Goal: Information Seeking & Learning: Check status

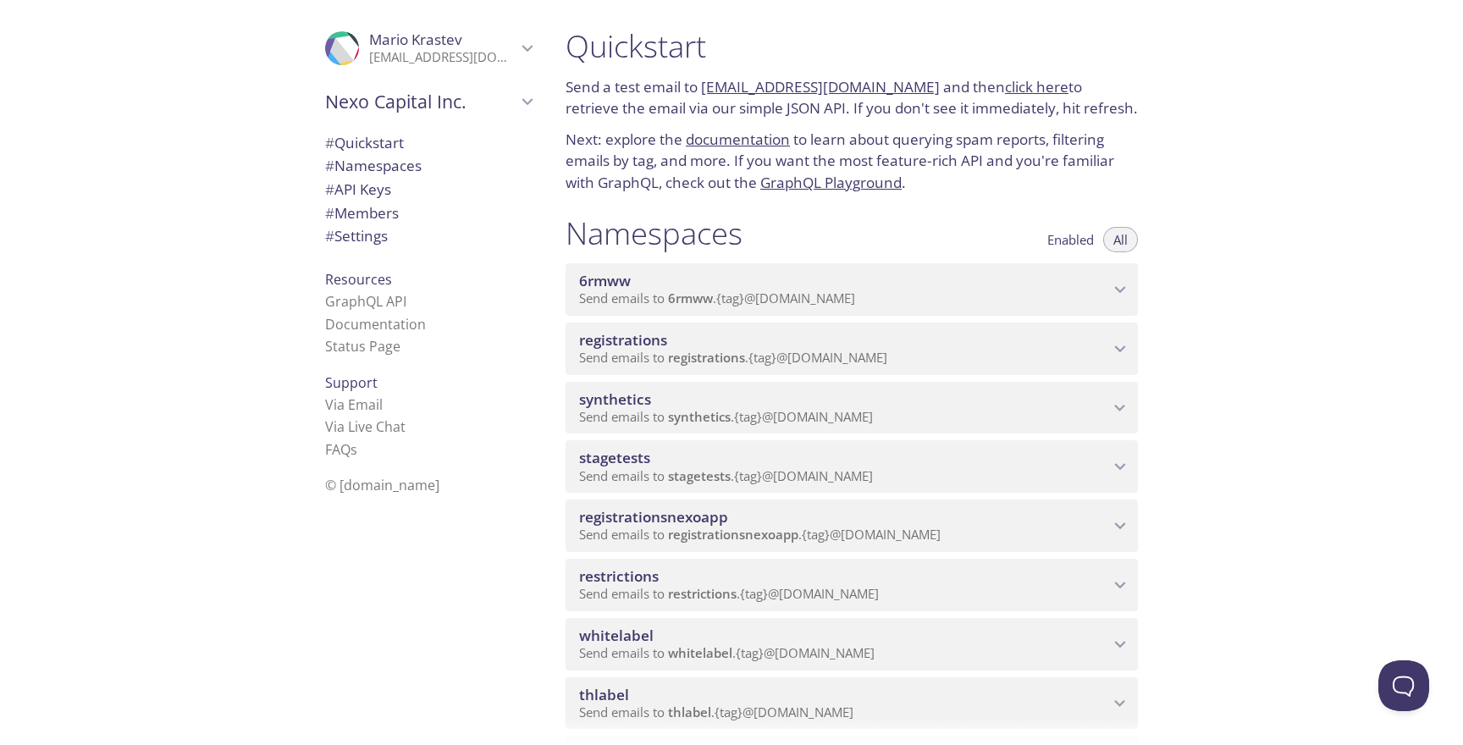
click at [788, 535] on span "registrationsnexoapp" at bounding box center [733, 534] width 130 height 17
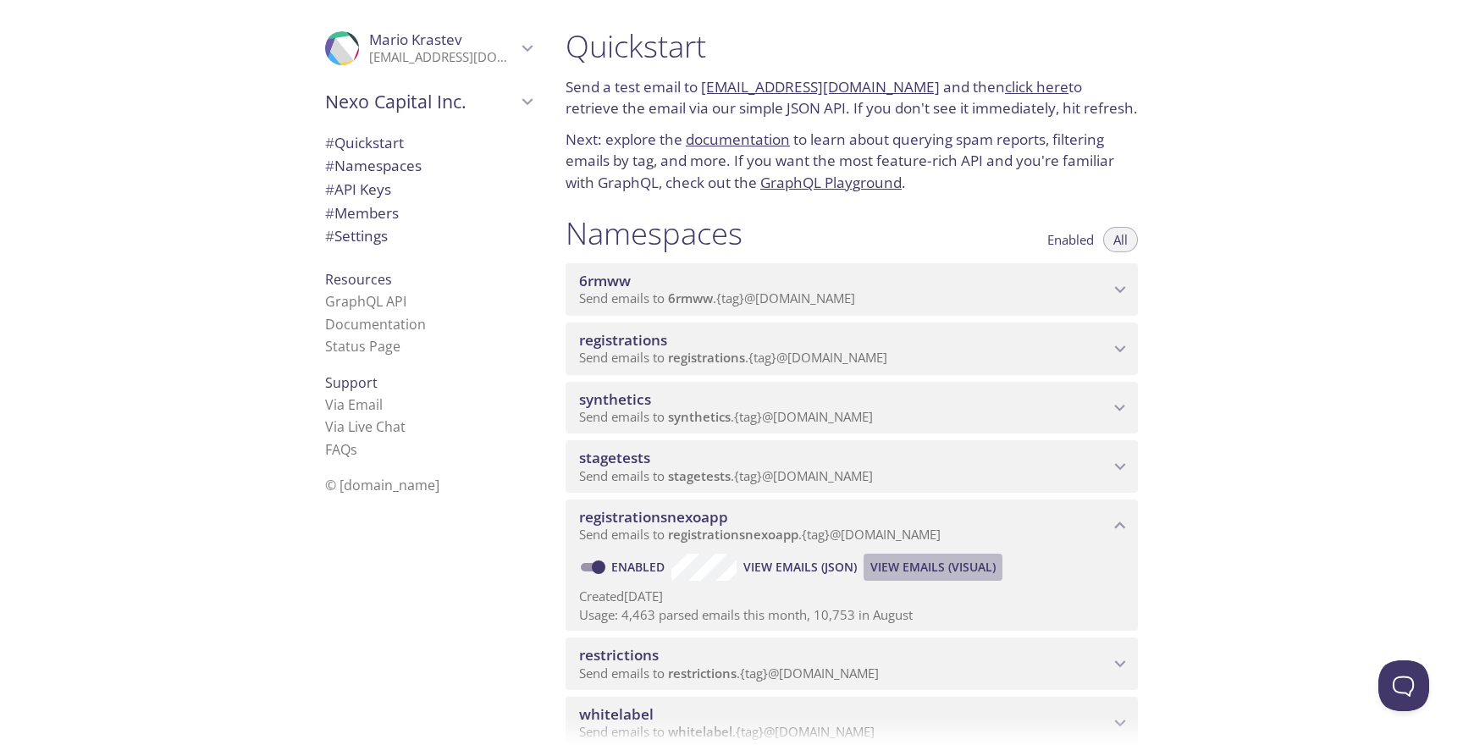
click at [915, 558] on span "View Emails (Visual)" at bounding box center [932, 567] width 125 height 20
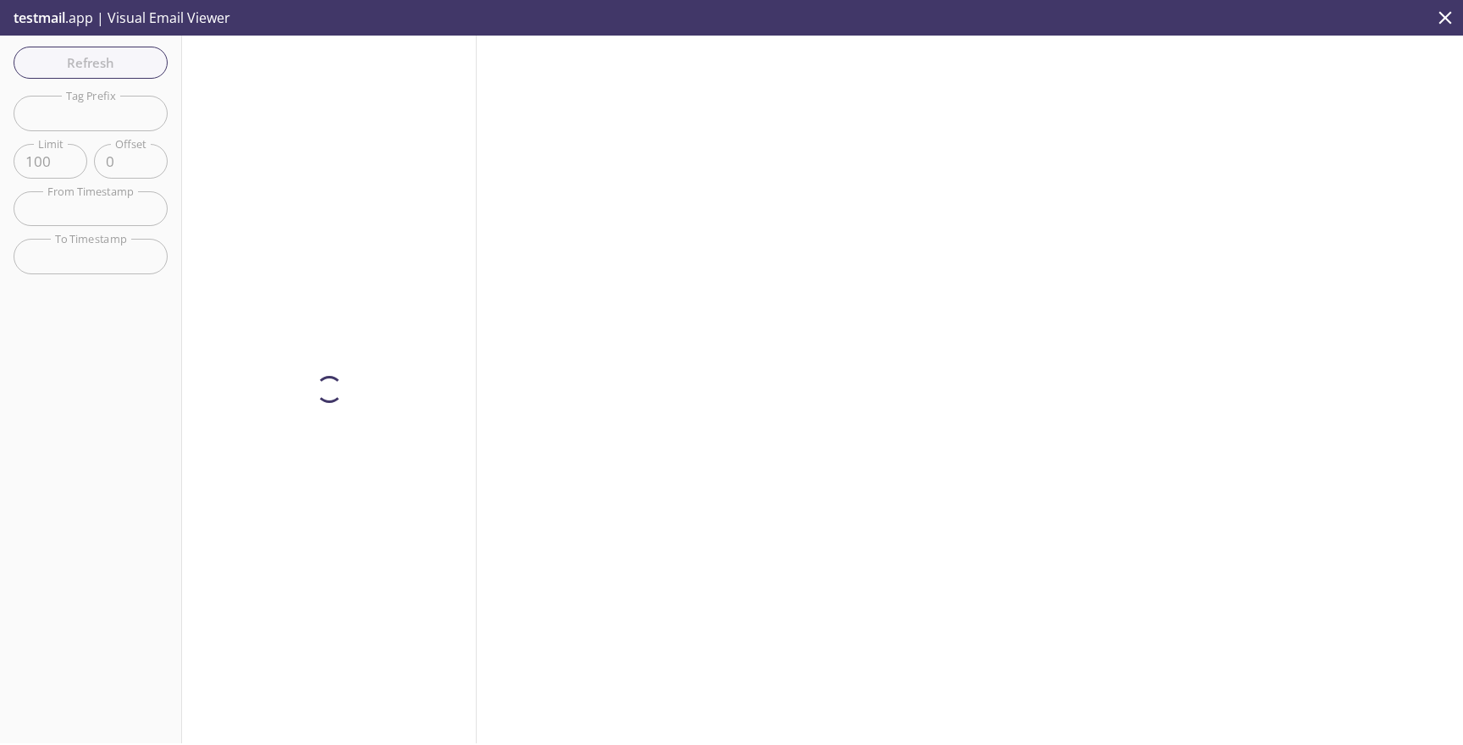
click at [136, 110] on input "text" at bounding box center [91, 113] width 154 height 35
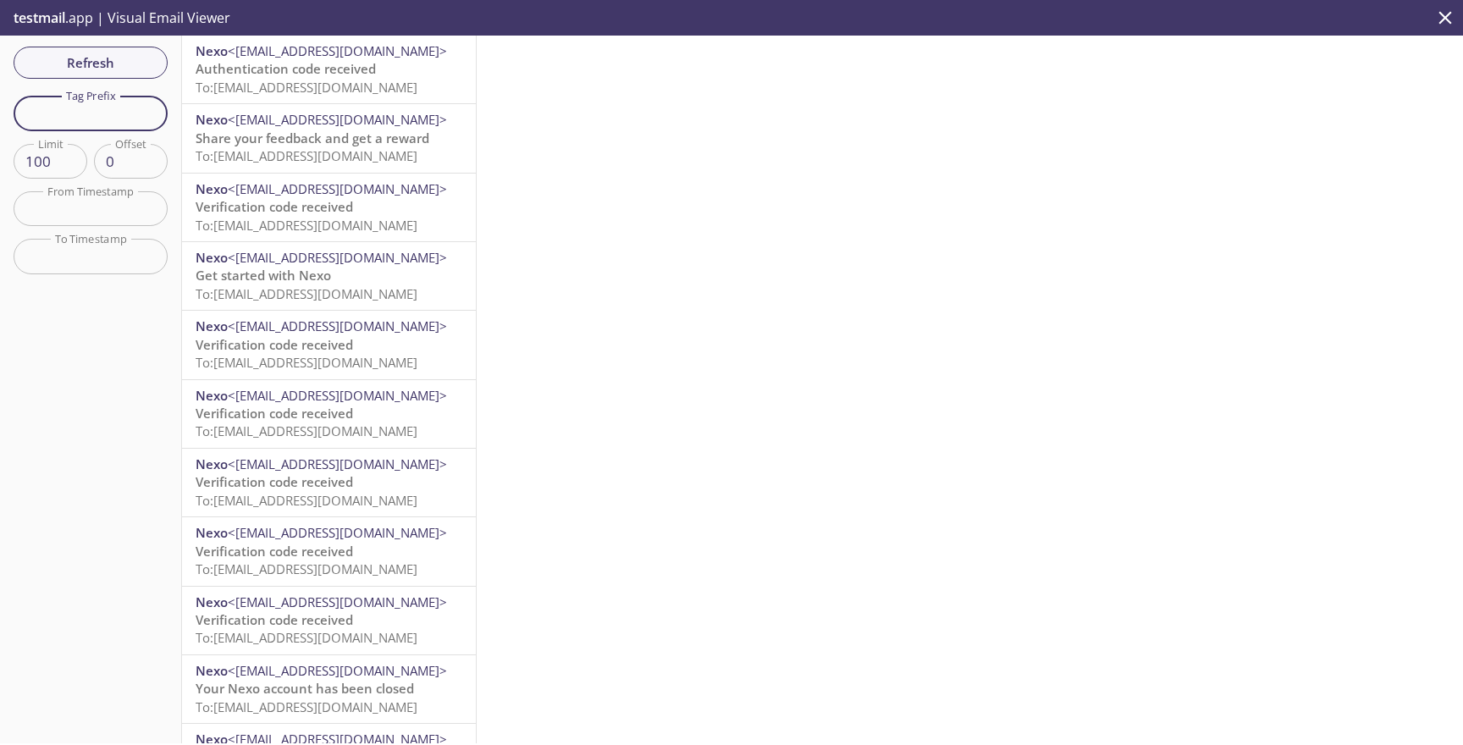
paste input "auto-27068027-synthetic-tests"
type input "auto-27068027-synthetic-tests"
click at [134, 65] on span "Refresh" at bounding box center [90, 63] width 127 height 22
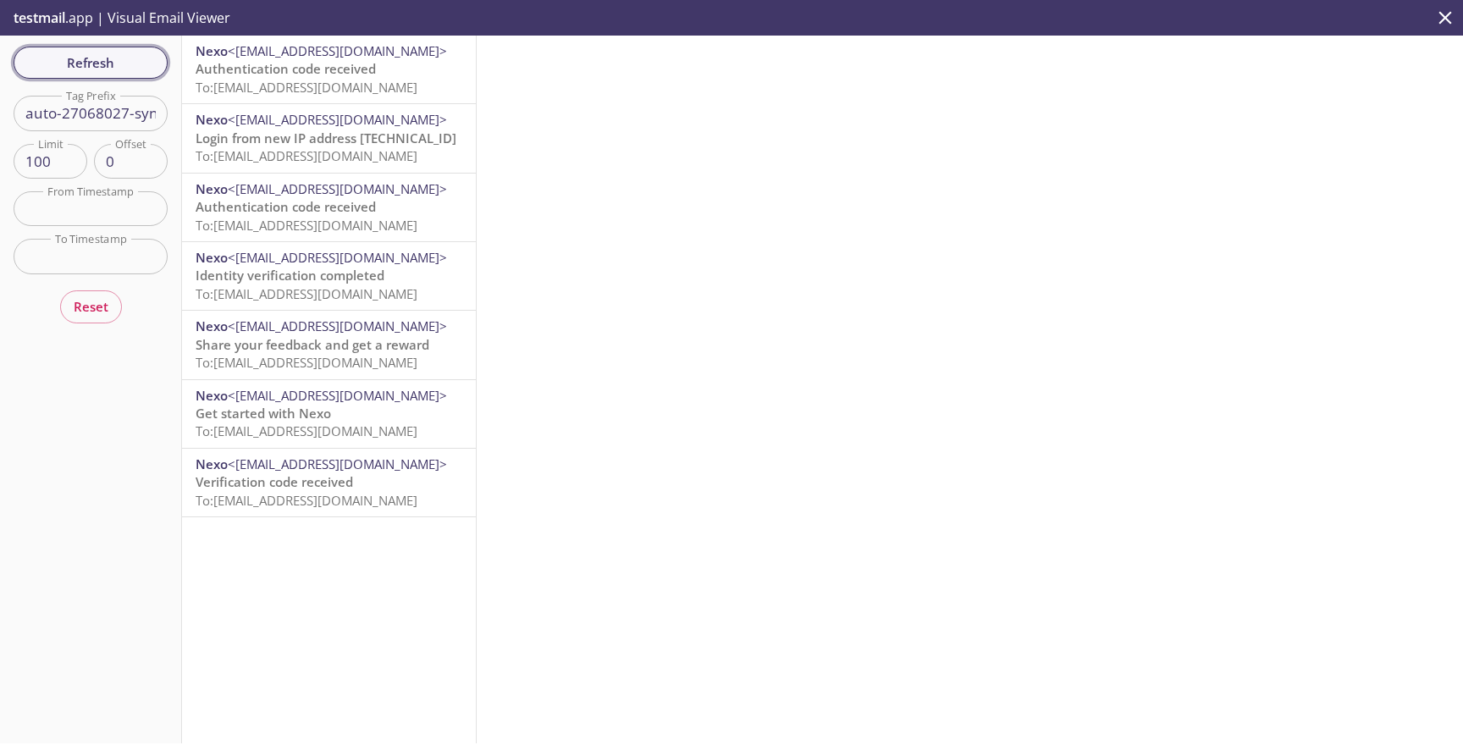
click at [120, 66] on span "Refresh" at bounding box center [90, 63] width 127 height 22
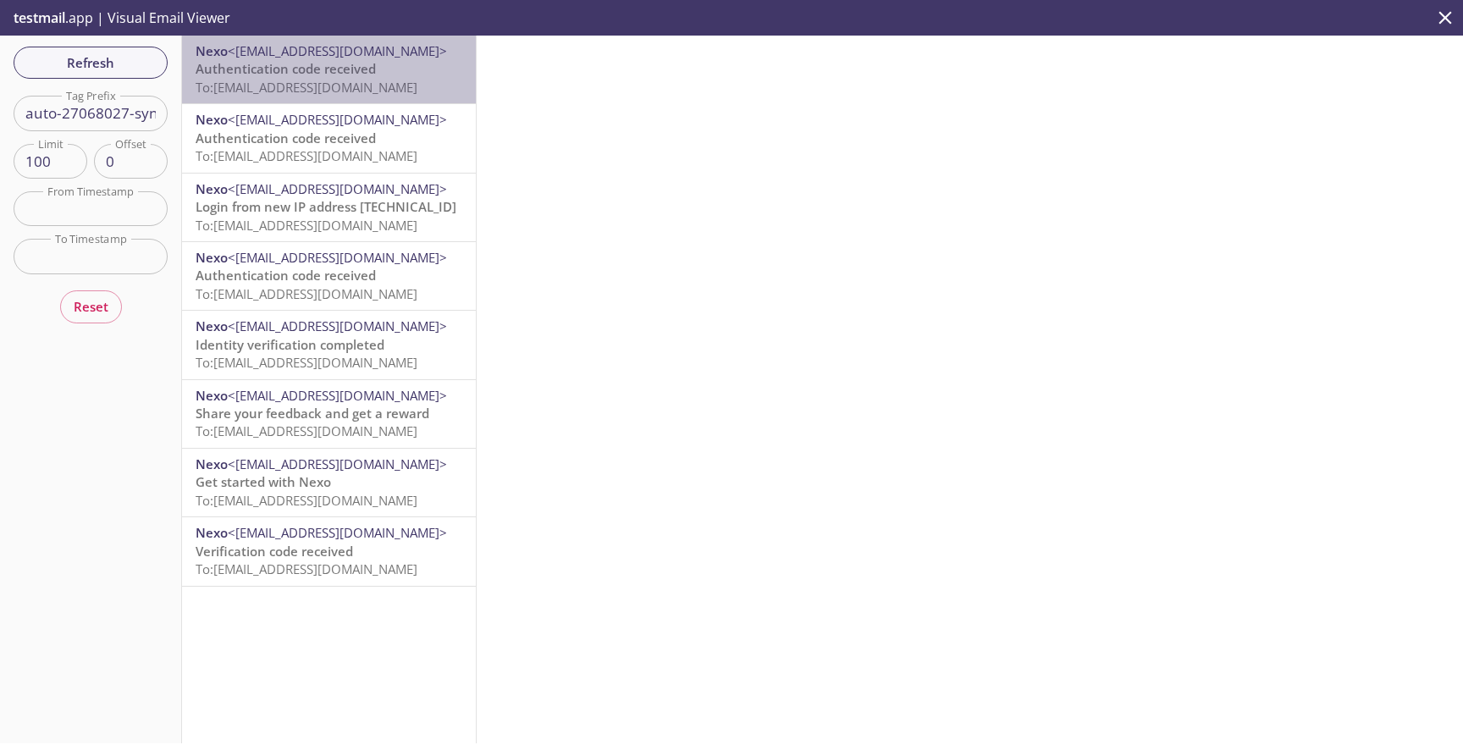
click at [217, 82] on span "To: [EMAIL_ADDRESS][DOMAIN_NAME]" at bounding box center [307, 87] width 222 height 17
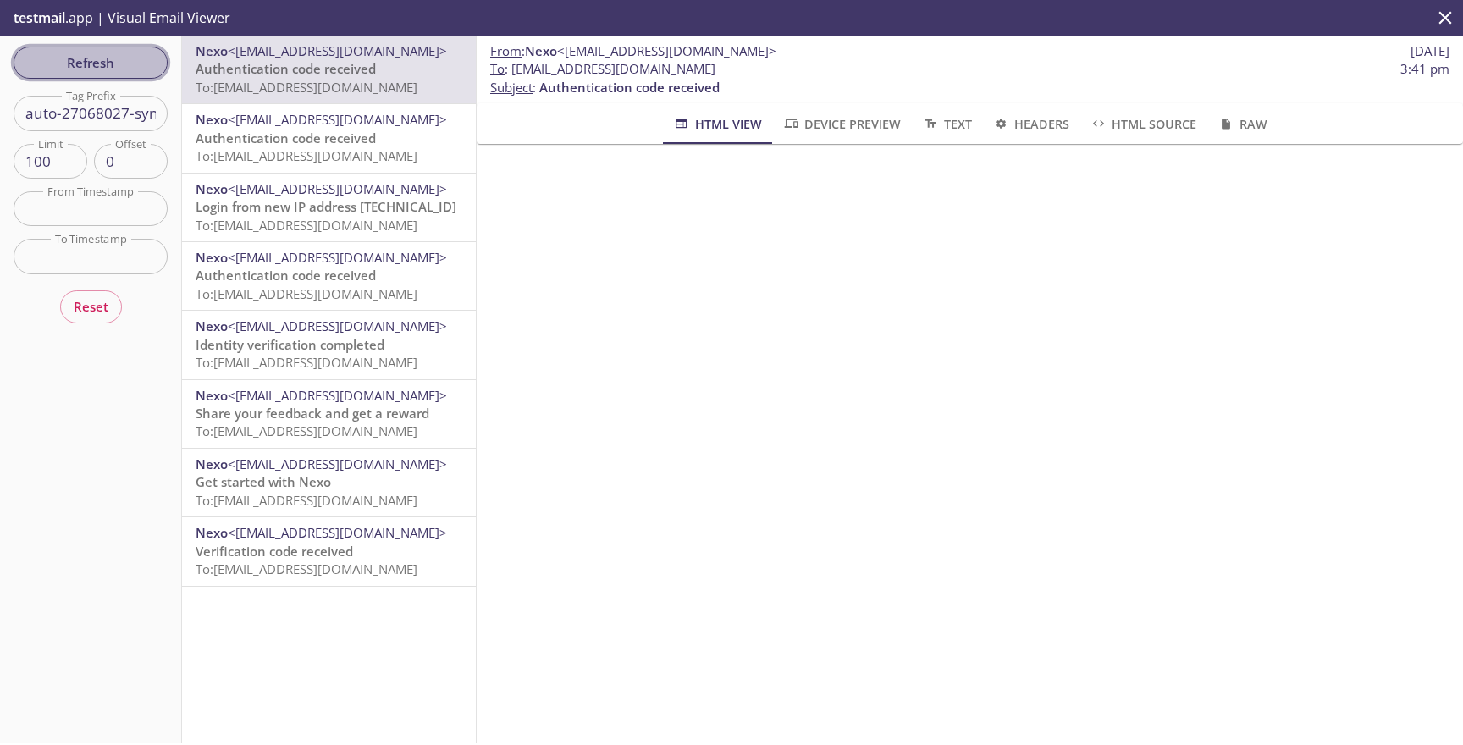
click at [110, 59] on span "Refresh" at bounding box center [90, 63] width 127 height 22
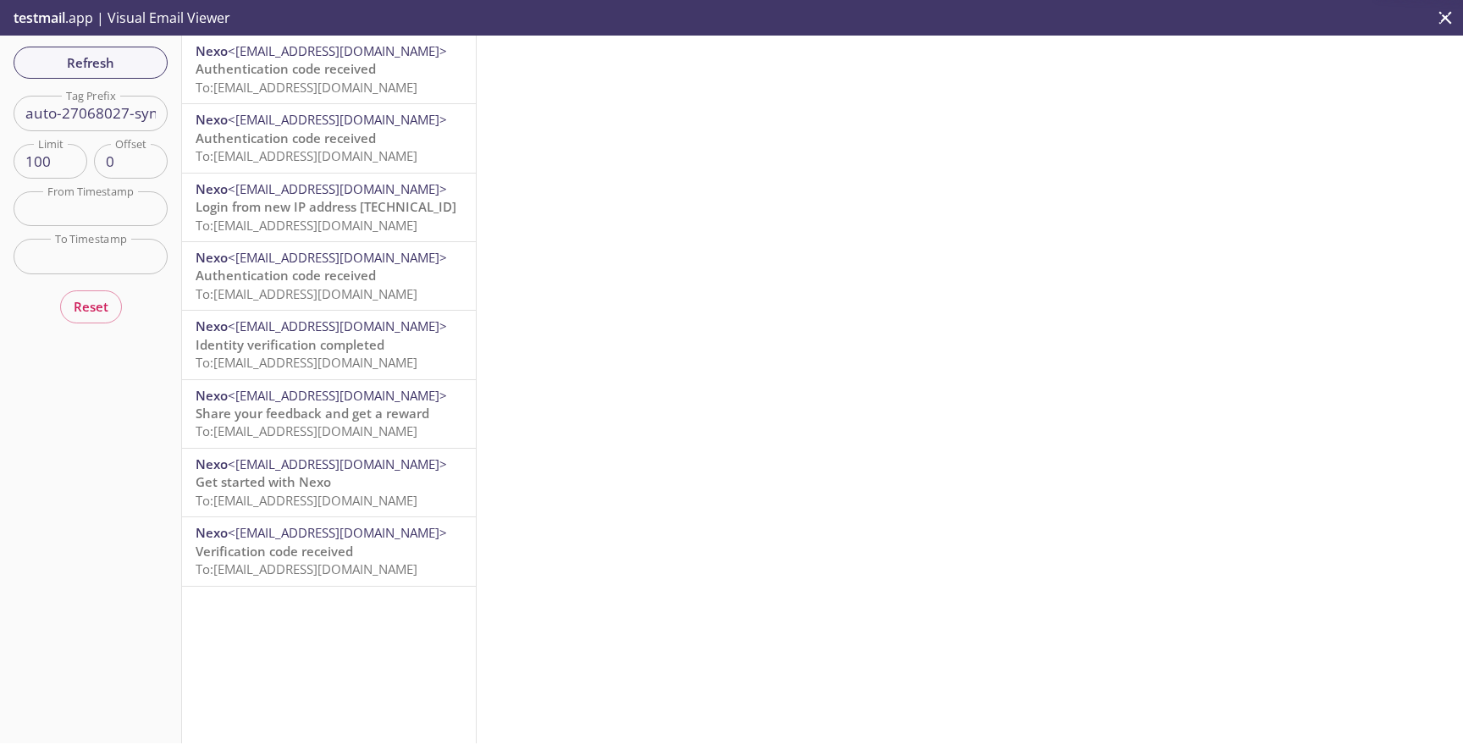
click at [271, 80] on span "To: [EMAIL_ADDRESS][DOMAIN_NAME]" at bounding box center [307, 87] width 222 height 17
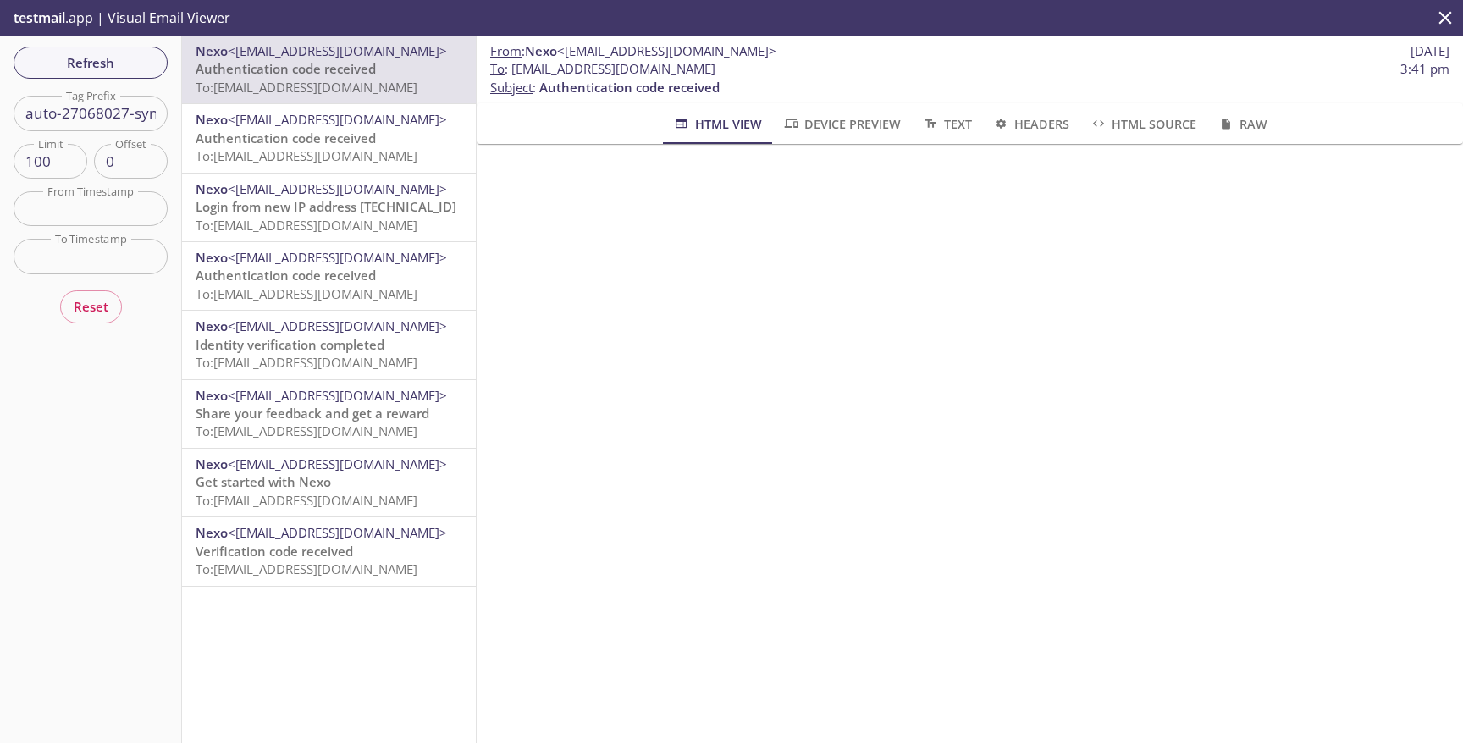
click at [96, 87] on div "Refresh Filters Tag Prefix auto-27068027-synthetic-tests Tag Prefix Limit 100 L…" at bounding box center [91, 390] width 182 height 708
click at [99, 70] on span "Refresh" at bounding box center [90, 63] width 127 height 22
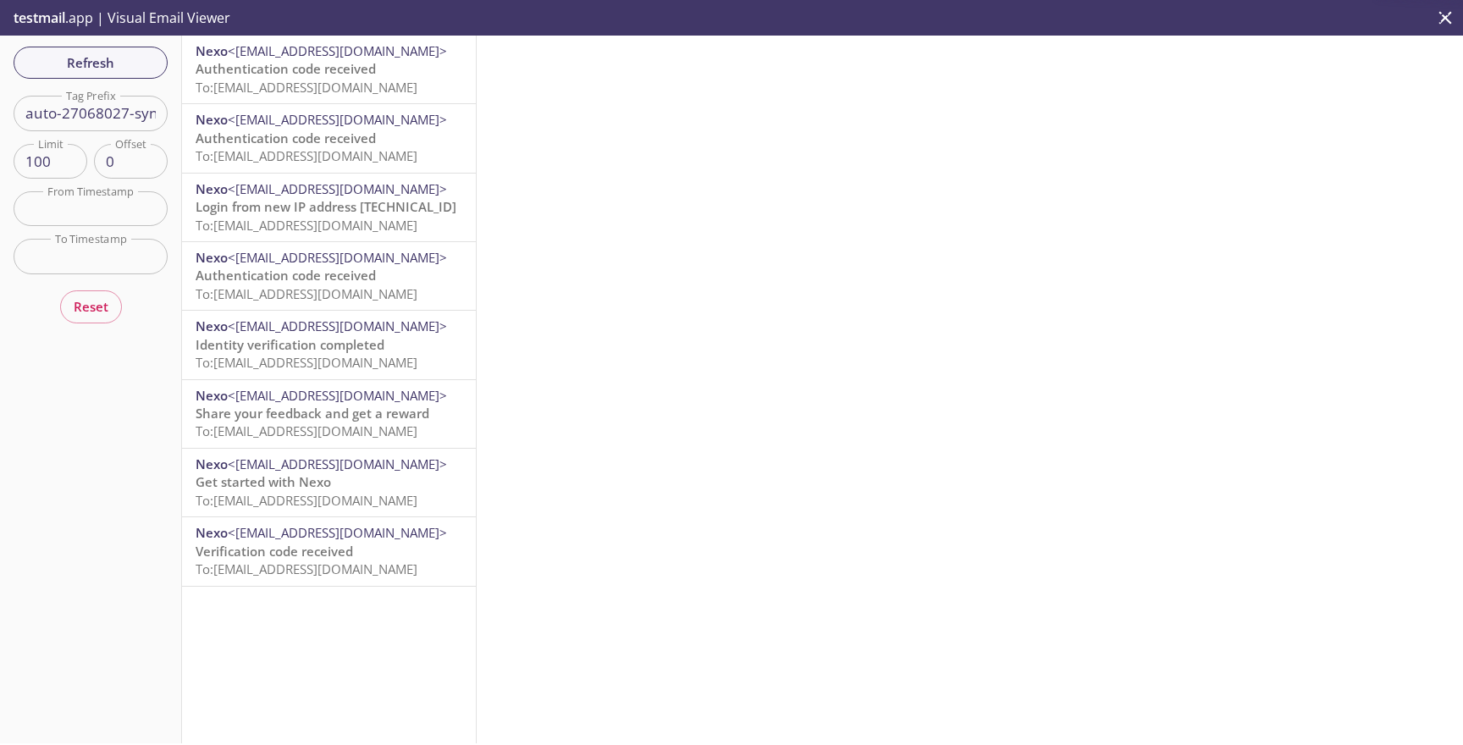
click at [329, 77] on span "Authentication code received" at bounding box center [286, 68] width 180 height 17
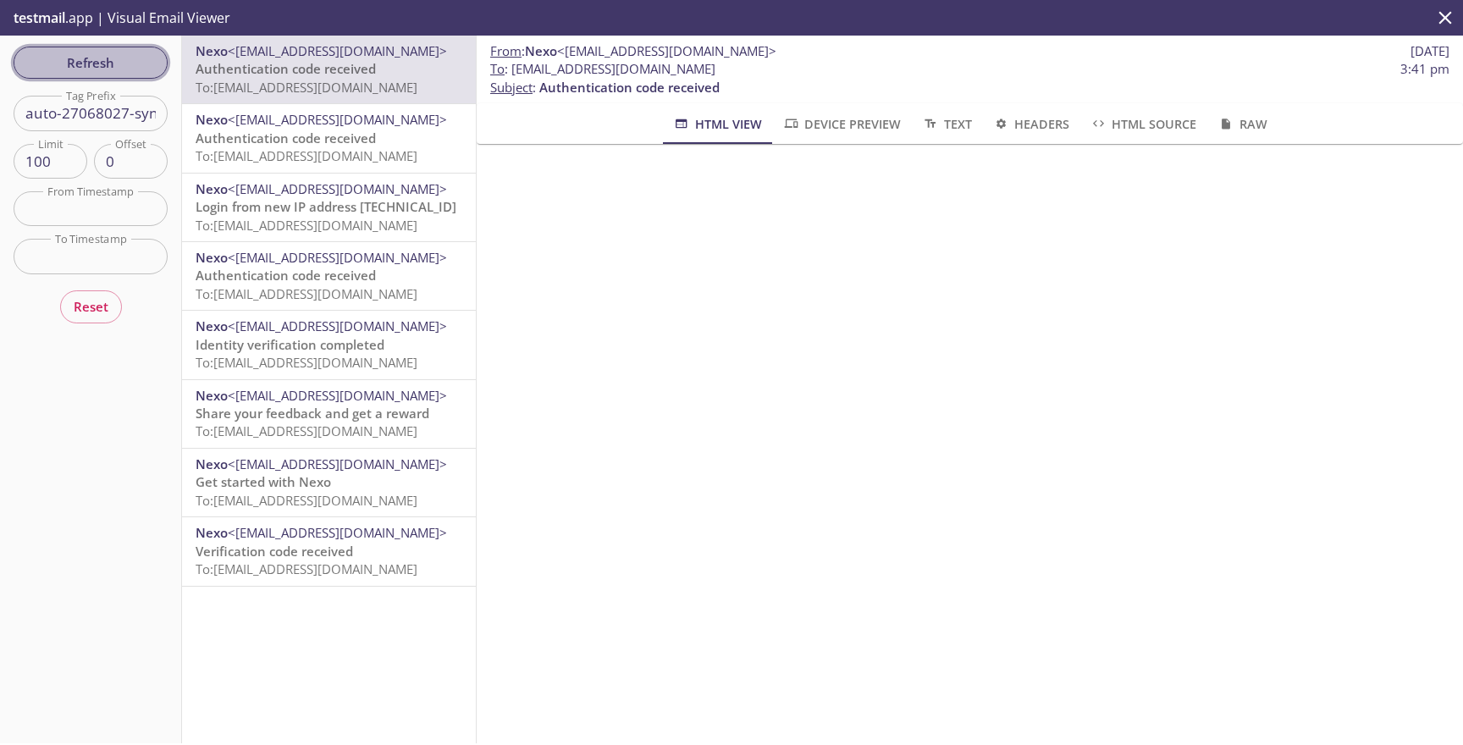
click at [108, 72] on span "Refresh" at bounding box center [90, 63] width 127 height 22
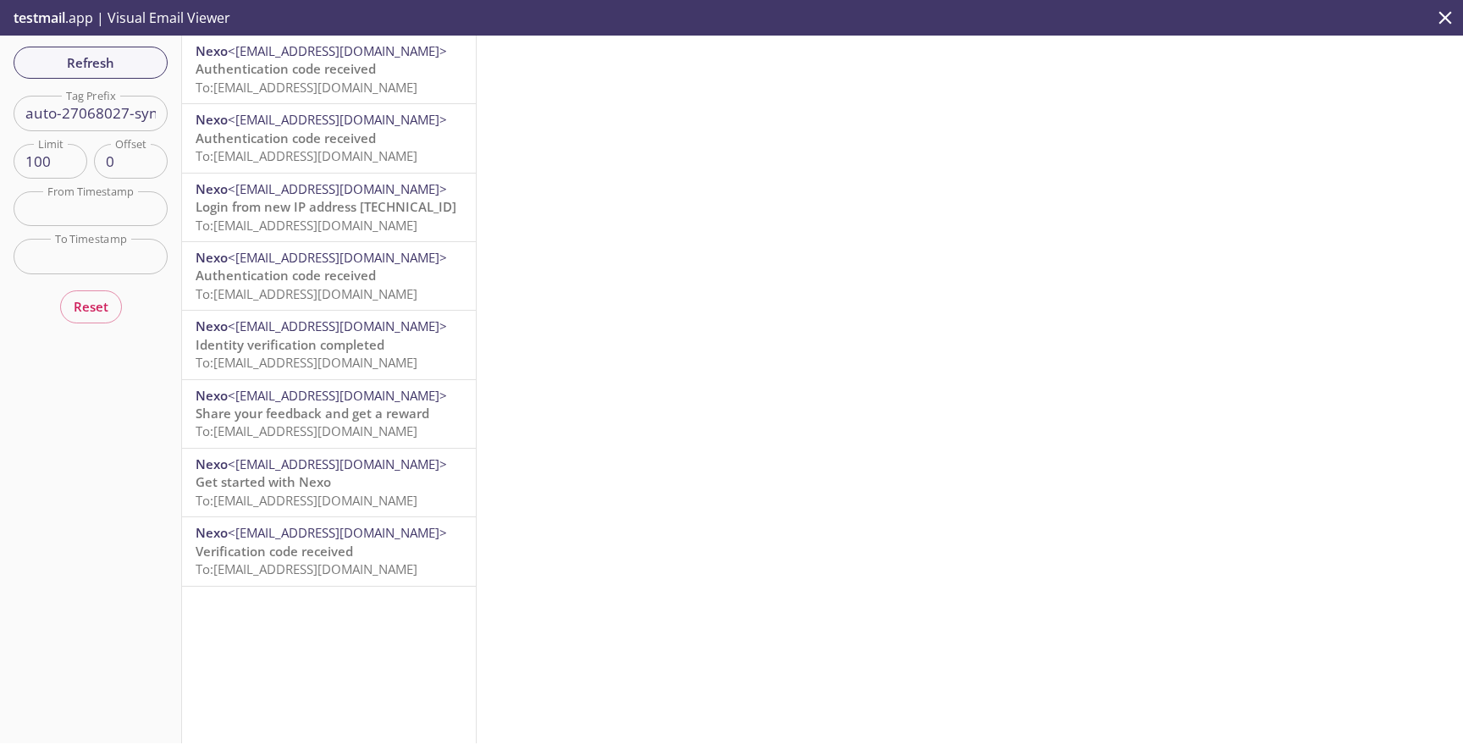
click at [375, 83] on span "To: [EMAIL_ADDRESS][DOMAIN_NAME]" at bounding box center [307, 87] width 222 height 17
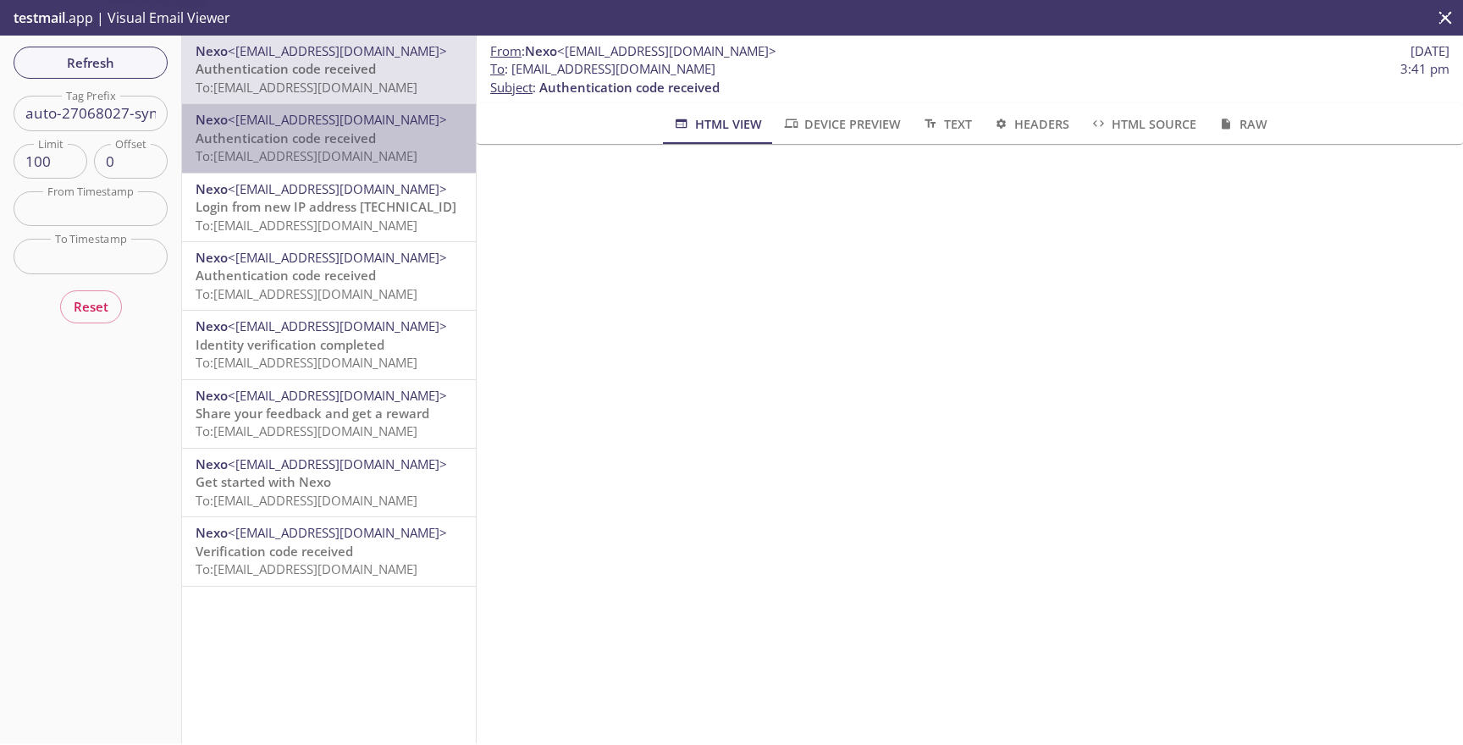
click at [375, 130] on p "Authentication code received To: [EMAIL_ADDRESS][DOMAIN_NAME]" at bounding box center [329, 148] width 267 height 36
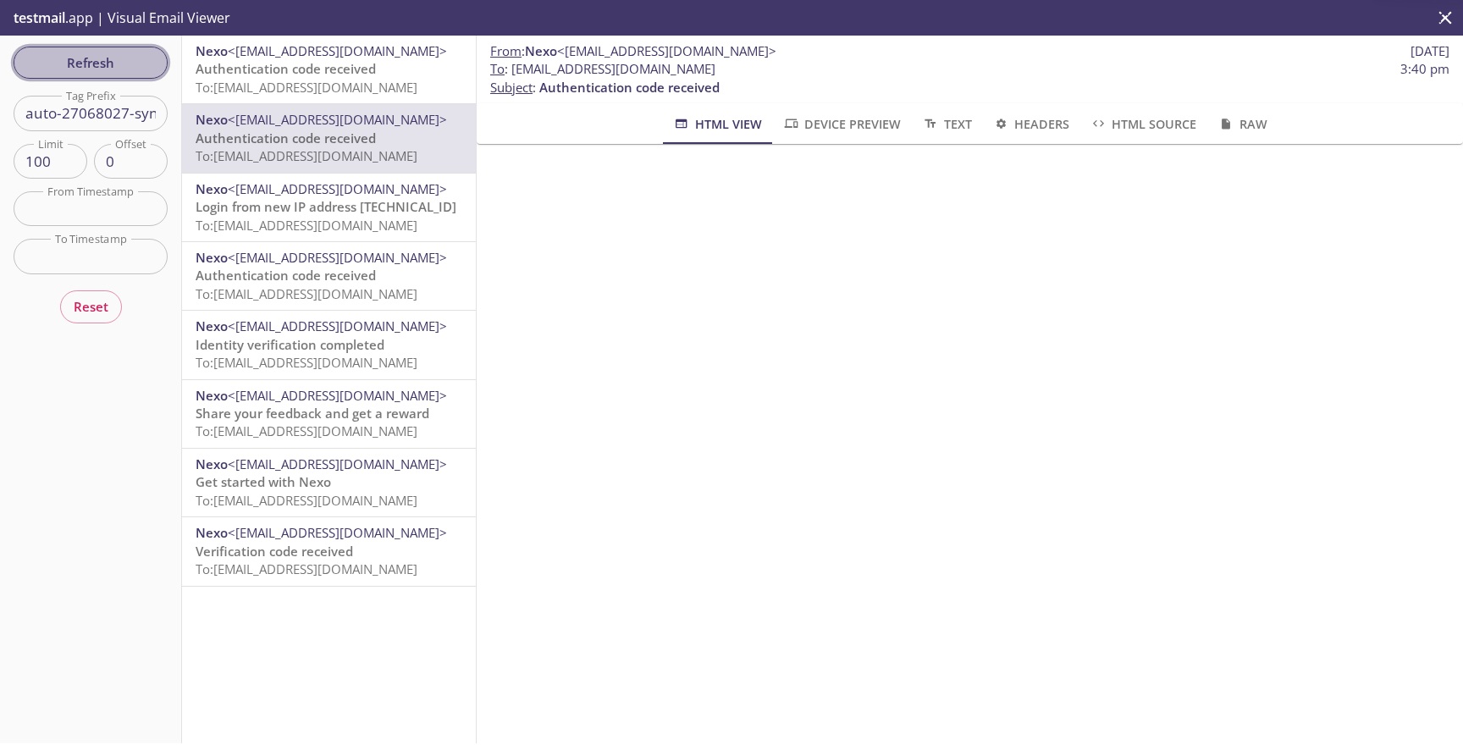
click at [89, 59] on span "Refresh" at bounding box center [90, 63] width 127 height 22
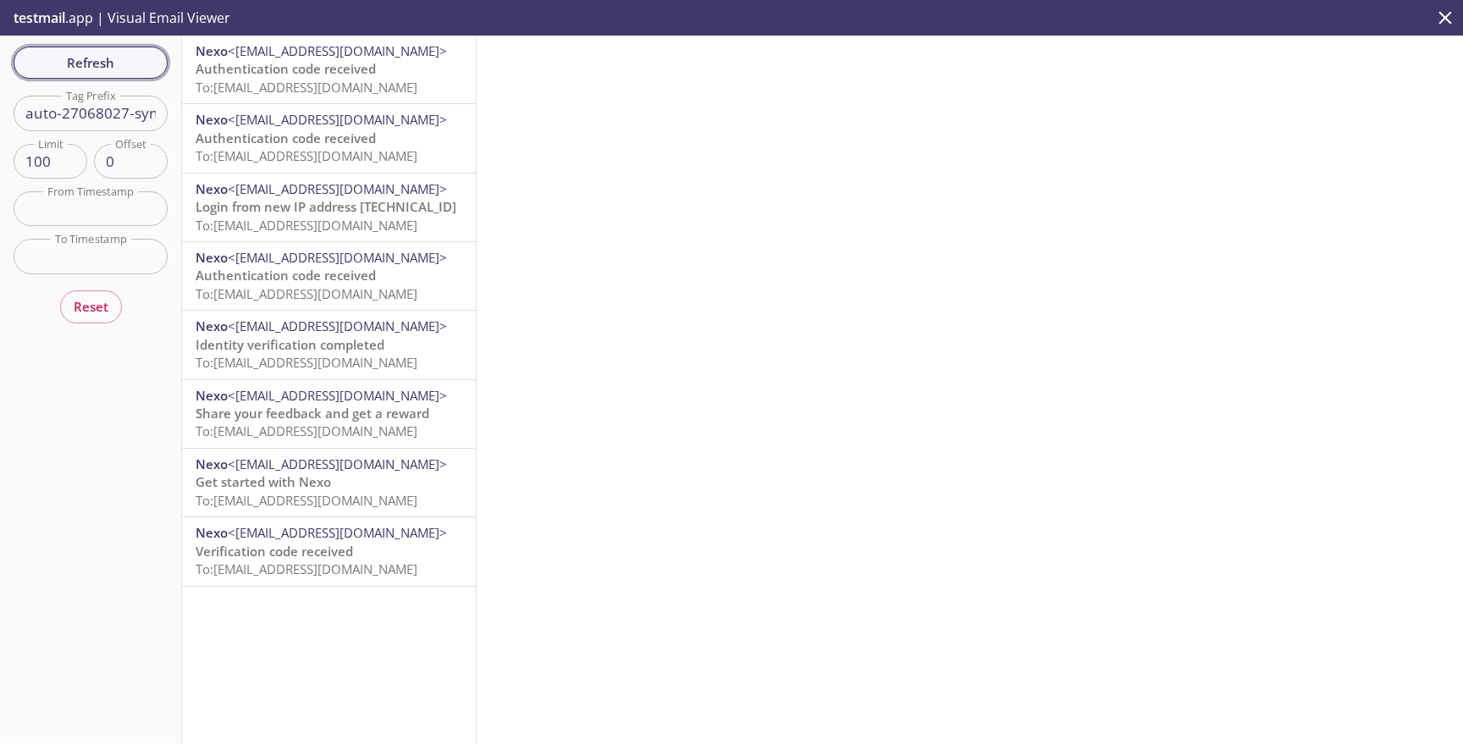
click at [89, 59] on span "Refresh" at bounding box center [90, 63] width 127 height 22
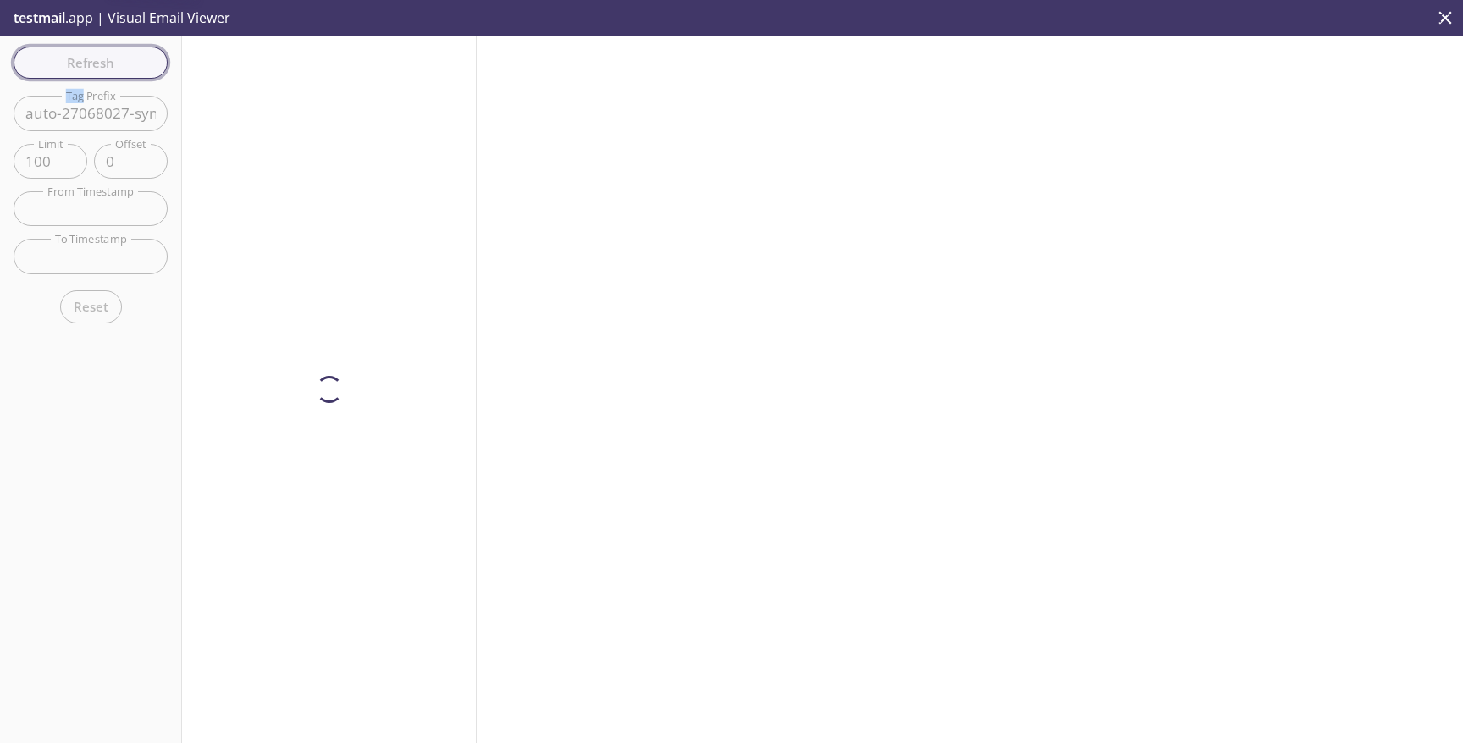
click at [89, 59] on div "Refresh Filters Tag Prefix auto-27068027-synthetic-tests Tag Prefix Limit 100 L…" at bounding box center [91, 390] width 182 height 708
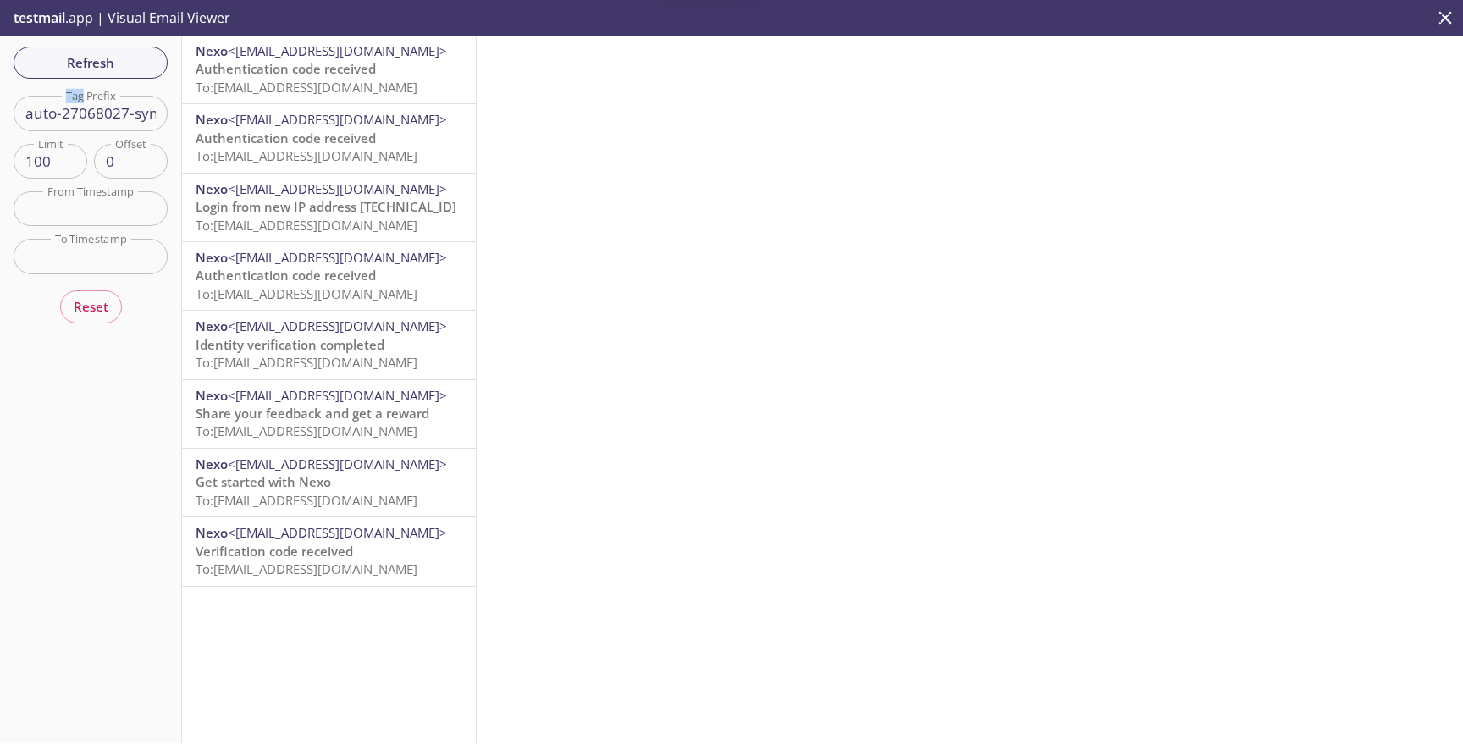
click at [278, 59] on span "Nexo <[EMAIL_ADDRESS][DOMAIN_NAME]>" at bounding box center [329, 51] width 267 height 18
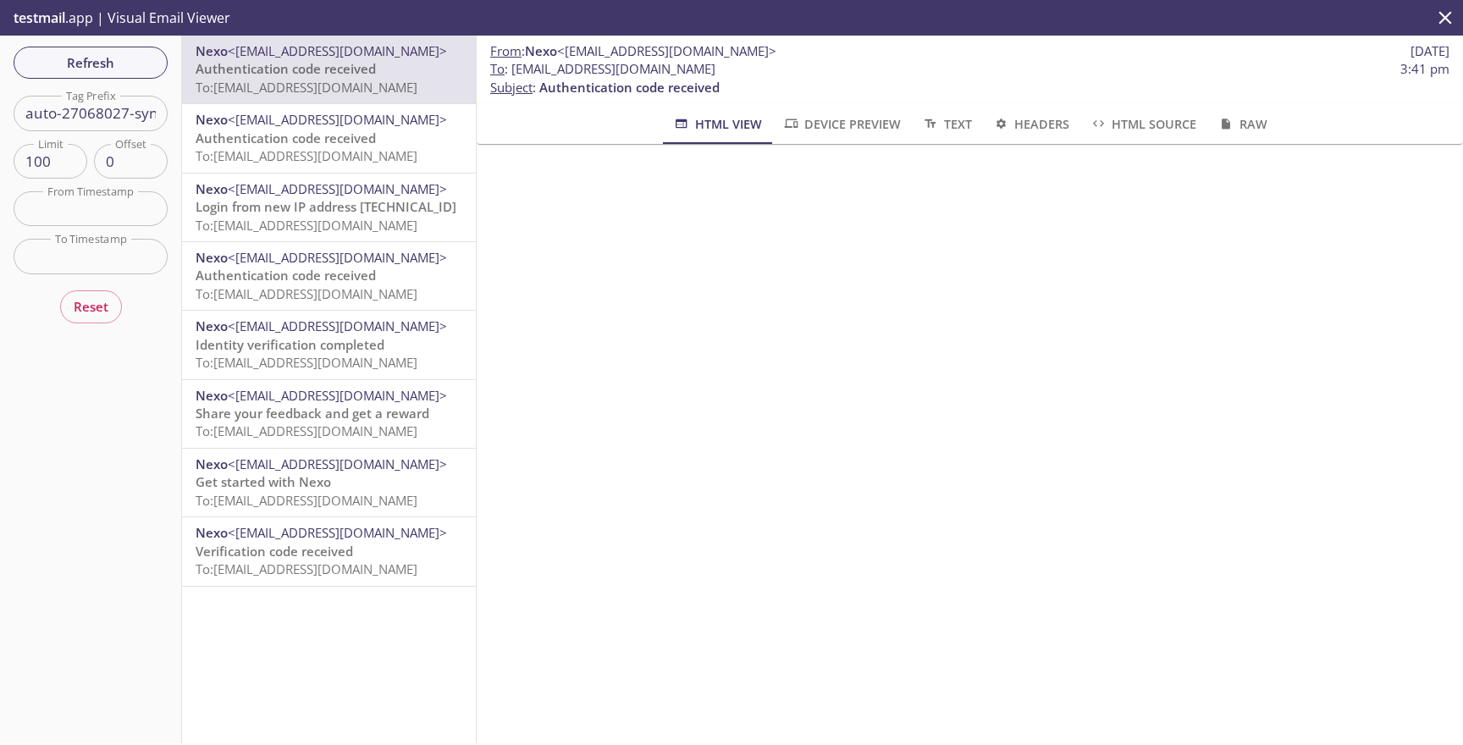
click at [137, 80] on div "Refresh Filters Tag Prefix auto-27068027-synthetic-tests Tag Prefix Limit 100 L…" at bounding box center [91, 390] width 182 height 708
click at [141, 72] on span "Refresh" at bounding box center [90, 63] width 127 height 22
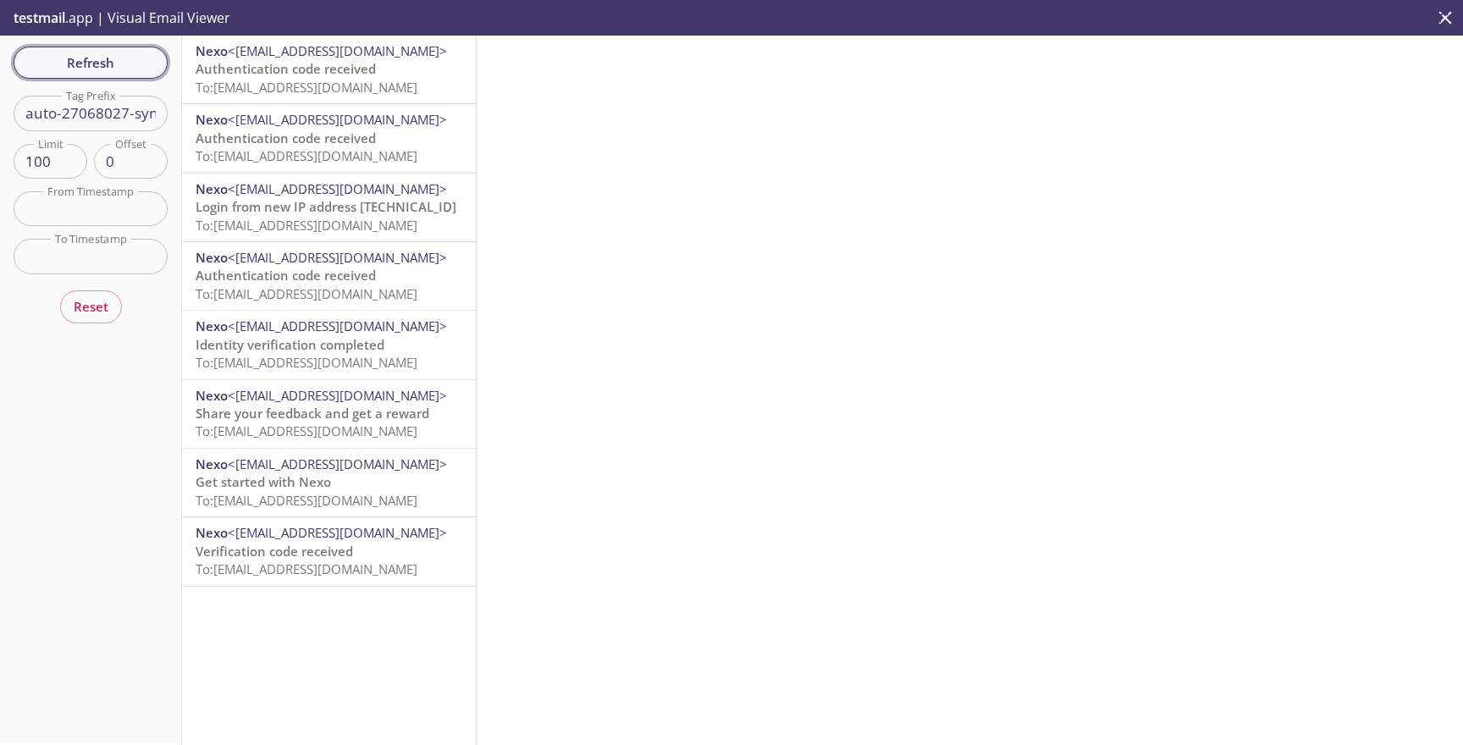
click at [141, 72] on span "Refresh" at bounding box center [90, 63] width 127 height 22
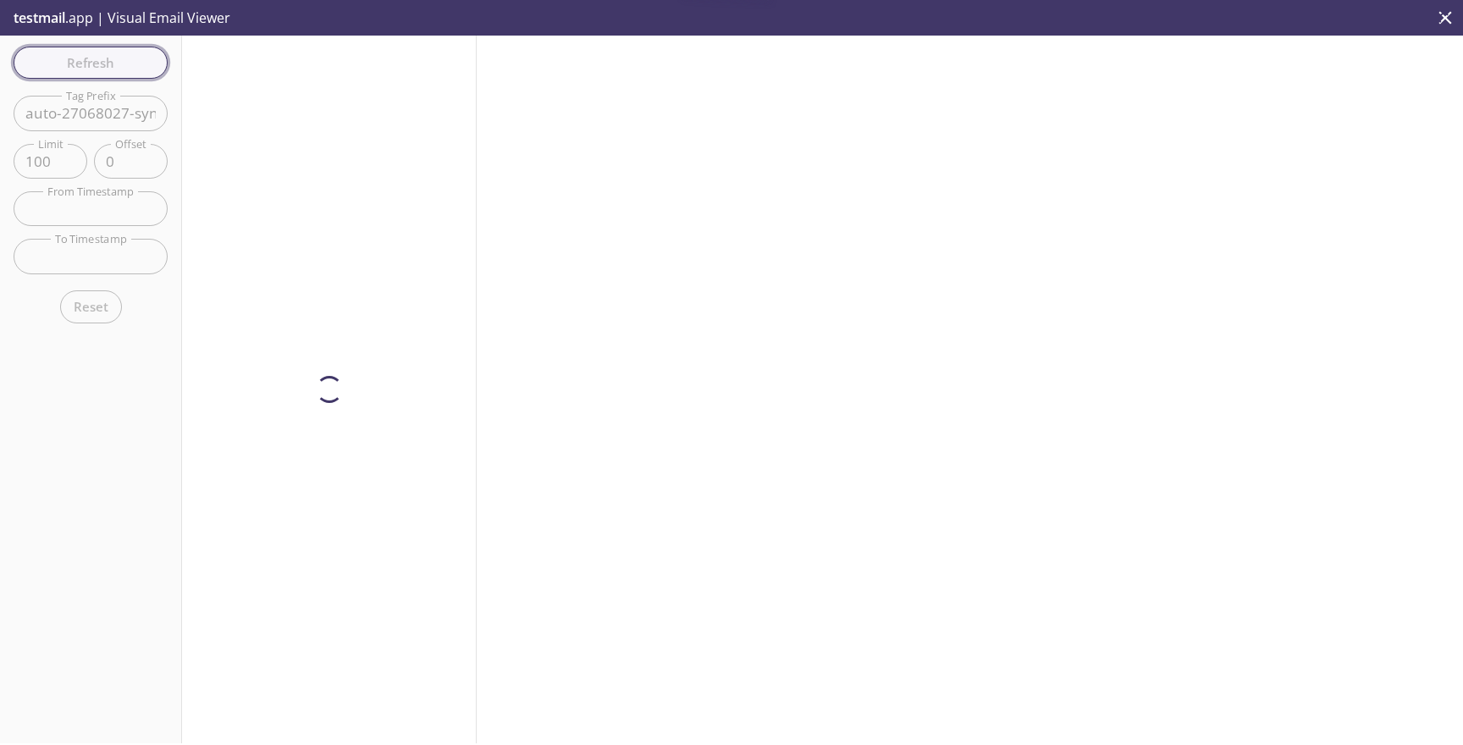
click at [141, 67] on span "Refresh" at bounding box center [90, 63] width 127 height 22
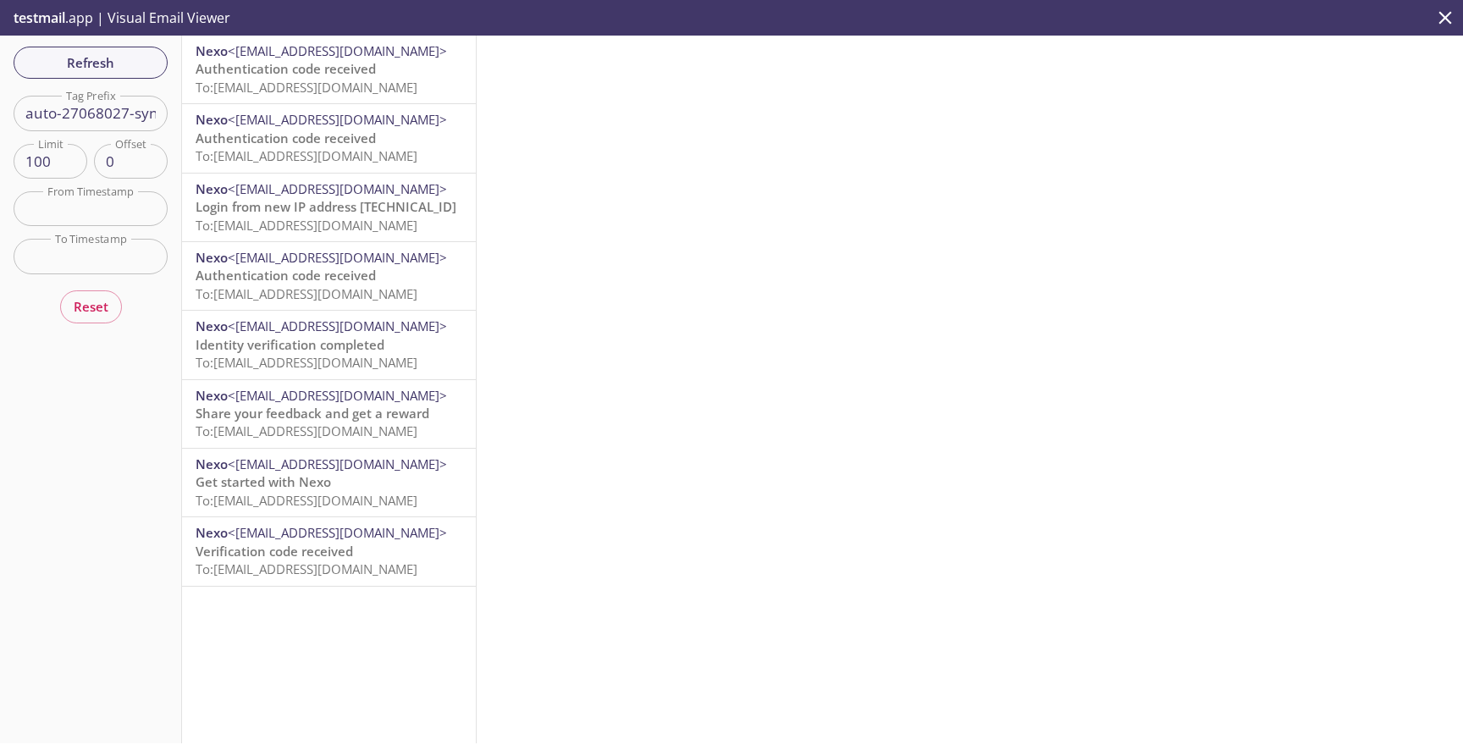
click at [380, 62] on p "Authentication code received To: [EMAIL_ADDRESS][DOMAIN_NAME]" at bounding box center [329, 78] width 267 height 36
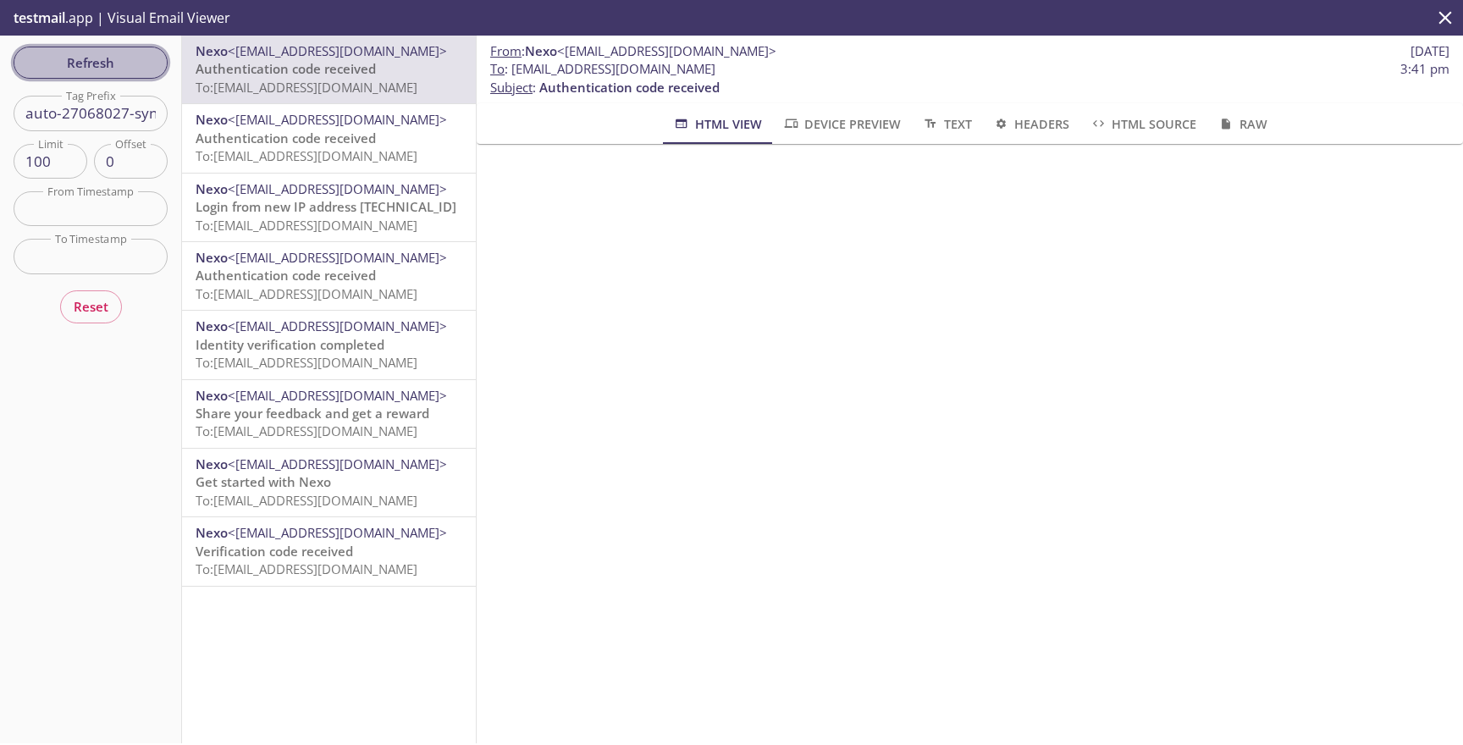
click at [111, 63] on span "Refresh" at bounding box center [90, 63] width 127 height 22
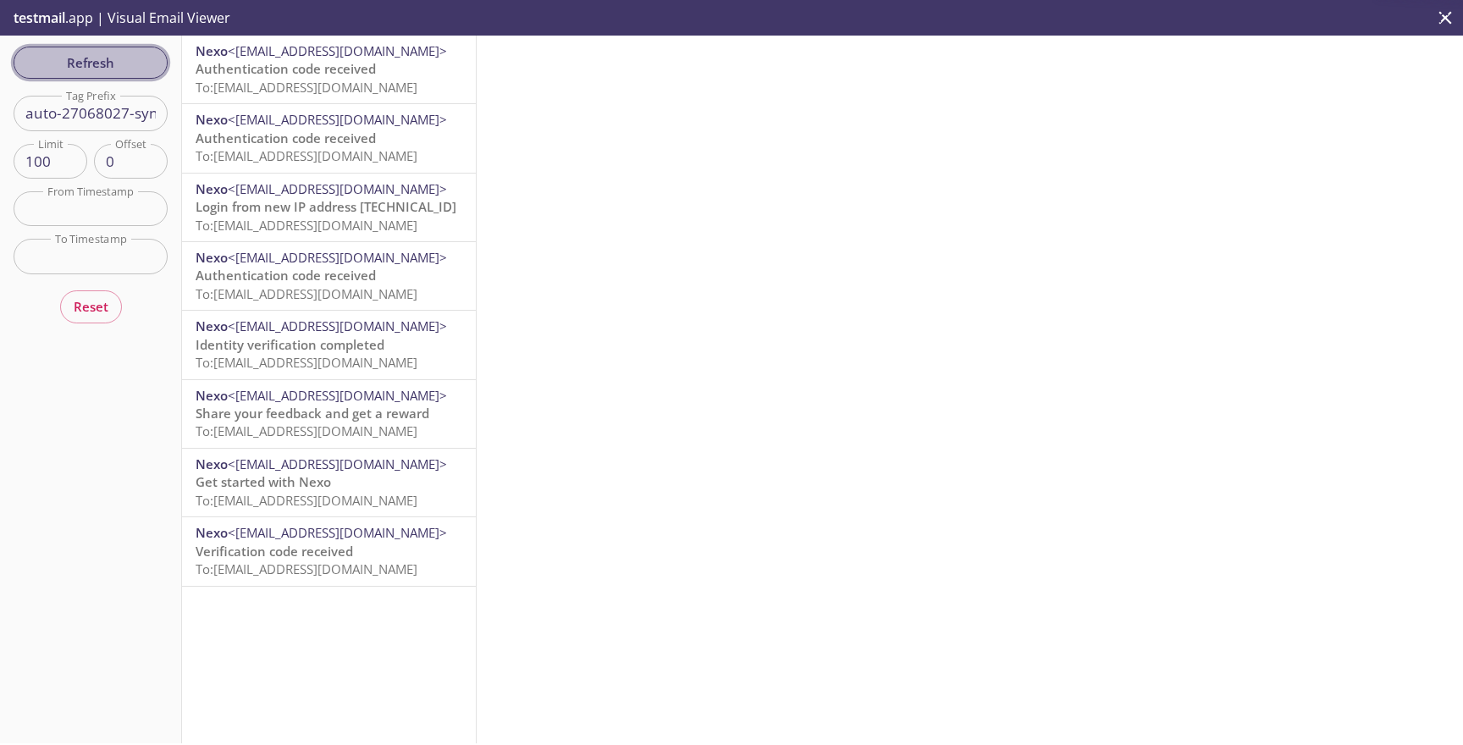
click at [111, 69] on span "Refresh" at bounding box center [90, 63] width 127 height 22
click at [249, 71] on span "Authentication code received" at bounding box center [286, 68] width 180 height 17
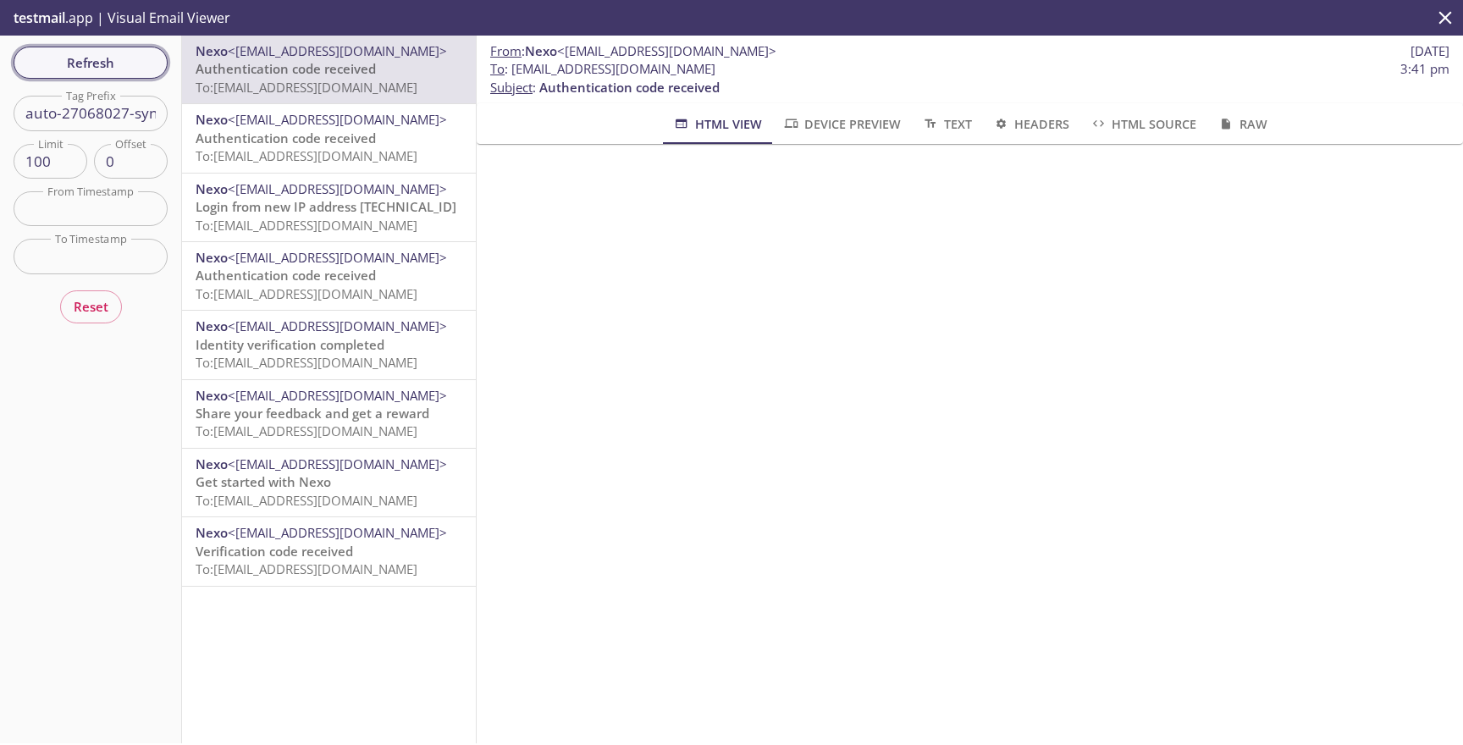
click at [110, 67] on span "Refresh" at bounding box center [90, 63] width 127 height 22
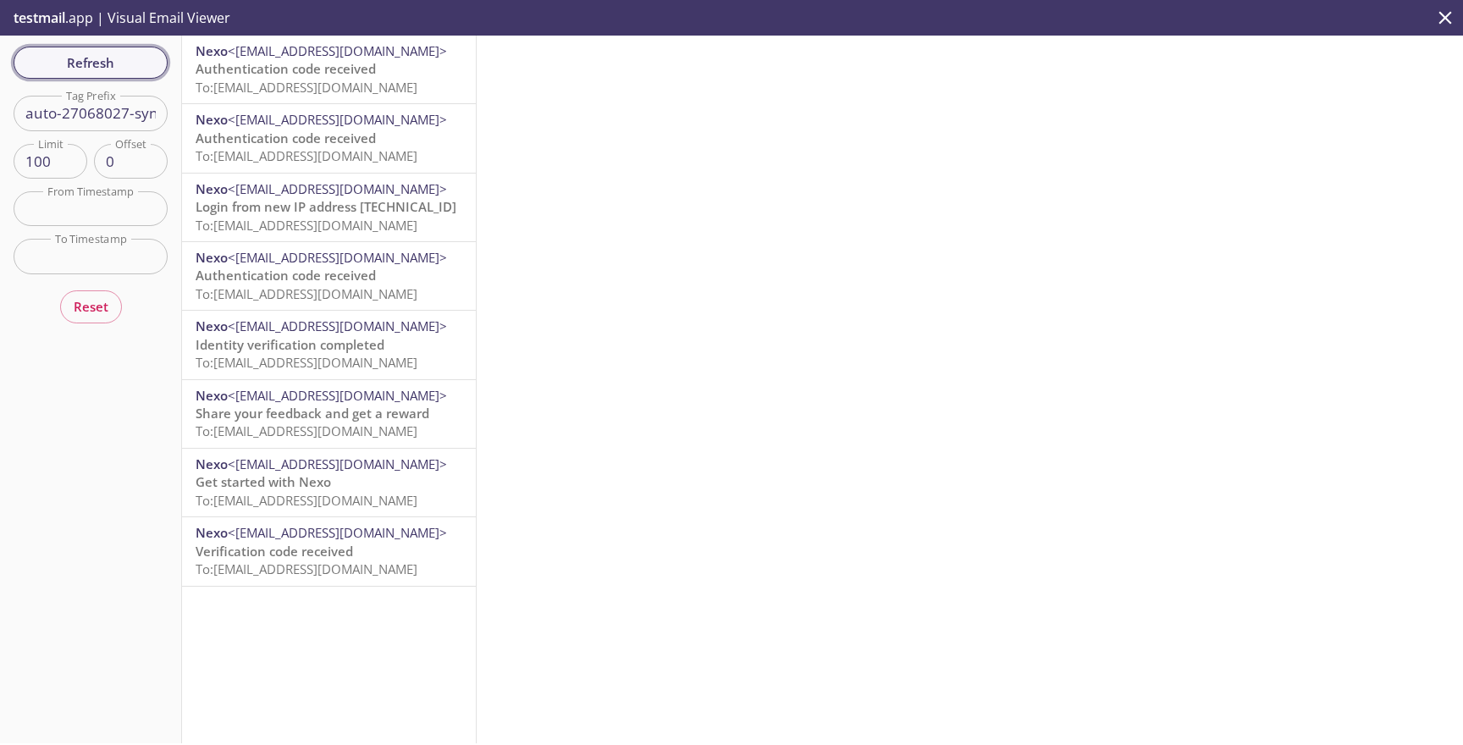
click at [110, 67] on span "Refresh" at bounding box center [90, 63] width 127 height 22
click at [269, 69] on span "Authentication code received" at bounding box center [286, 68] width 180 height 17
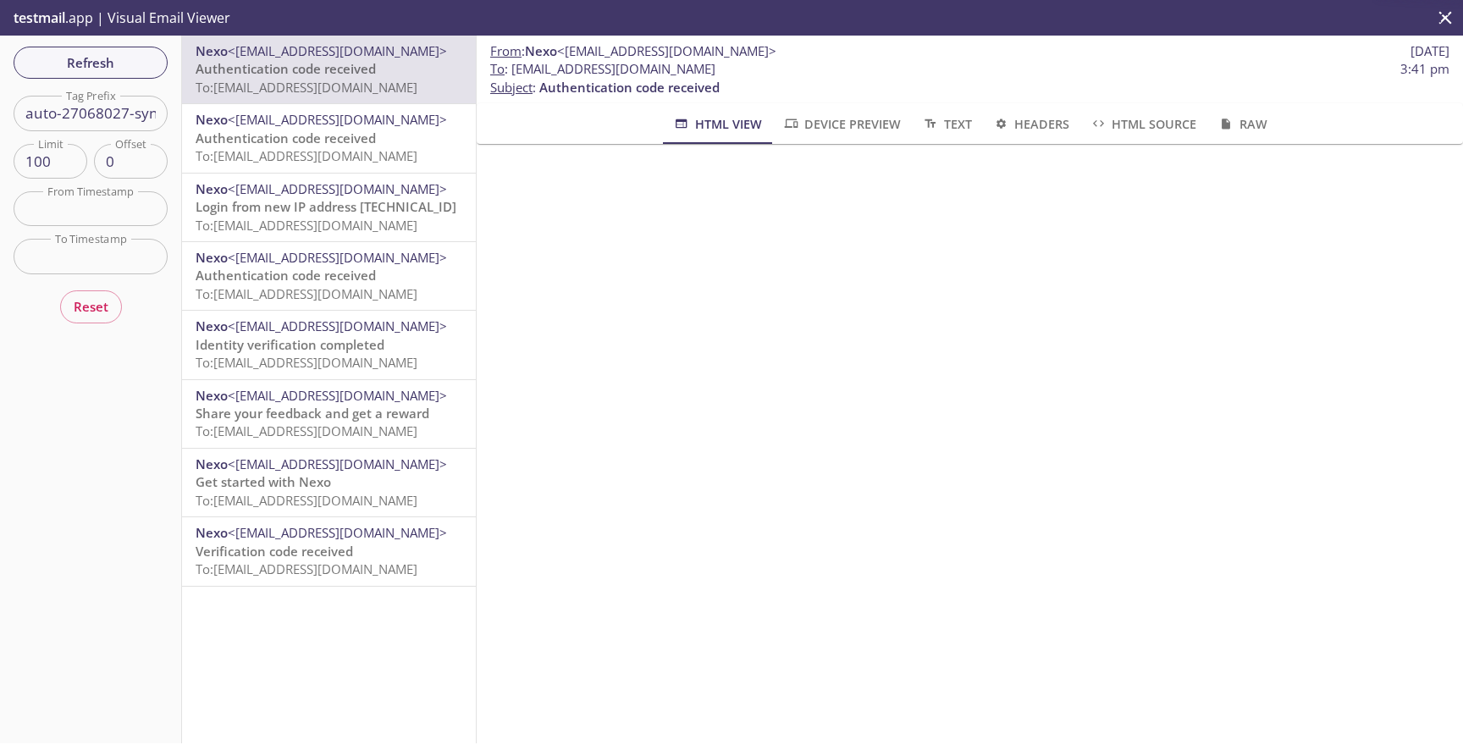
click at [129, 83] on div "Refresh Filters Tag Prefix auto-27068027-synthetic-tests Tag Prefix Limit 100 L…" at bounding box center [91, 390] width 182 height 708
click at [264, 131] on span "Authentication code received" at bounding box center [286, 138] width 180 height 17
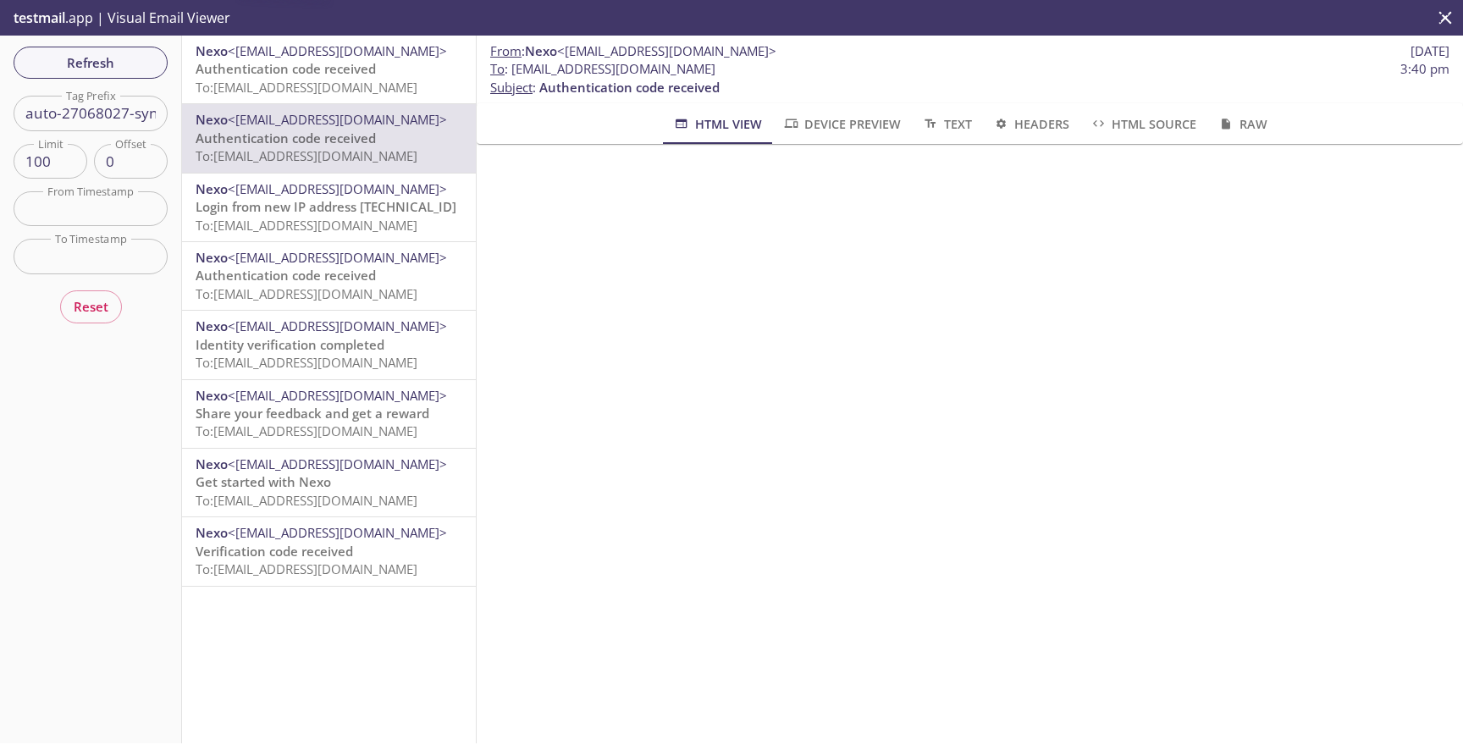
click at [287, 87] on span "To: [EMAIL_ADDRESS][DOMAIN_NAME]" at bounding box center [307, 87] width 222 height 17
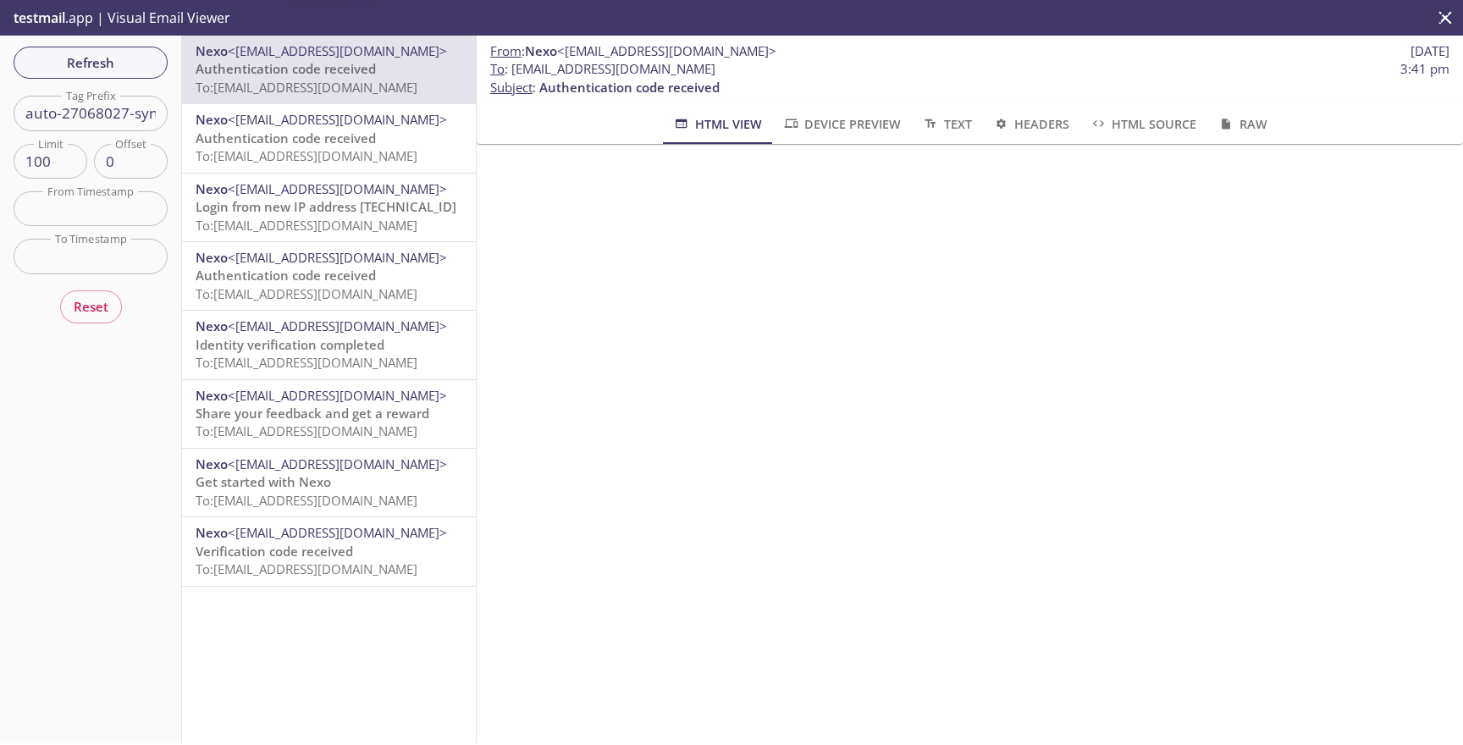
click at [144, 84] on div "Refresh Filters Tag Prefix auto-27068027-synthetic-tests Tag Prefix Limit 100 L…" at bounding box center [91, 390] width 182 height 708
click at [137, 68] on span "Refresh" at bounding box center [90, 63] width 127 height 22
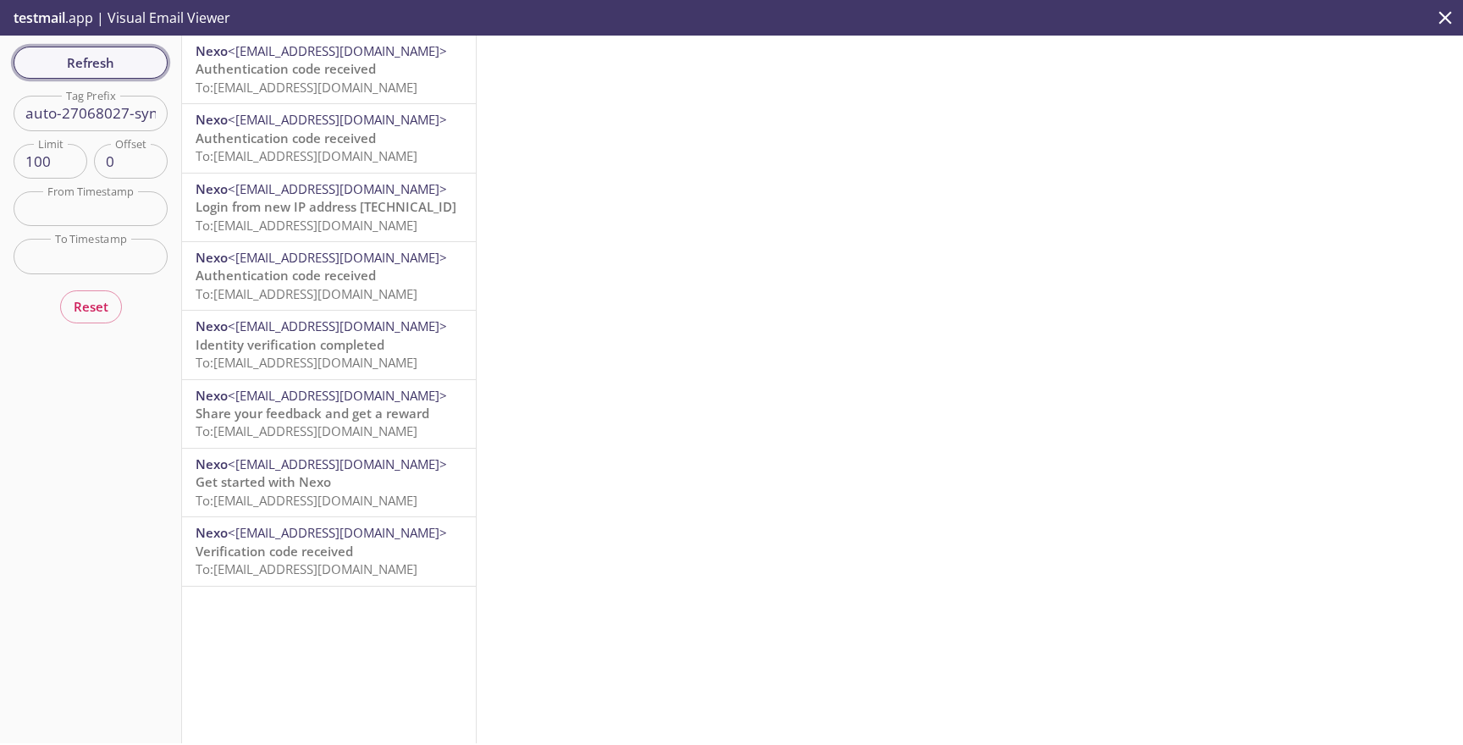
click at [137, 68] on span "Refresh" at bounding box center [90, 63] width 127 height 22
click at [86, 73] on span "Refresh" at bounding box center [90, 63] width 127 height 22
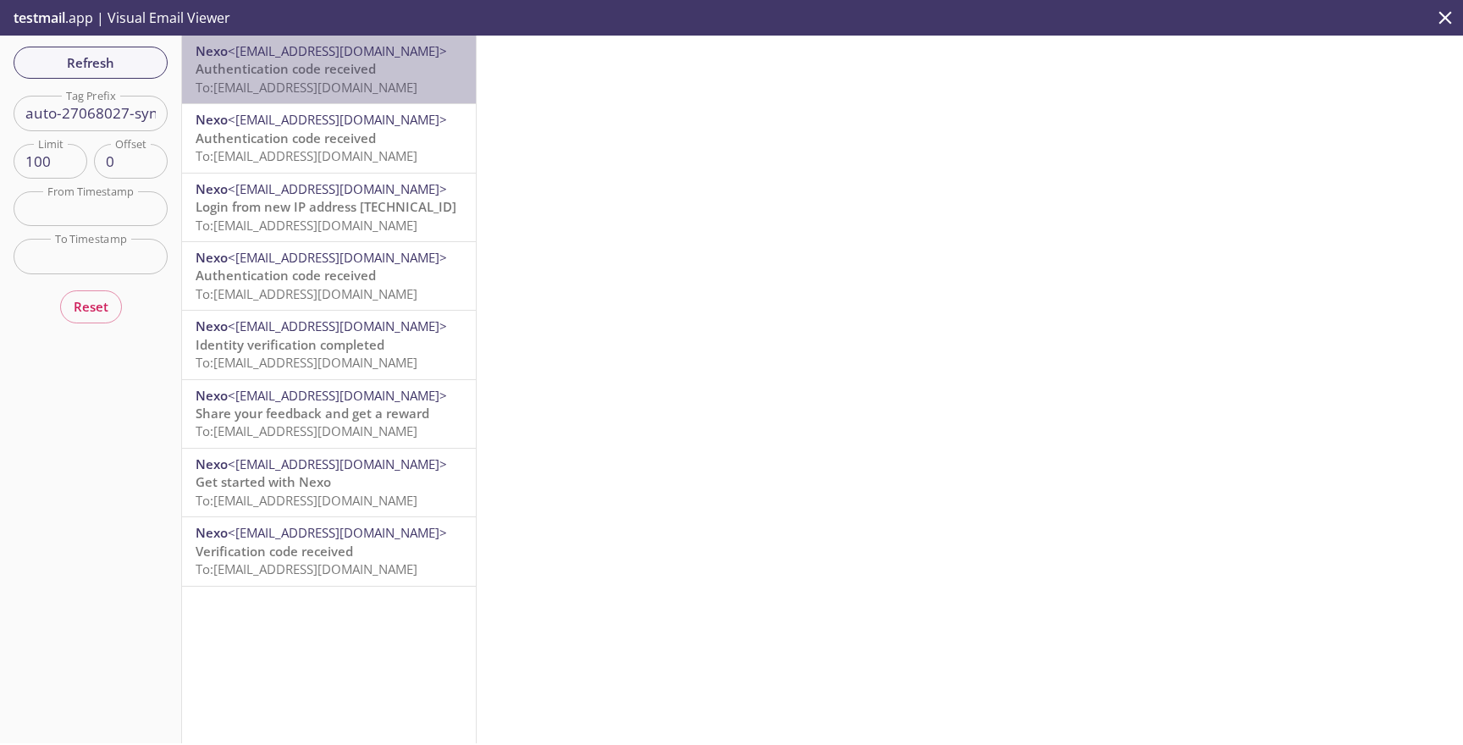
click at [310, 76] on span "Authentication code received" at bounding box center [286, 68] width 180 height 17
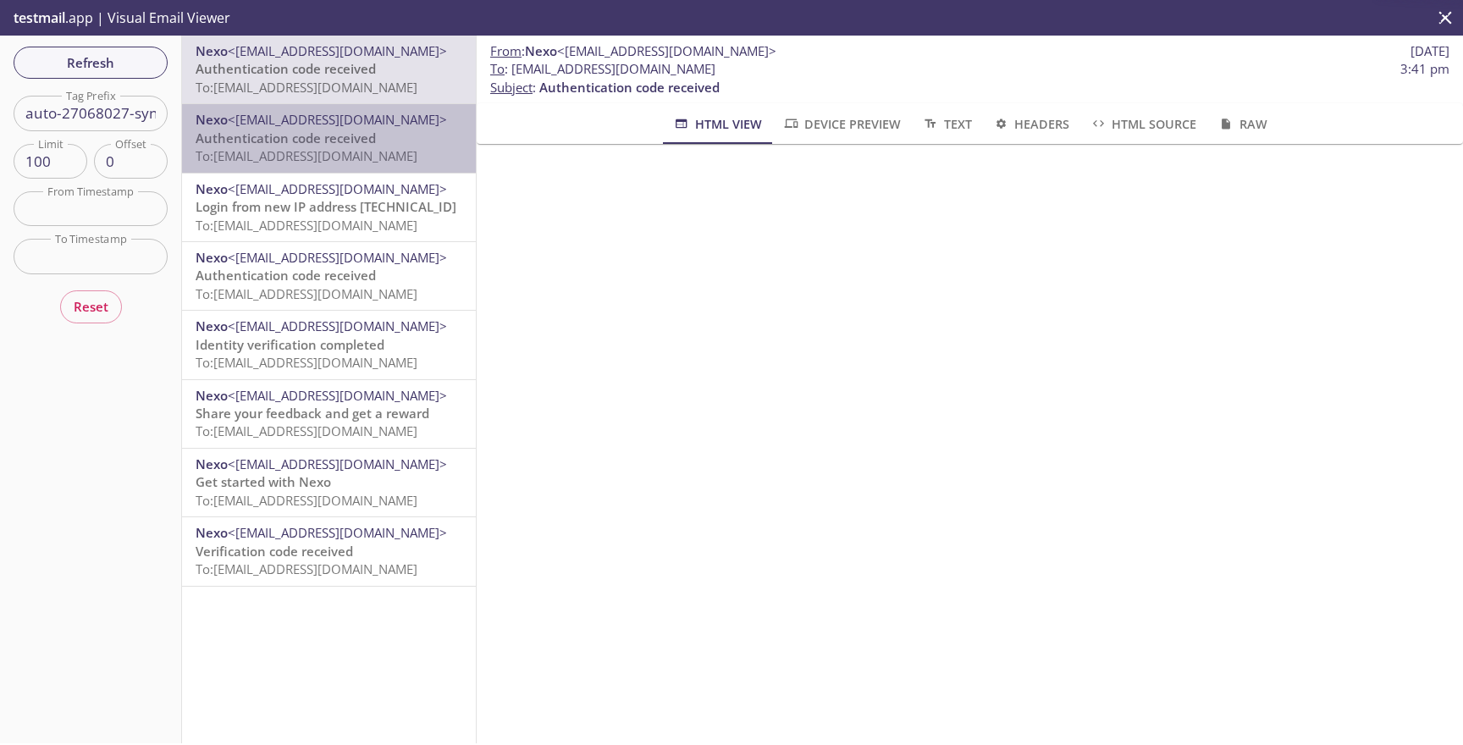
click at [324, 132] on span "Authentication code received" at bounding box center [286, 138] width 180 height 17
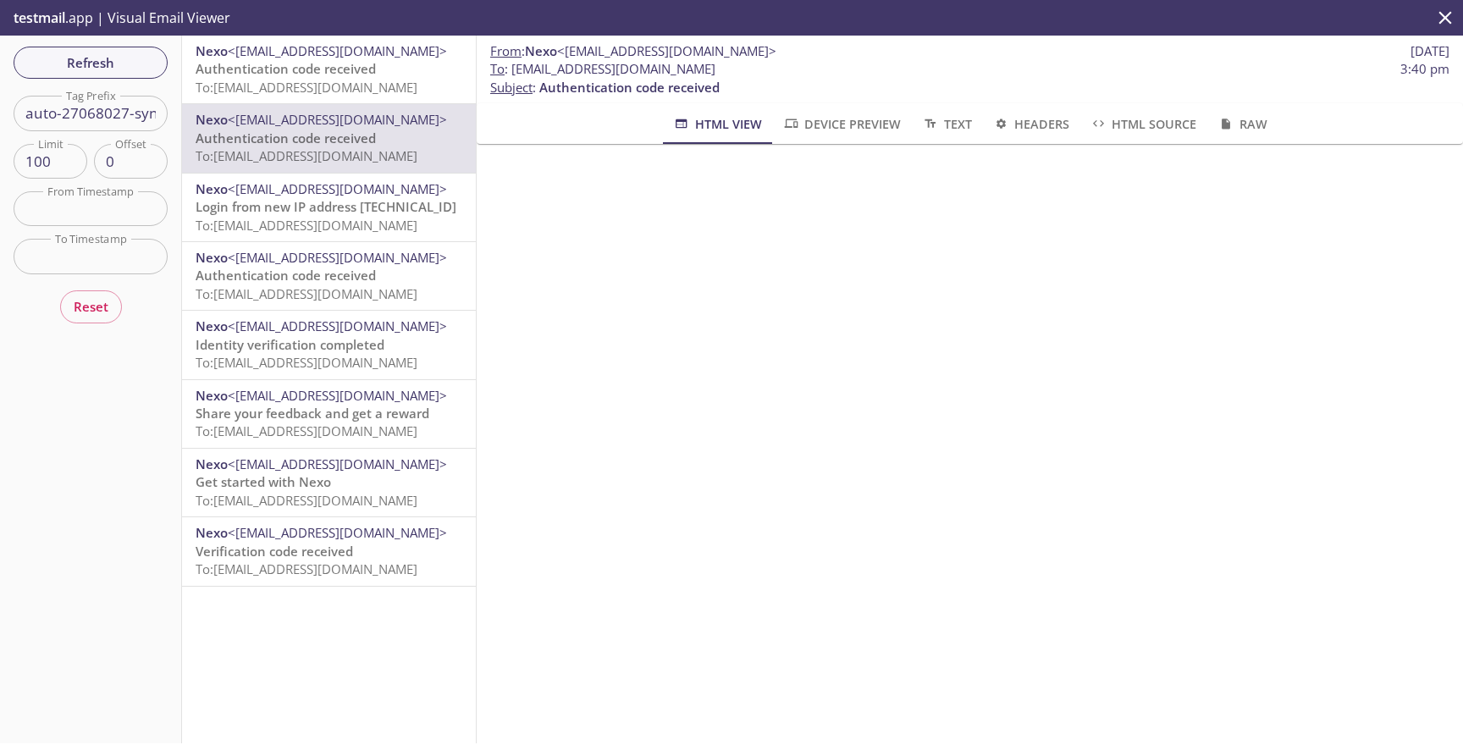
click at [339, 97] on p "Authentication code received To: [EMAIL_ADDRESS][DOMAIN_NAME]" at bounding box center [329, 78] width 267 height 36
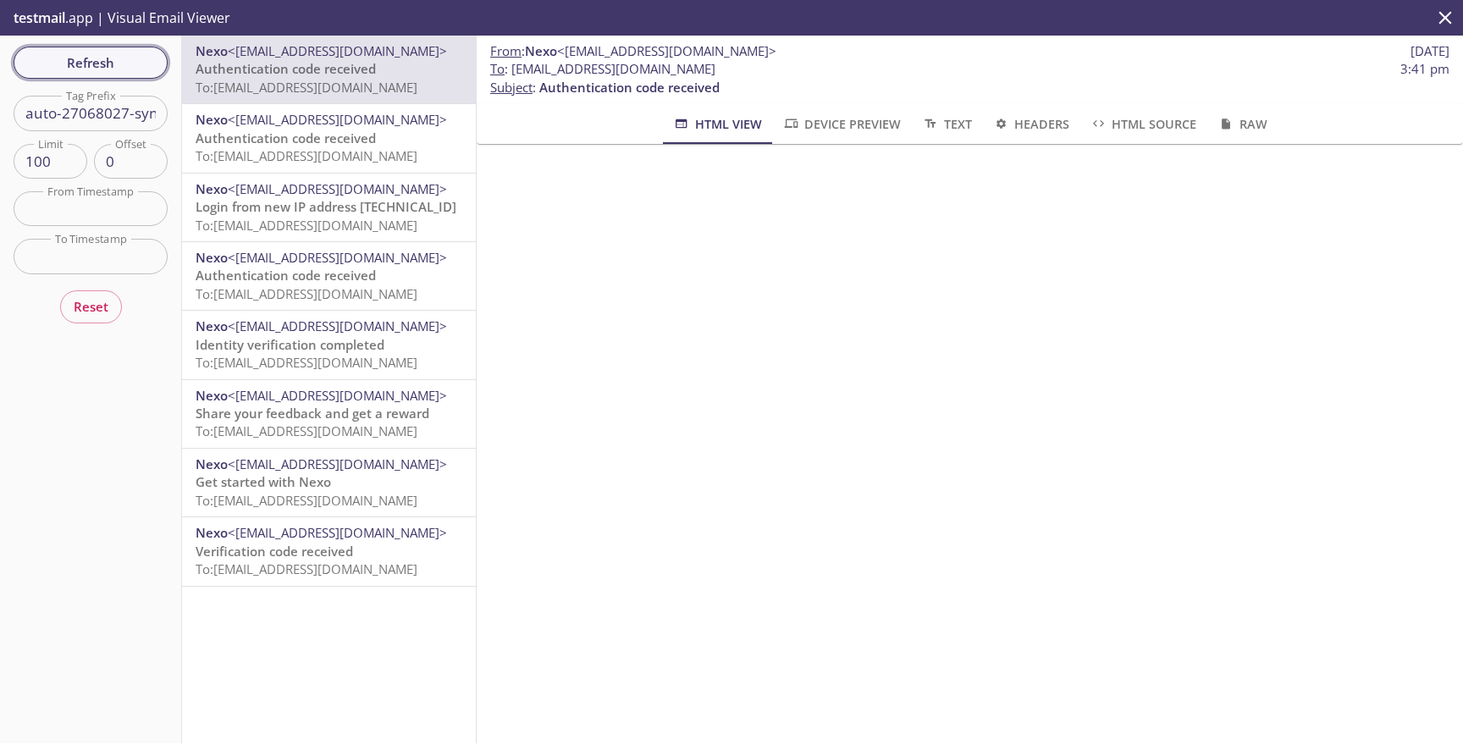
click at [154, 72] on button "Refresh" at bounding box center [91, 63] width 154 height 32
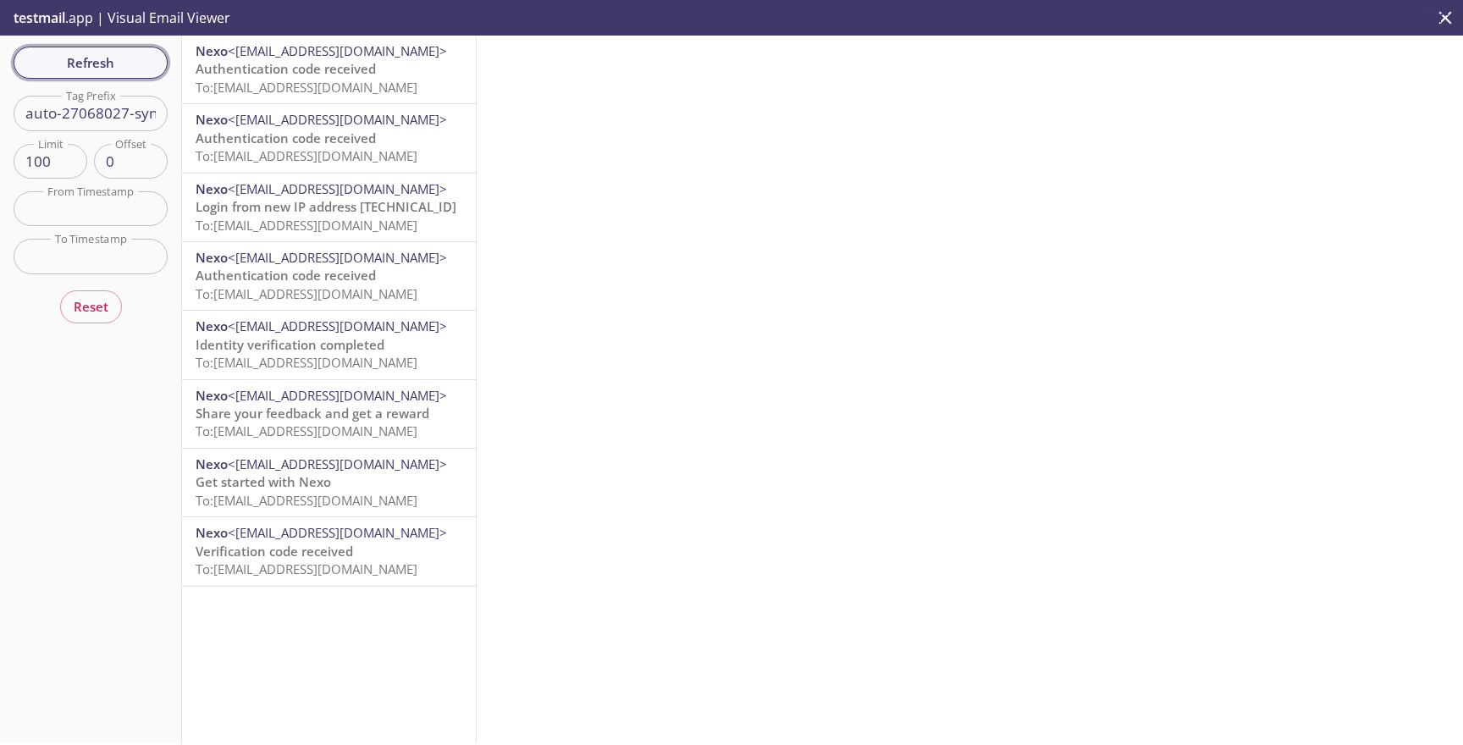
click at [130, 70] on span "Refresh" at bounding box center [90, 63] width 127 height 22
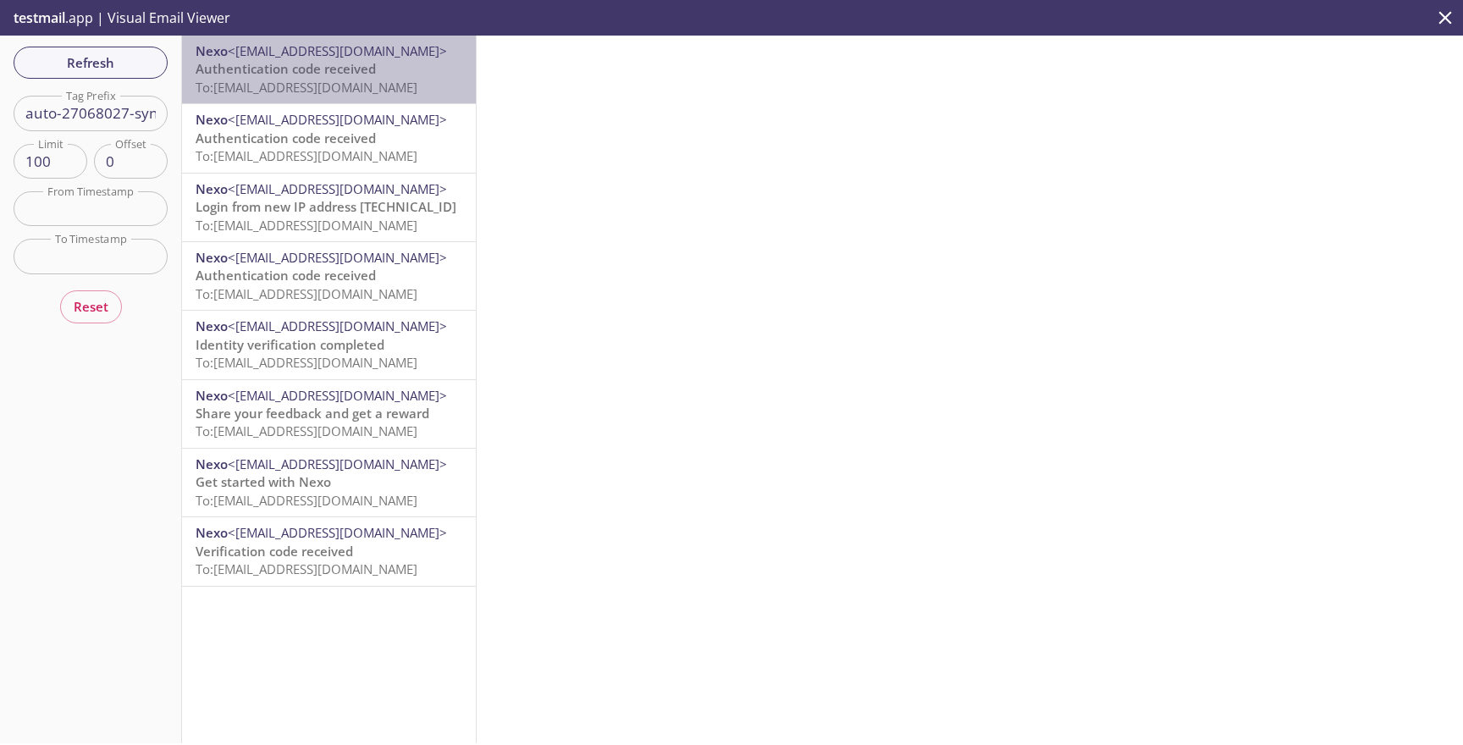
click at [305, 83] on span "To: [EMAIL_ADDRESS][DOMAIN_NAME]" at bounding box center [307, 87] width 222 height 17
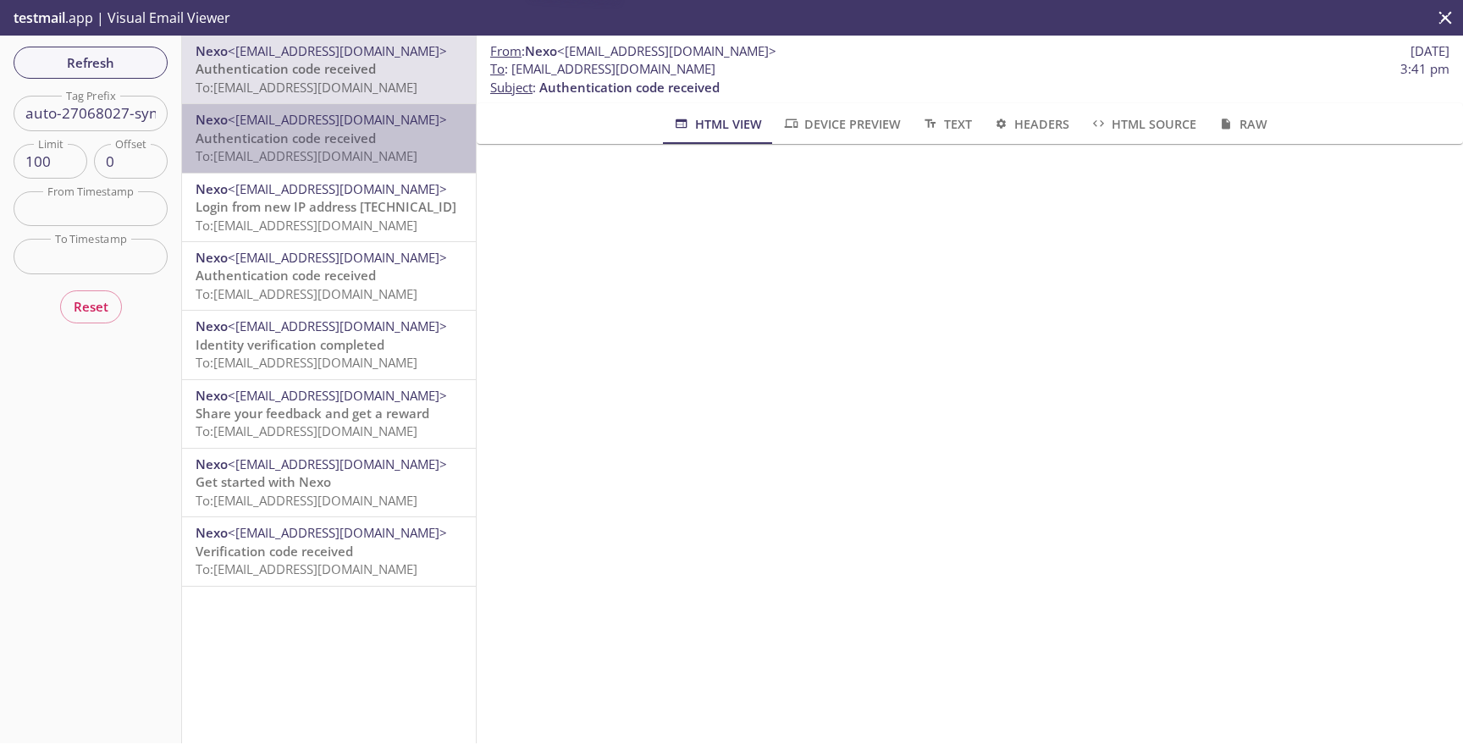
click at [345, 131] on span "Authentication code received" at bounding box center [286, 138] width 180 height 17
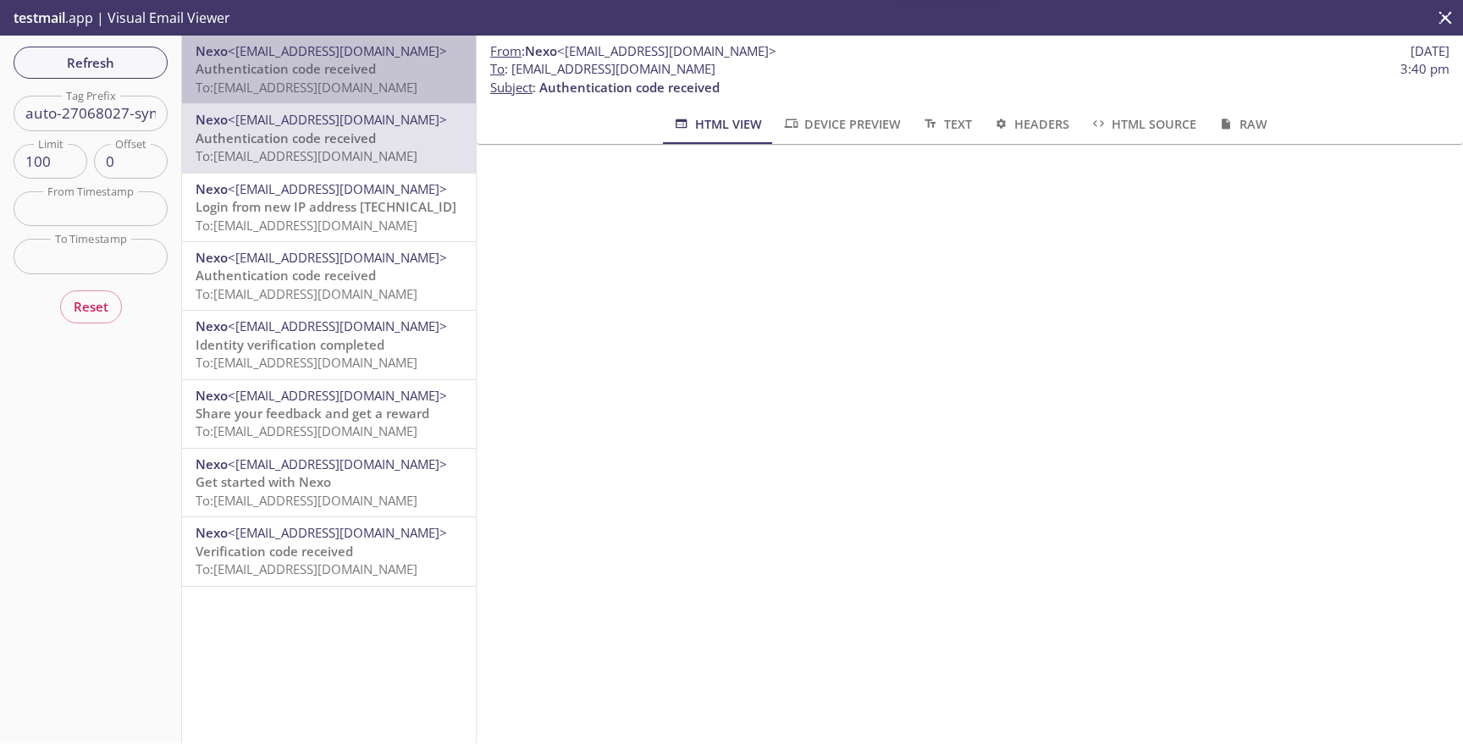
click at [361, 82] on span "To: [EMAIL_ADDRESS][DOMAIN_NAME]" at bounding box center [307, 87] width 222 height 17
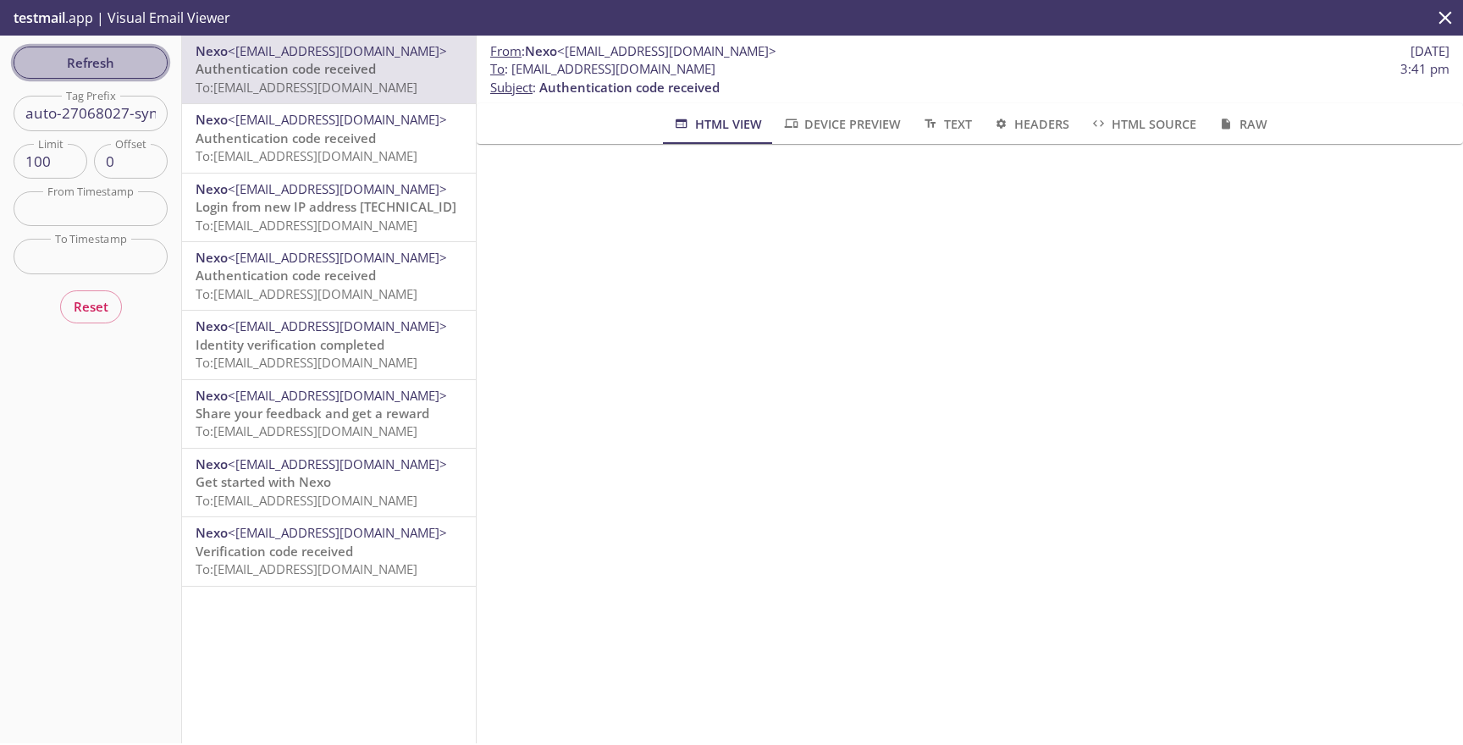
click at [100, 73] on span "Refresh" at bounding box center [90, 63] width 127 height 22
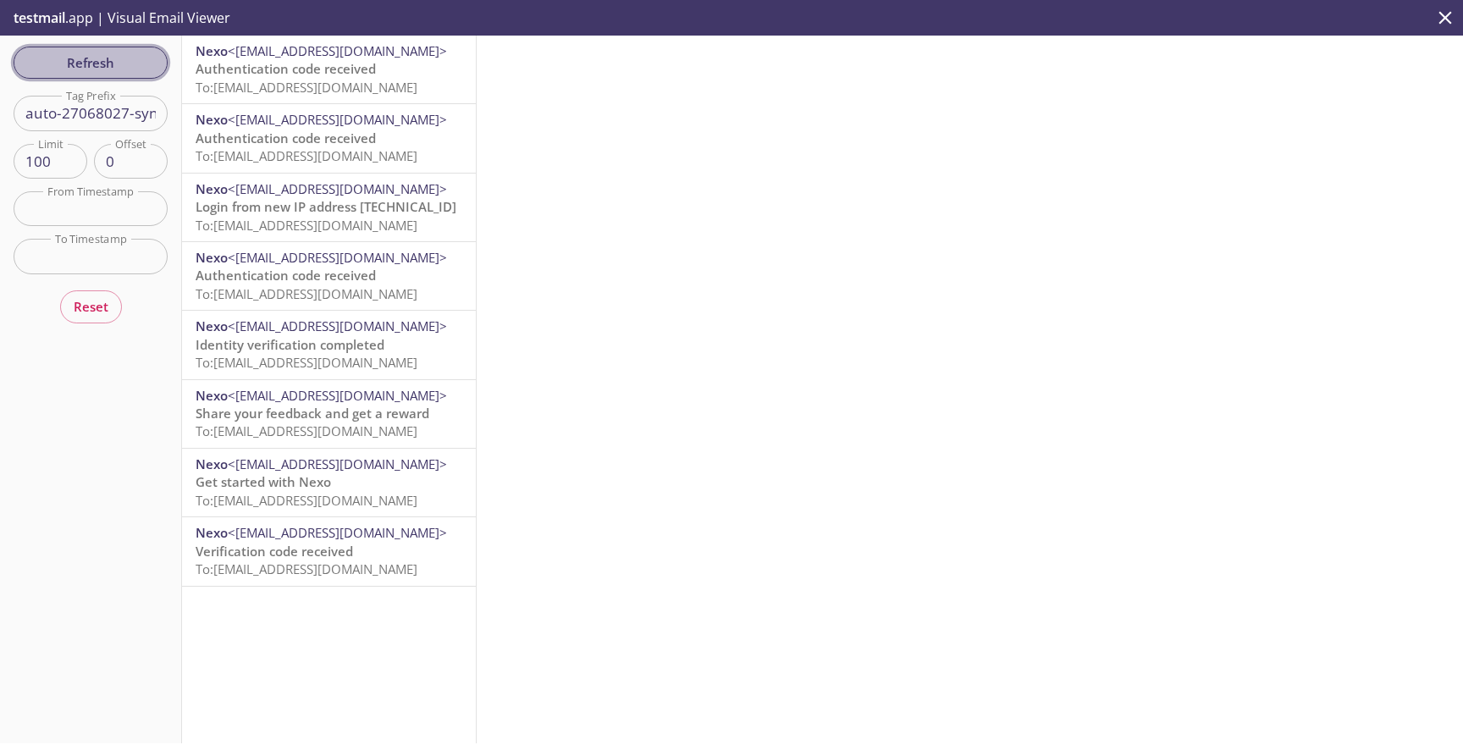
click at [135, 59] on span "Refresh" at bounding box center [90, 63] width 127 height 22
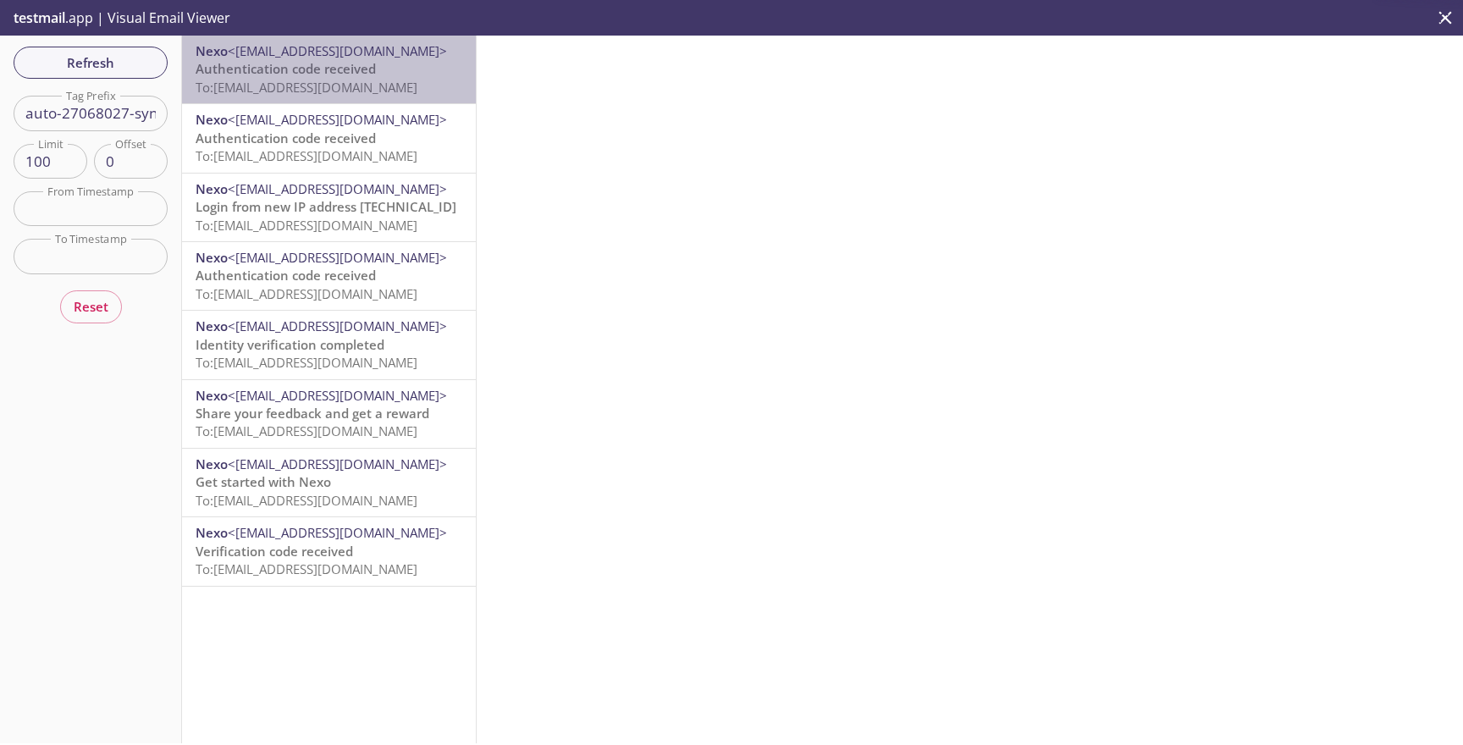
click at [284, 88] on span "To: [EMAIL_ADDRESS][DOMAIN_NAME]" at bounding box center [307, 87] width 222 height 17
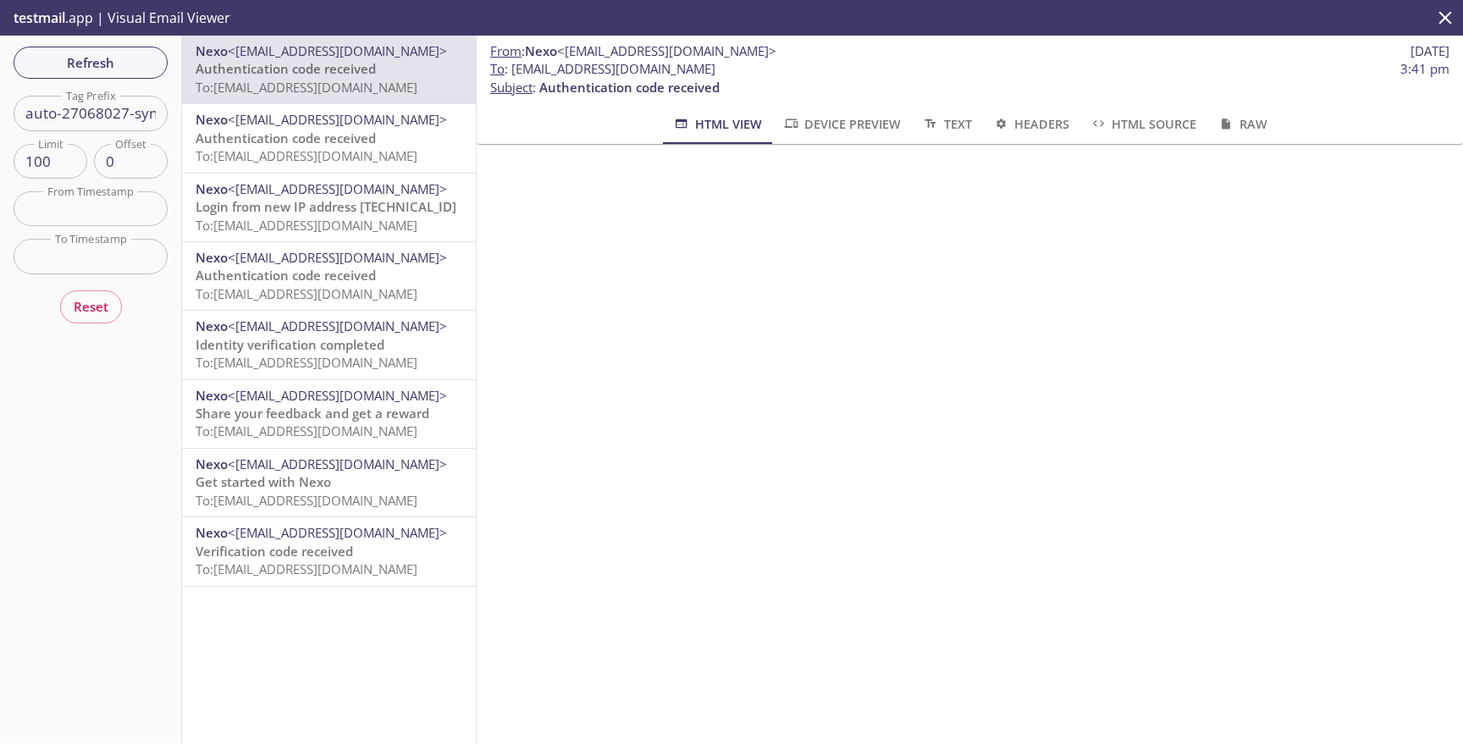
click at [312, 127] on span "<[EMAIL_ADDRESS][DOMAIN_NAME]>" at bounding box center [337, 119] width 219 height 17
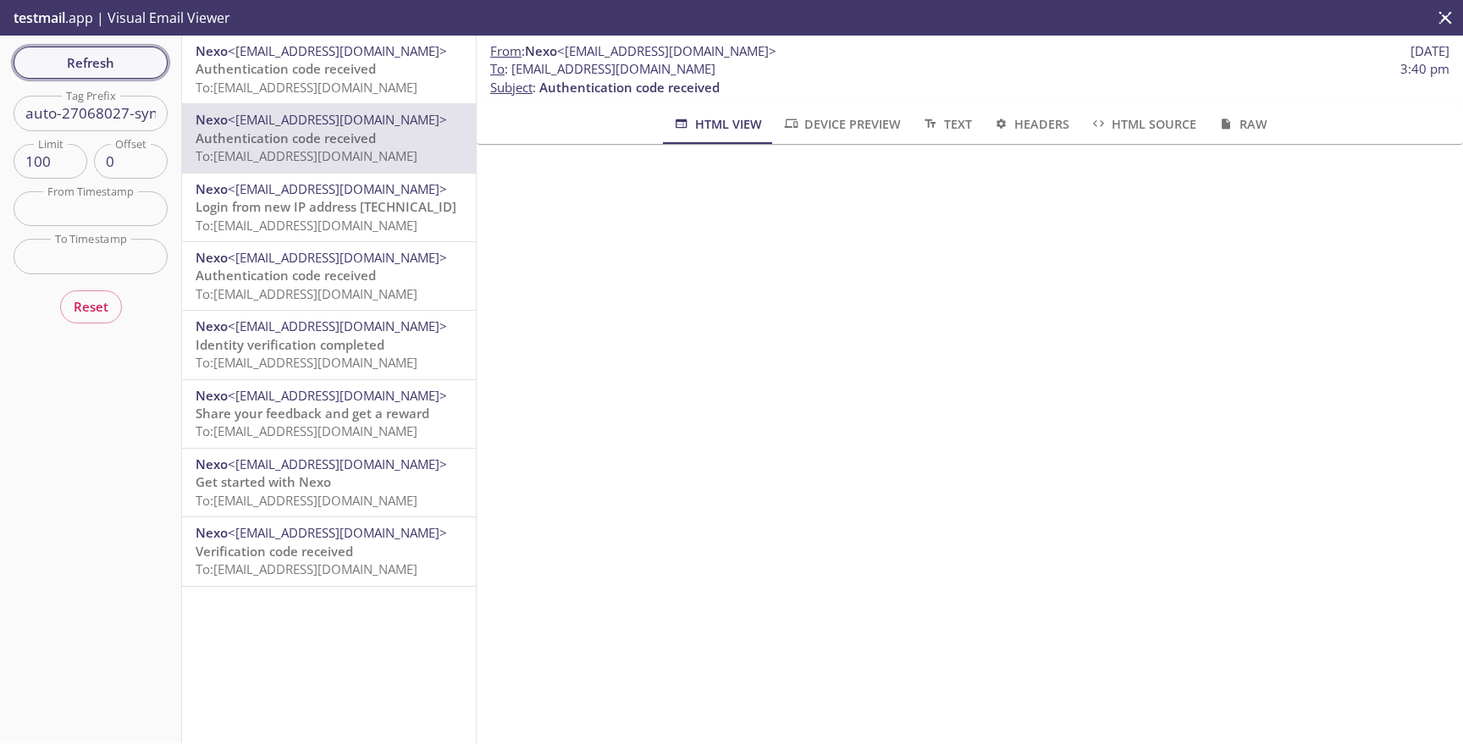
click at [149, 72] on span "Refresh" at bounding box center [90, 63] width 127 height 22
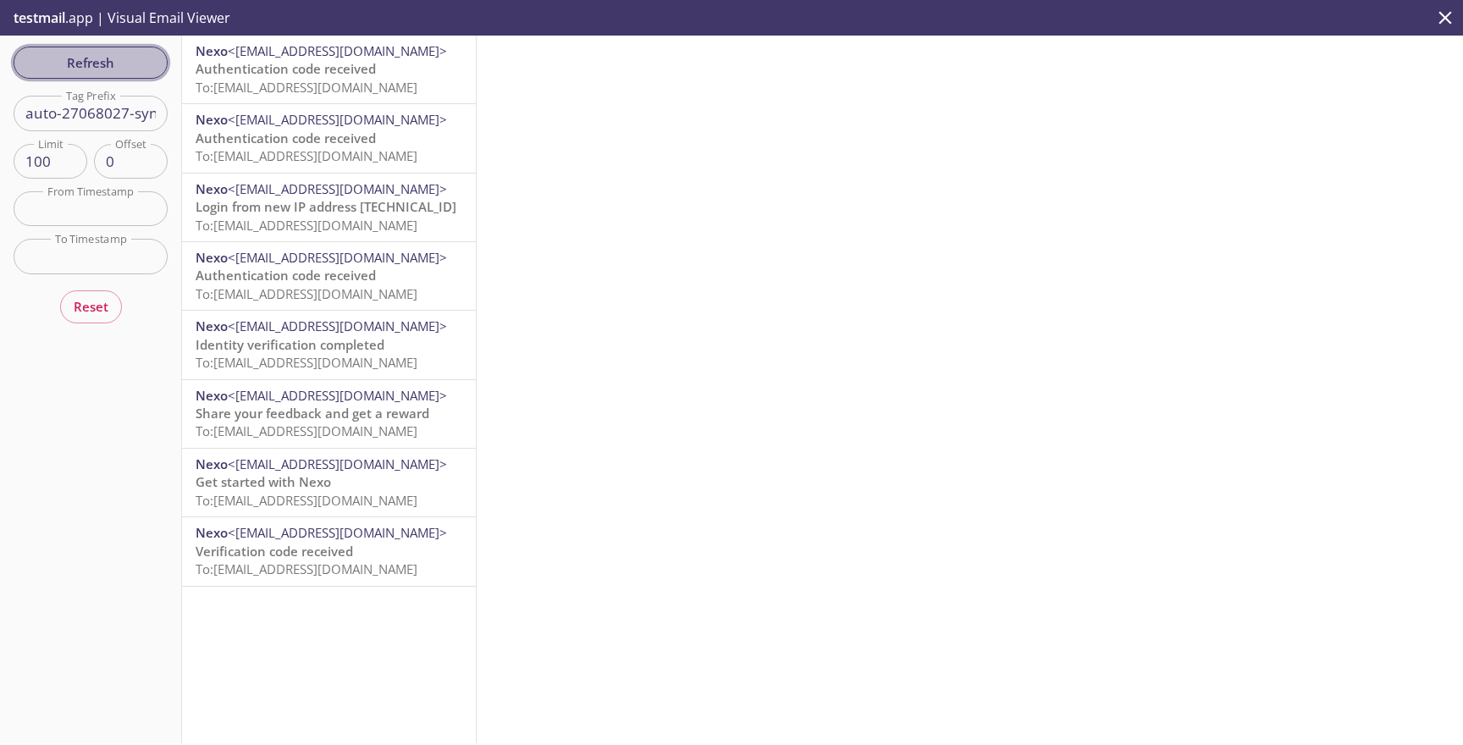
click at [138, 75] on button "Refresh" at bounding box center [91, 63] width 154 height 32
click at [253, 88] on span "To: [EMAIL_ADDRESS][DOMAIN_NAME]" at bounding box center [307, 87] width 222 height 17
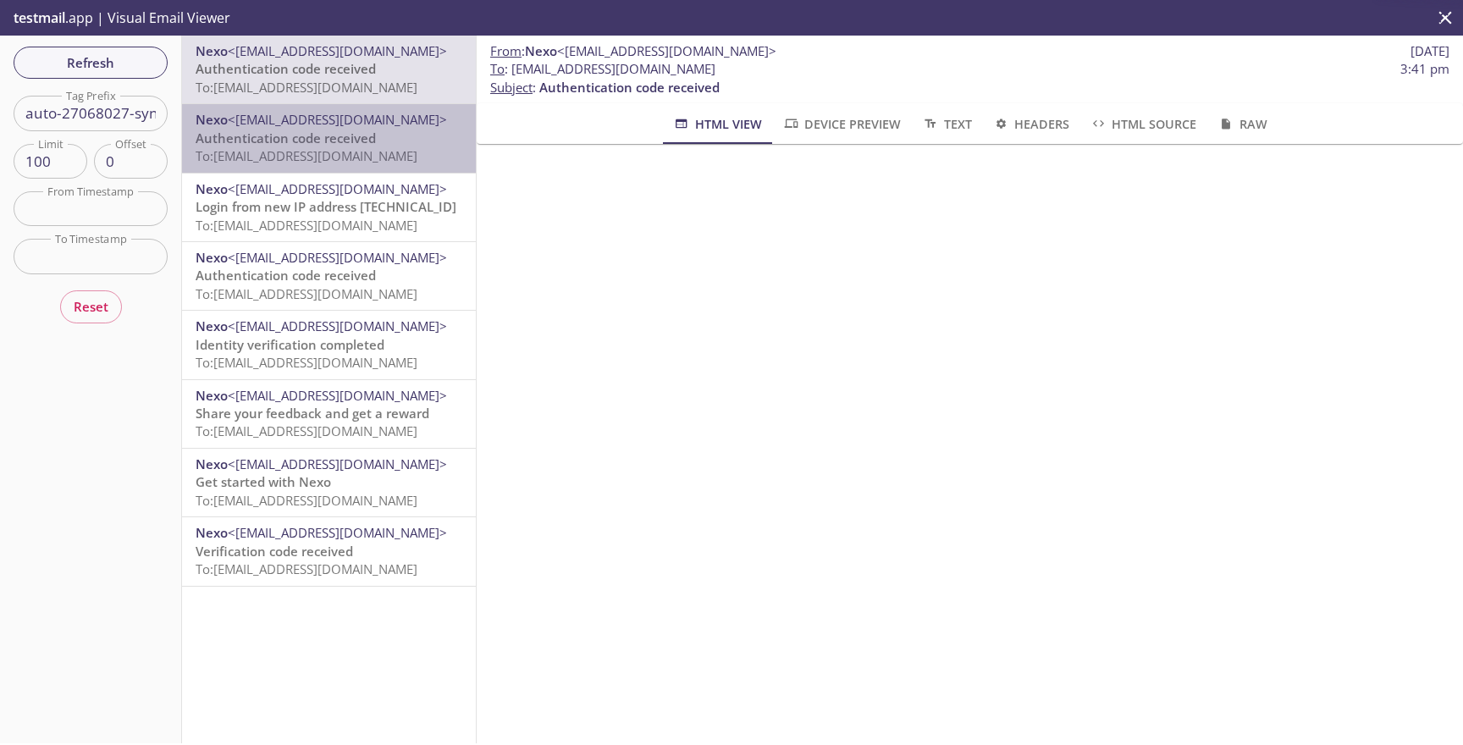
click at [326, 149] on span "To: [EMAIL_ADDRESS][DOMAIN_NAME]" at bounding box center [307, 155] width 222 height 17
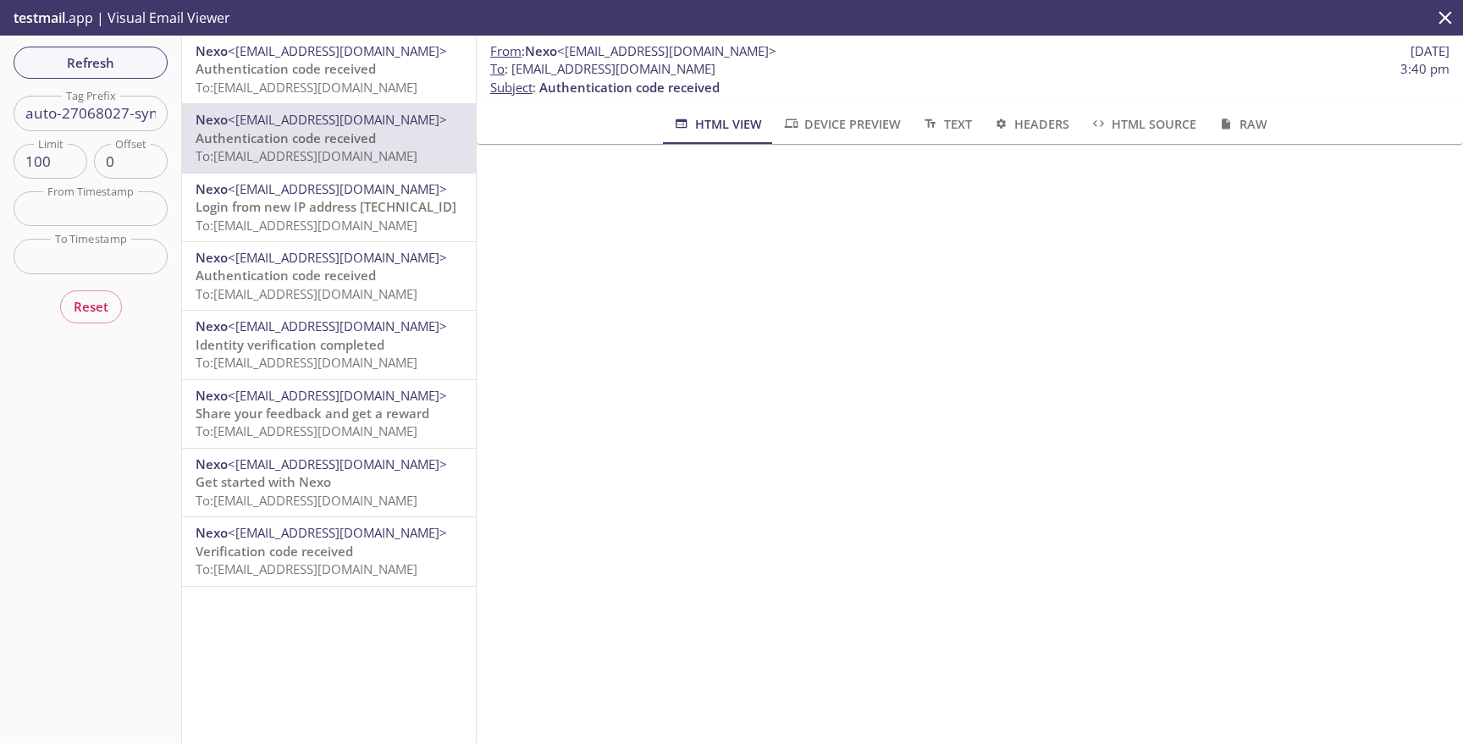
click at [349, 102] on div "Nexo <[EMAIL_ADDRESS][DOMAIN_NAME]> Authentication code received To: [EMAIL_ADD…" at bounding box center [329, 70] width 294 height 68
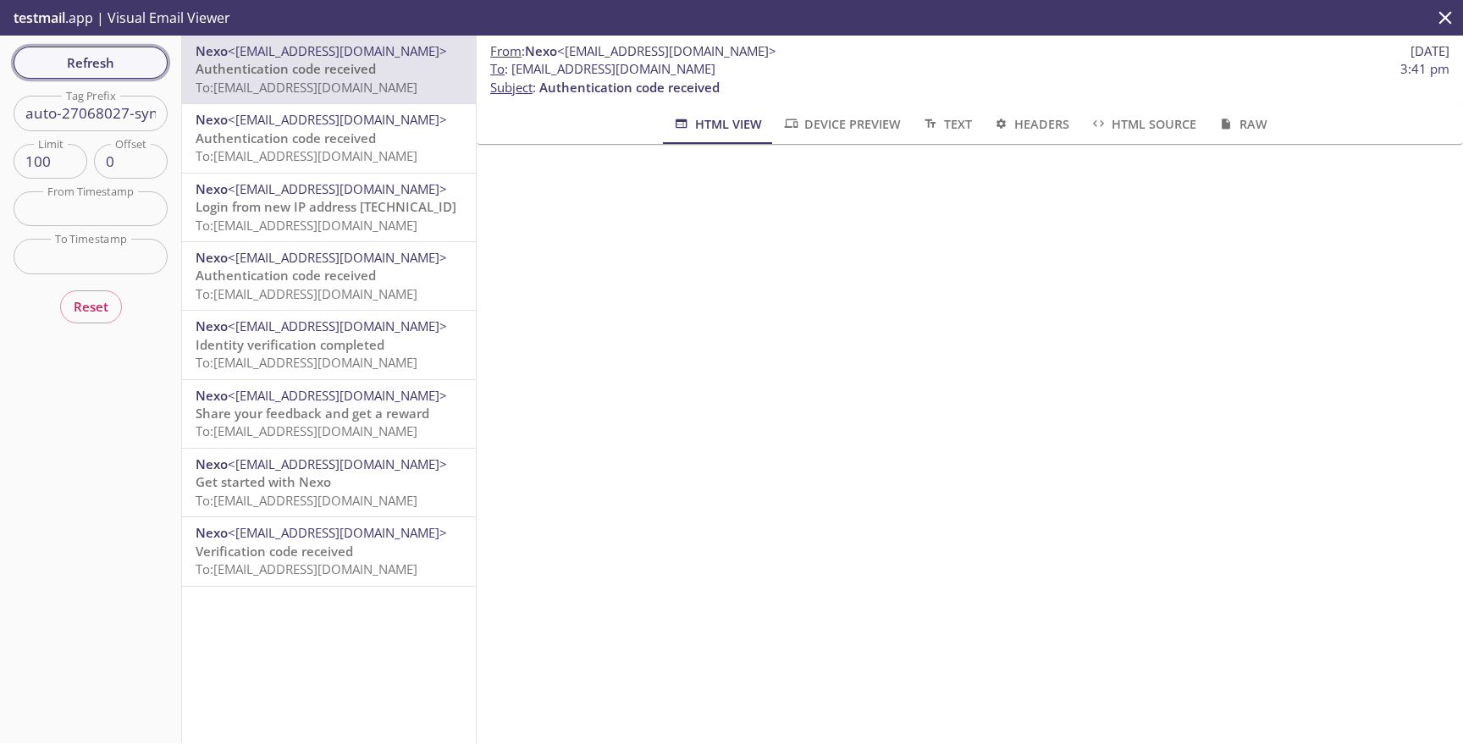
click at [86, 72] on span "Refresh" at bounding box center [90, 63] width 127 height 22
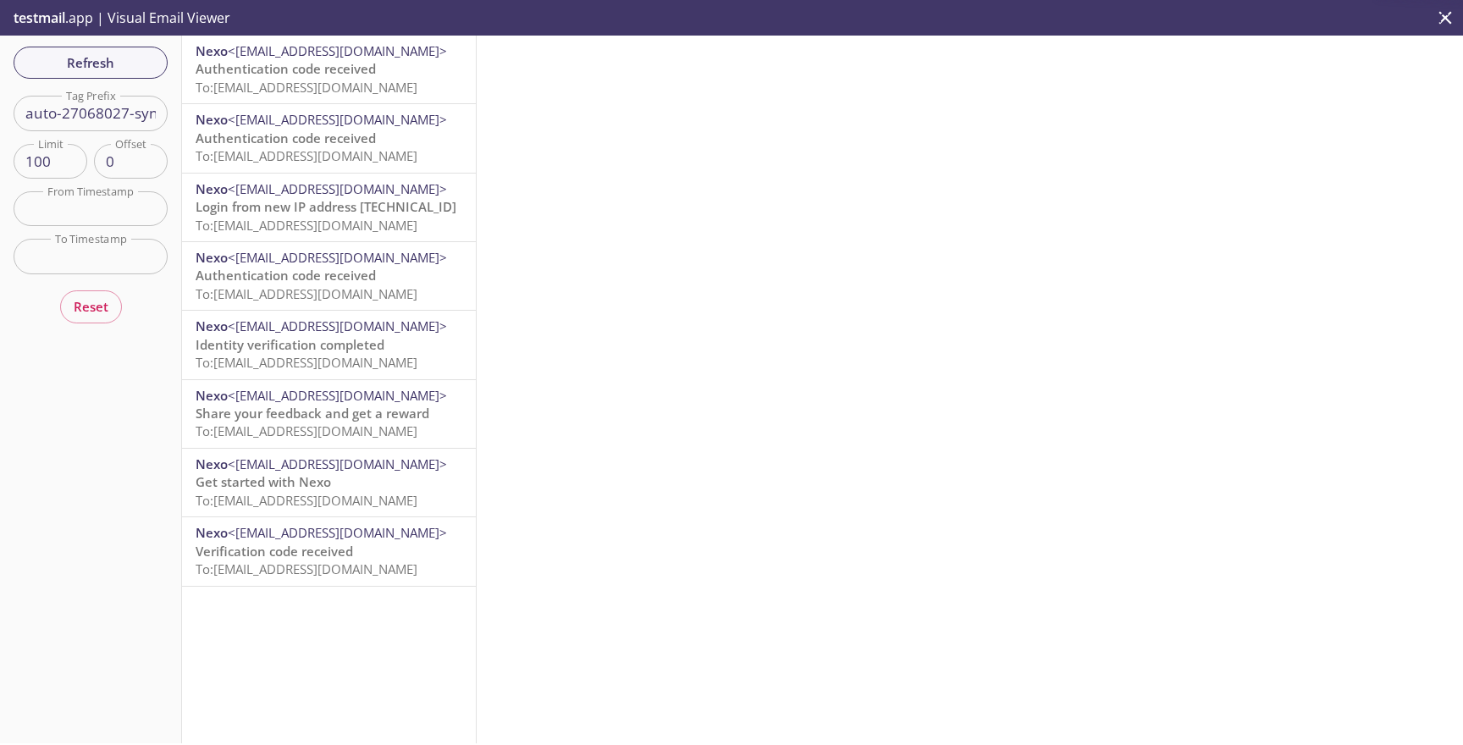
click at [345, 72] on span "Authentication code received" at bounding box center [286, 68] width 180 height 17
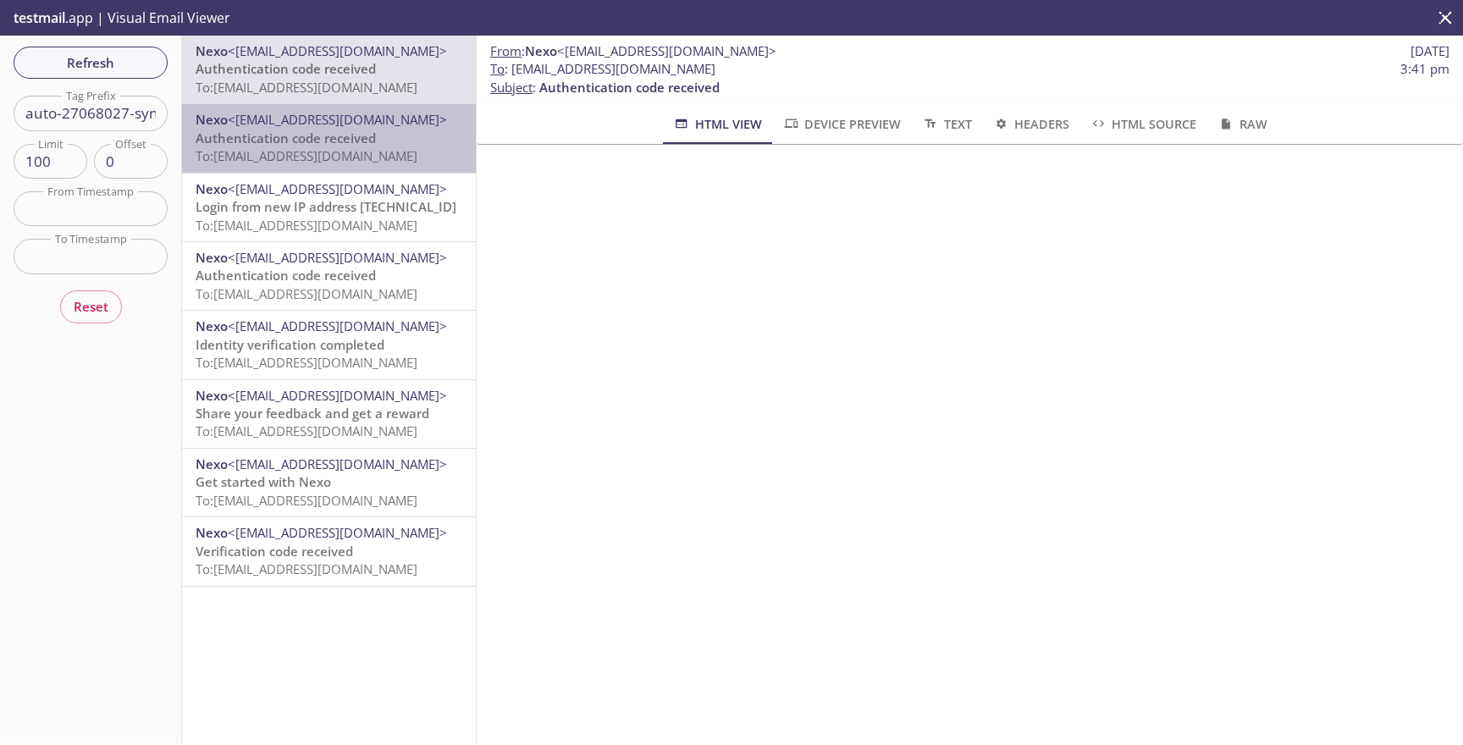
click at [380, 131] on p "Authentication code received To: [EMAIL_ADDRESS][DOMAIN_NAME]" at bounding box center [329, 148] width 267 height 36
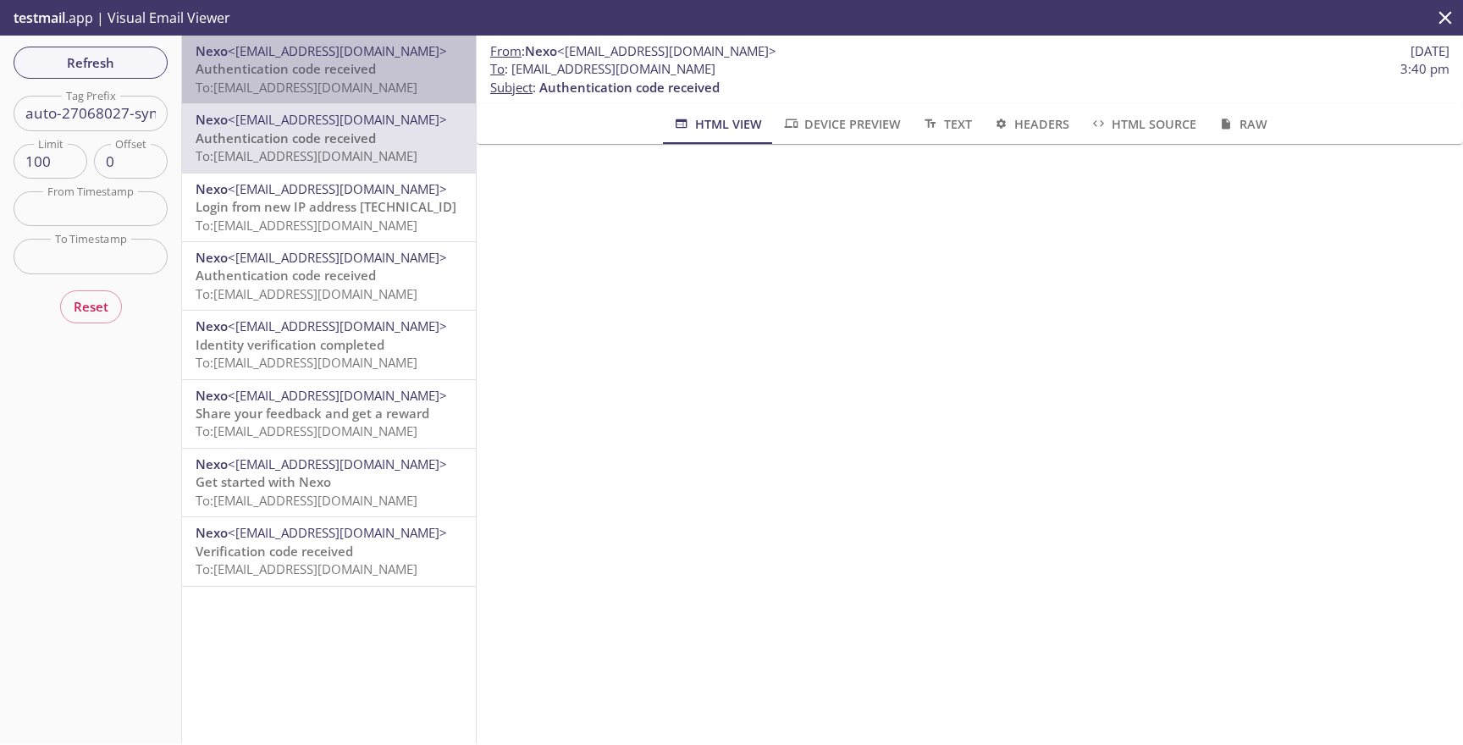
click at [395, 82] on span "To: [EMAIL_ADDRESS][DOMAIN_NAME]" at bounding box center [307, 87] width 222 height 17
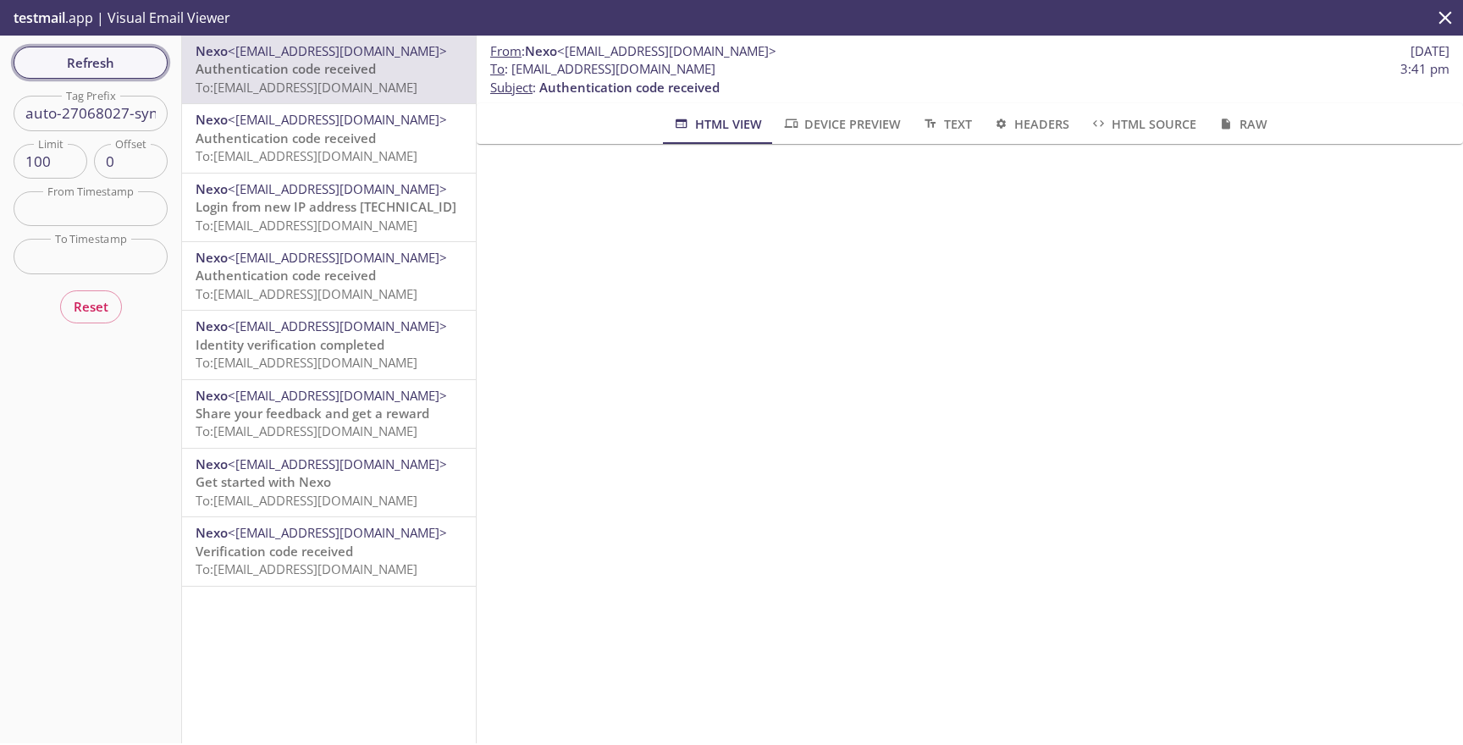
click at [108, 73] on span "Refresh" at bounding box center [90, 63] width 127 height 22
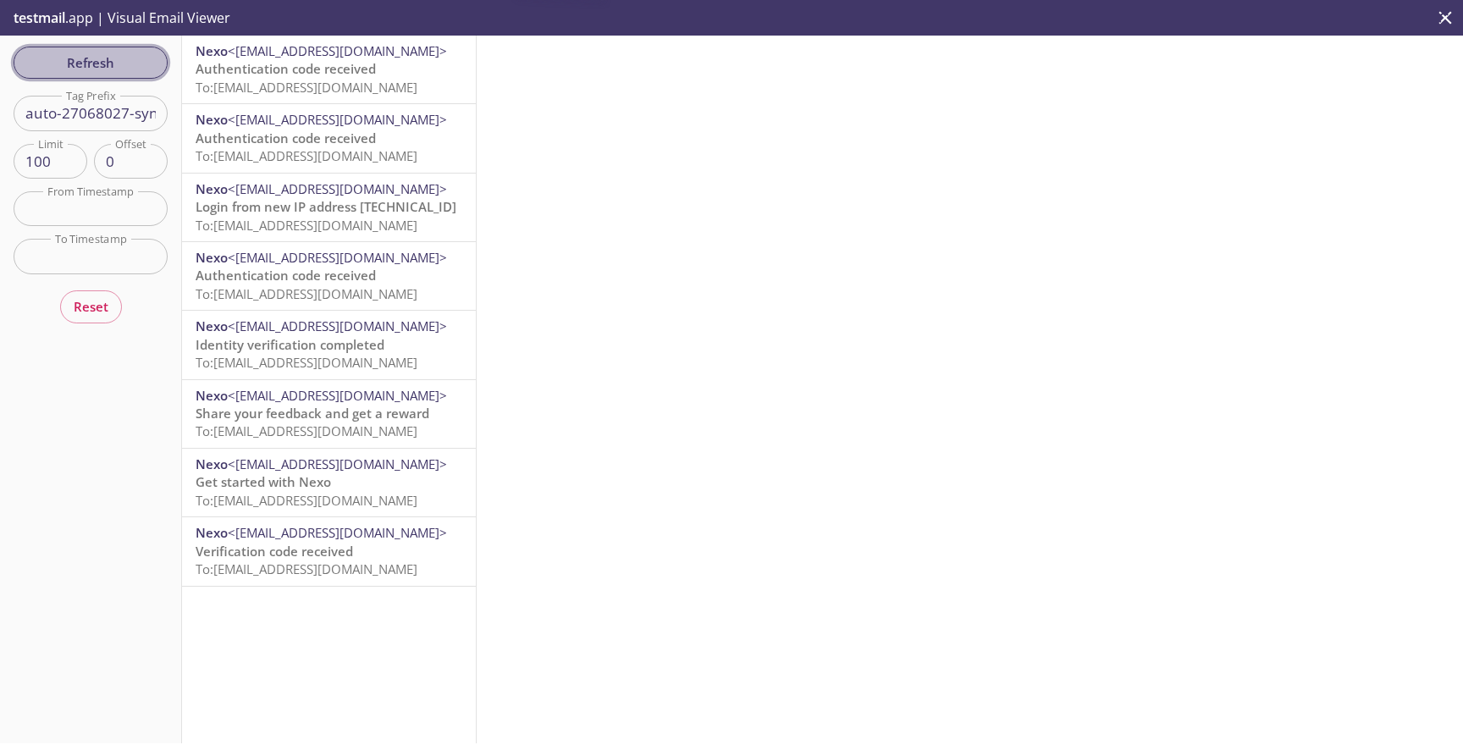
click at [108, 72] on span "Refresh" at bounding box center [90, 63] width 127 height 22
click at [108, 72] on div "Refresh Filters Tag Prefix auto-27068027-synthetic-tests Tag Prefix Limit 100 L…" at bounding box center [91, 390] width 182 height 708
click at [108, 72] on span "Refresh" at bounding box center [90, 63] width 127 height 22
click at [117, 66] on span "Refresh" at bounding box center [90, 63] width 127 height 22
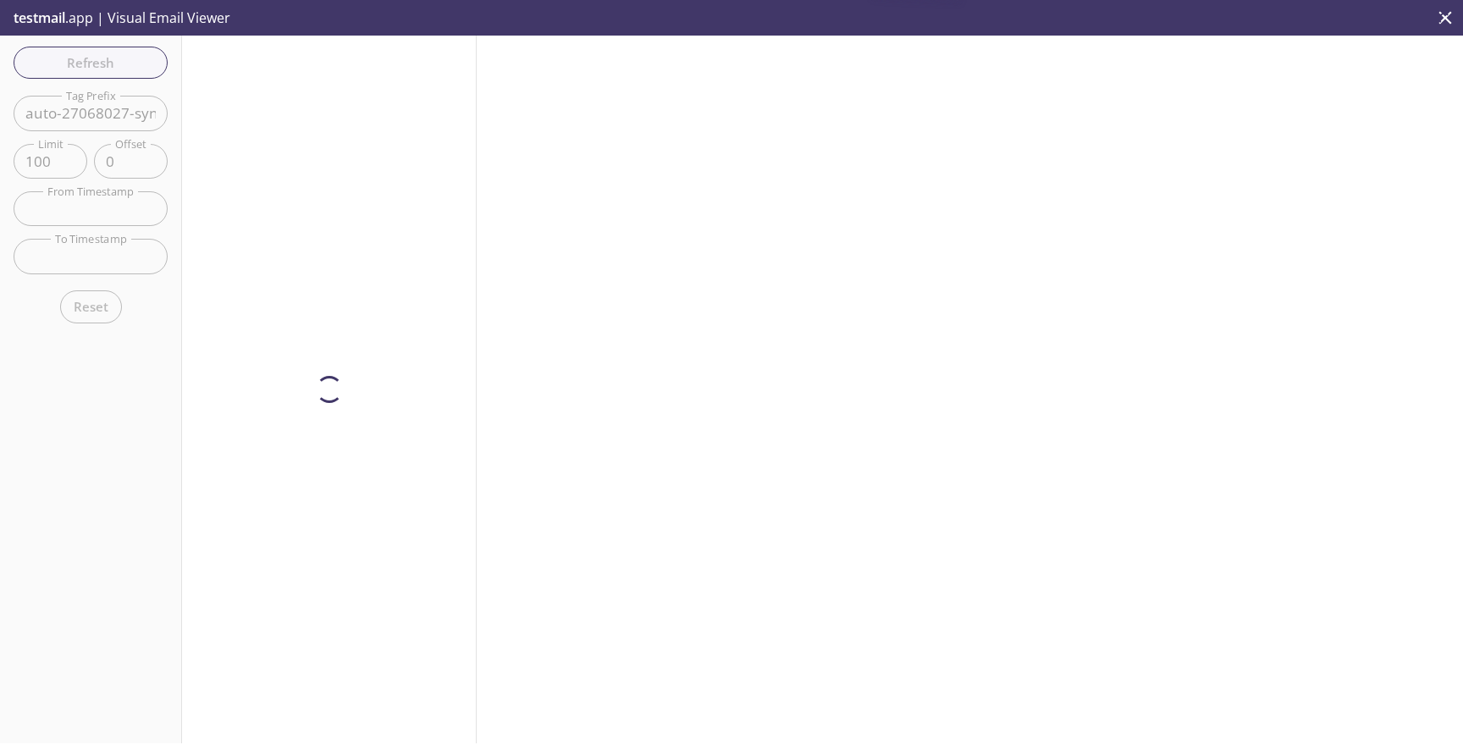
click at [278, 66] on div at bounding box center [329, 390] width 295 height 708
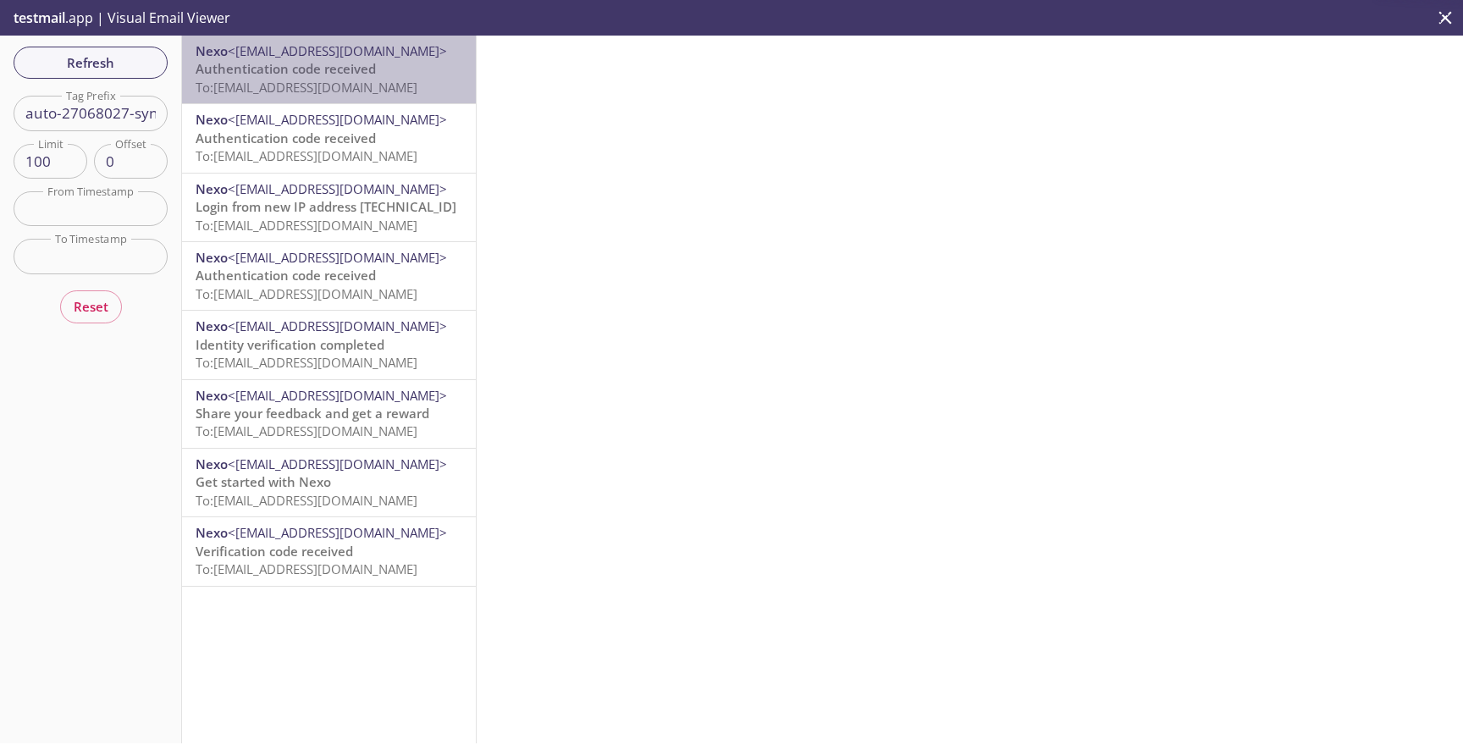
click at [278, 66] on span "Authentication code received" at bounding box center [286, 68] width 180 height 17
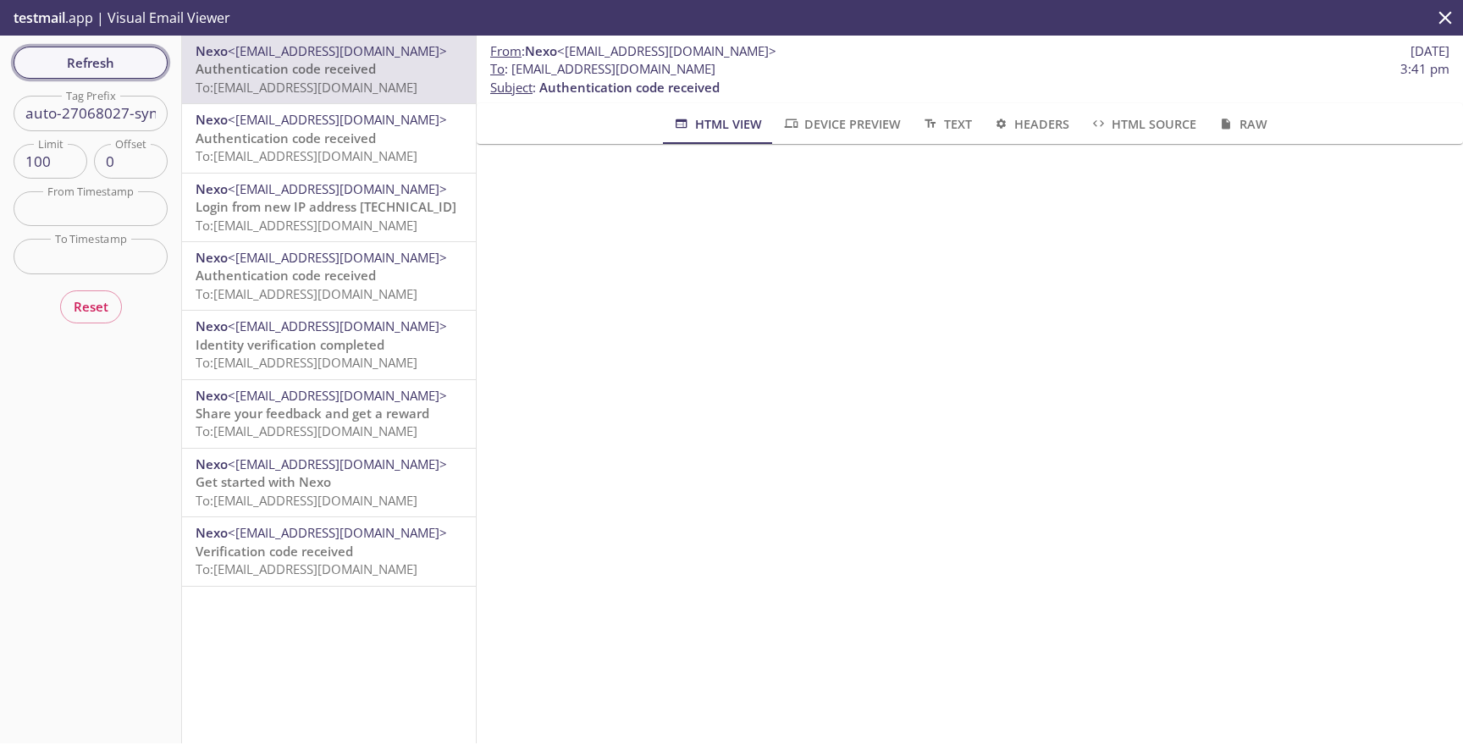
click at [124, 70] on span "Refresh" at bounding box center [90, 63] width 127 height 22
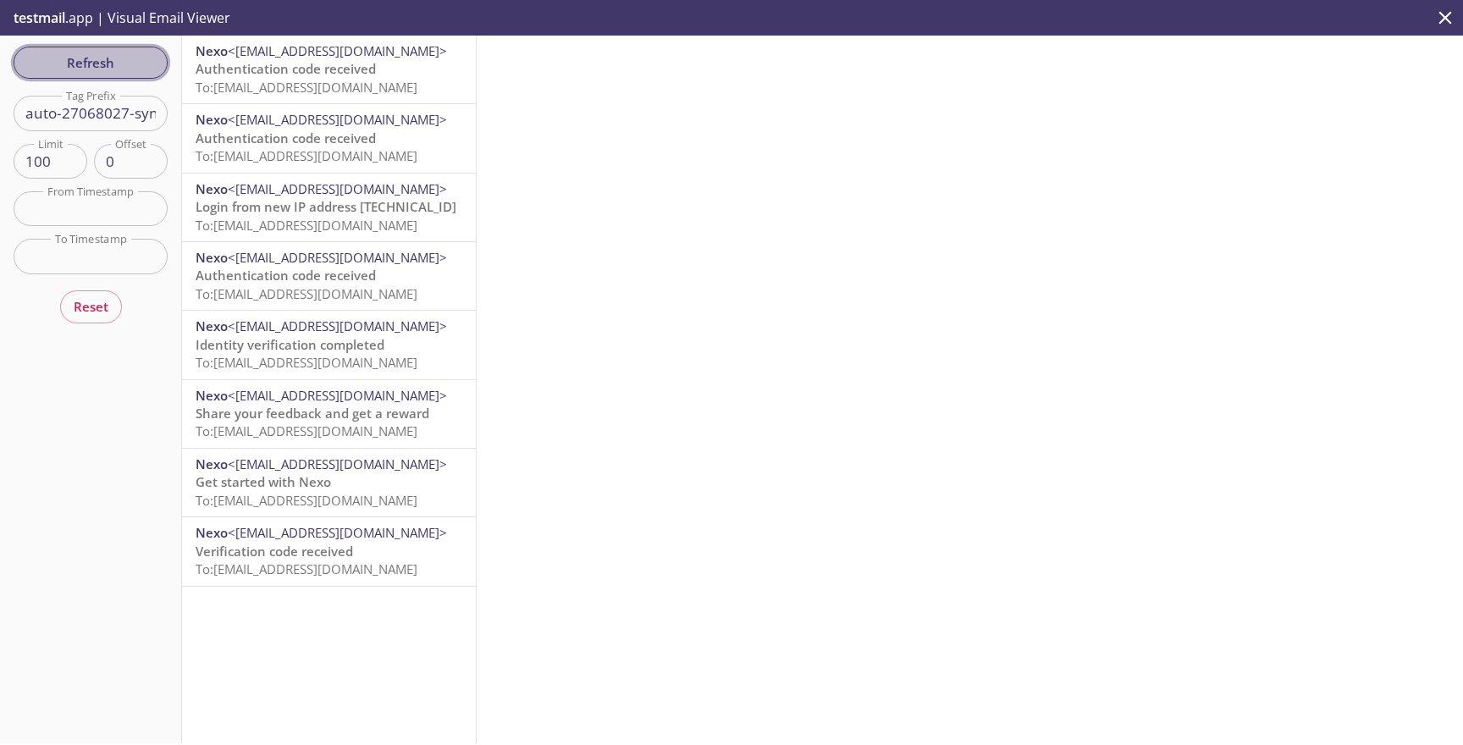
click at [124, 70] on span "Refresh" at bounding box center [90, 63] width 127 height 22
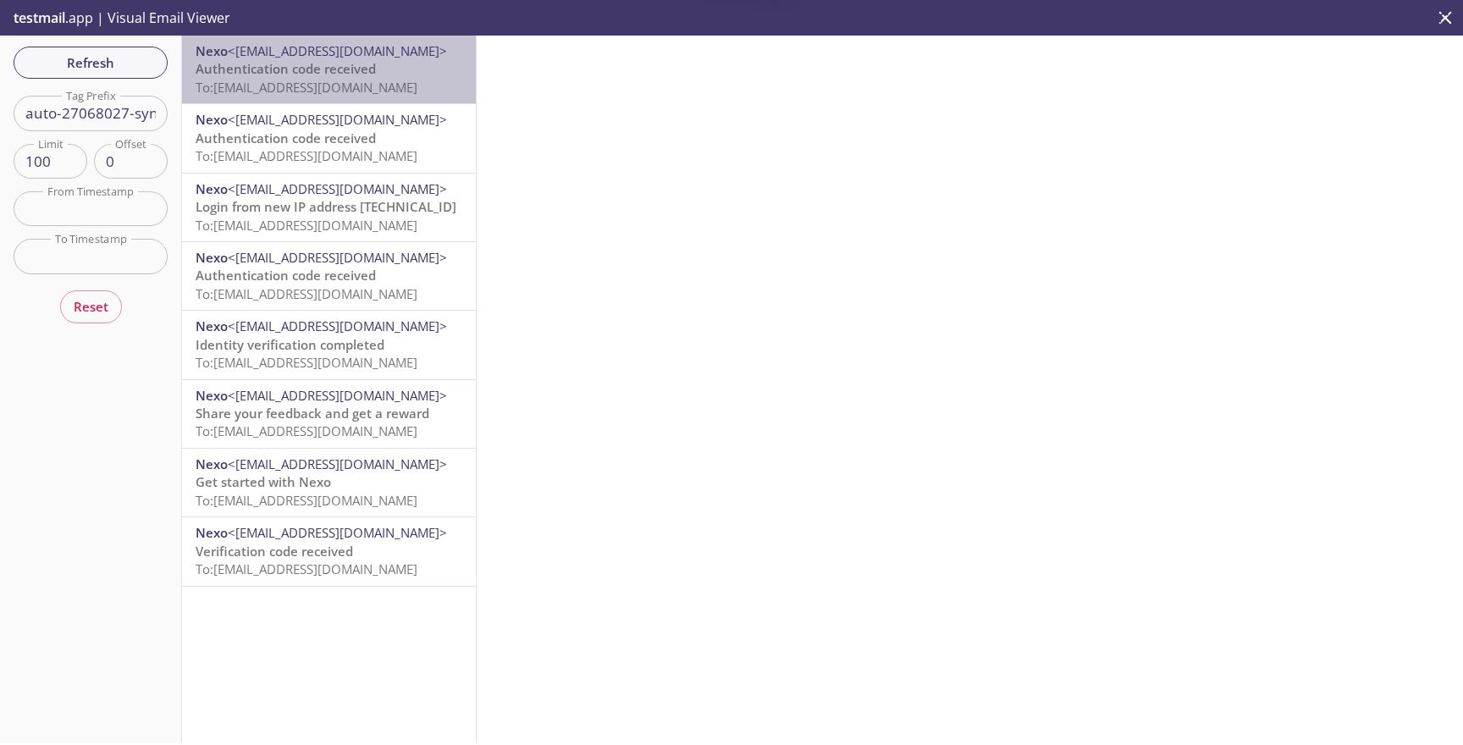
click at [277, 75] on span "Authentication code received" at bounding box center [286, 68] width 180 height 17
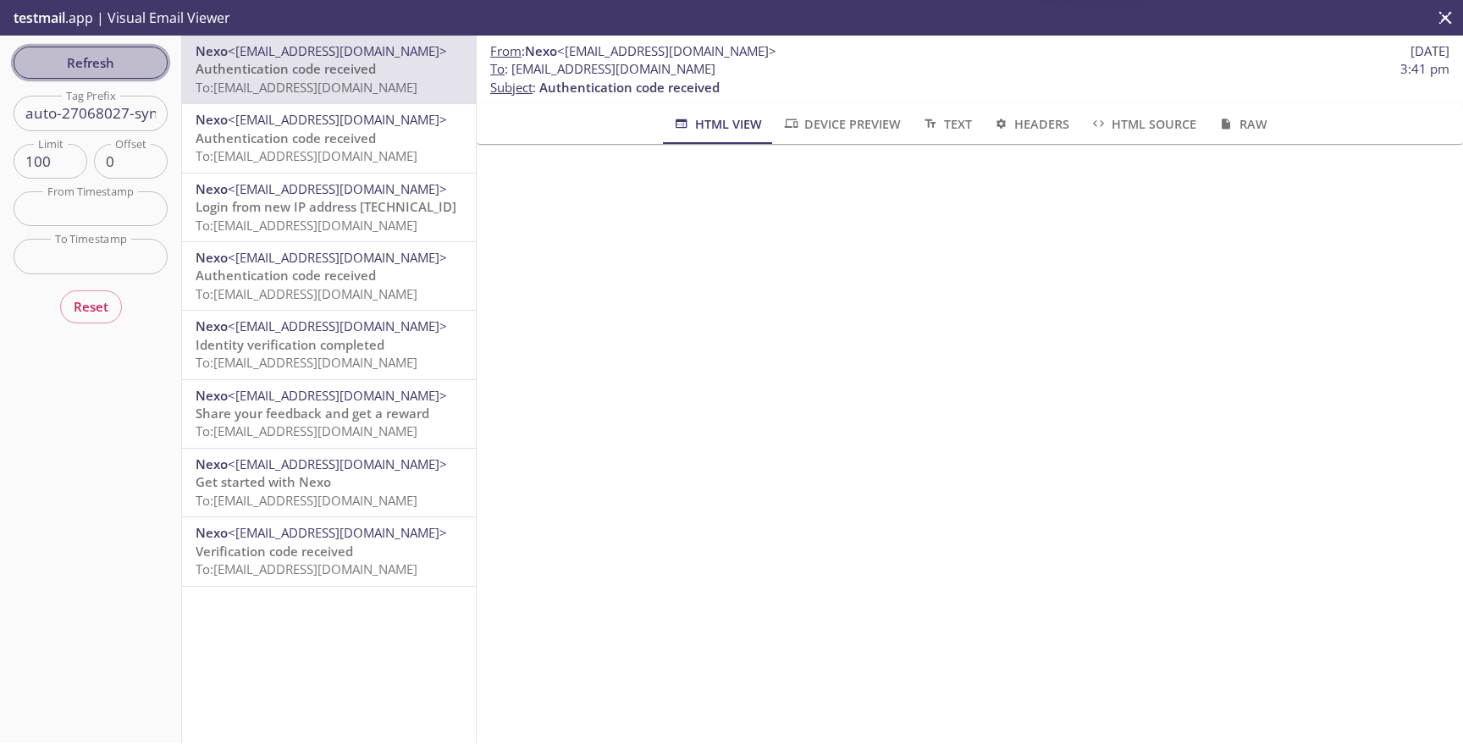
click at [127, 66] on span "Refresh" at bounding box center [90, 63] width 127 height 22
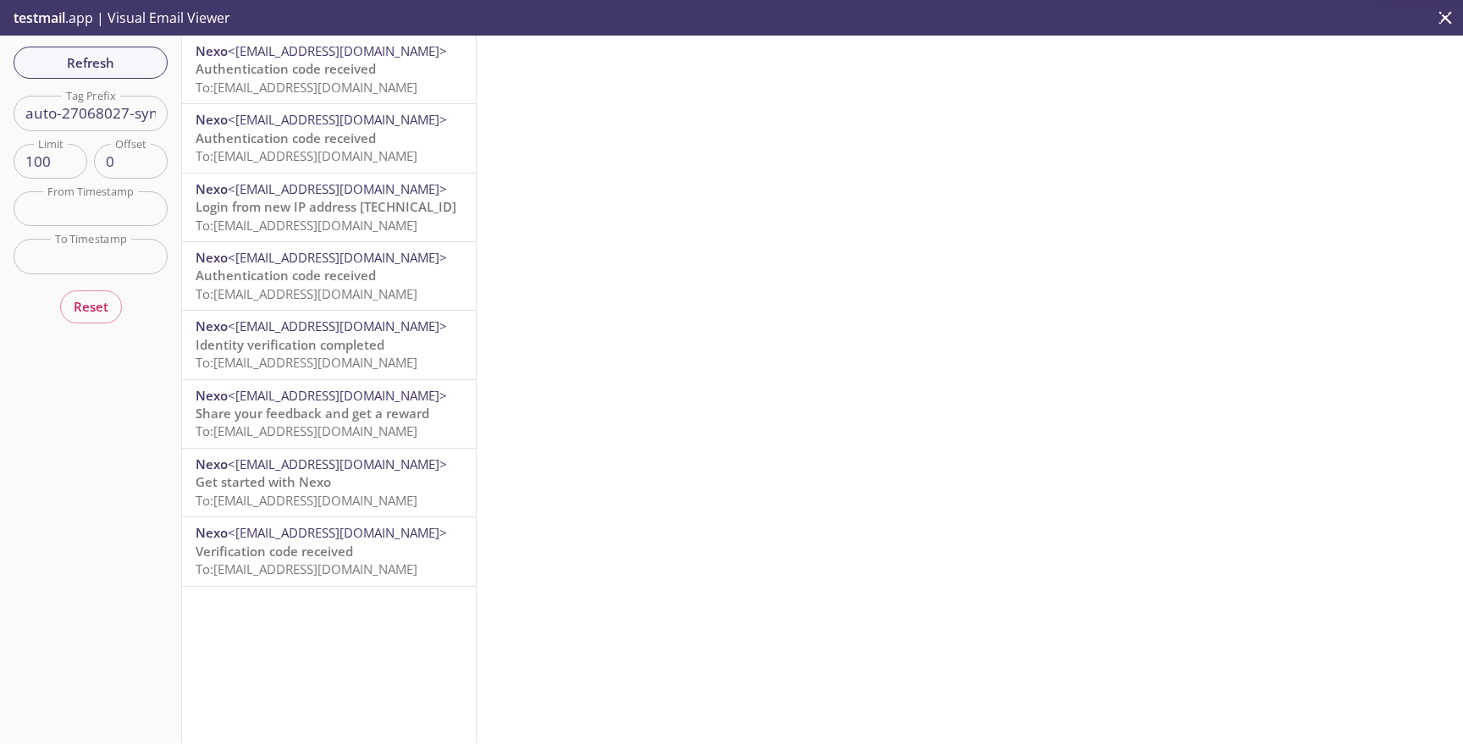
click at [247, 65] on span "Authentication code received" at bounding box center [286, 68] width 180 height 17
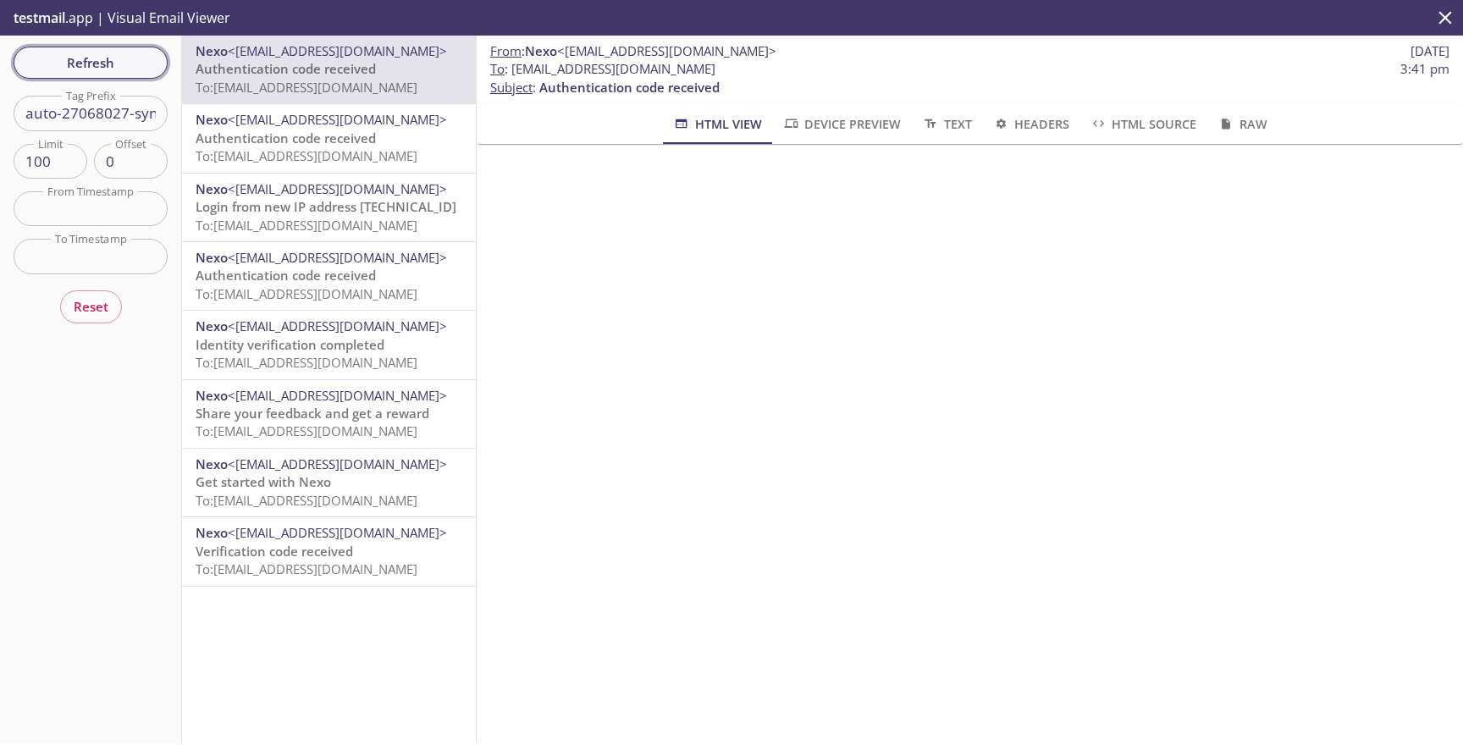
click at [102, 63] on span "Refresh" at bounding box center [90, 63] width 127 height 22
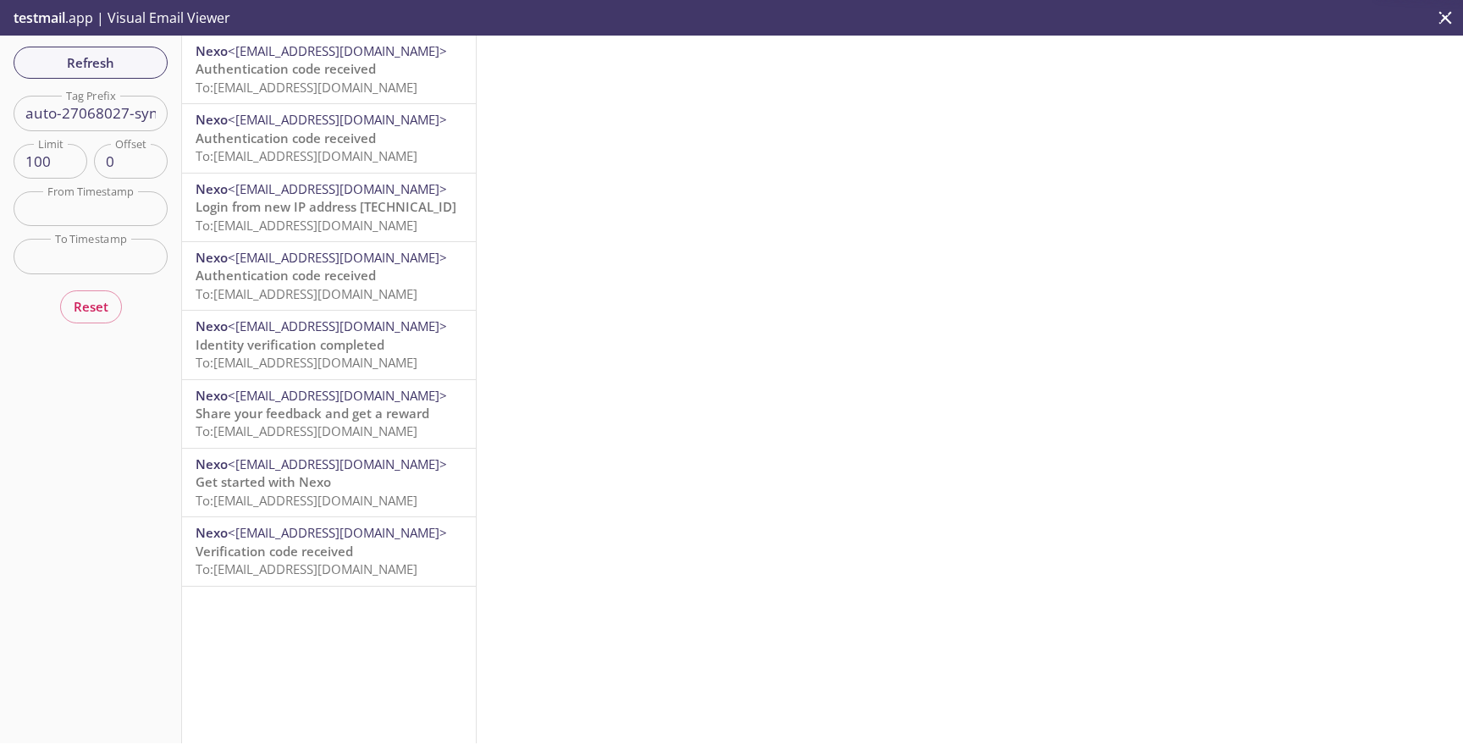
click at [271, 68] on span "Authentication code received" at bounding box center [286, 68] width 180 height 17
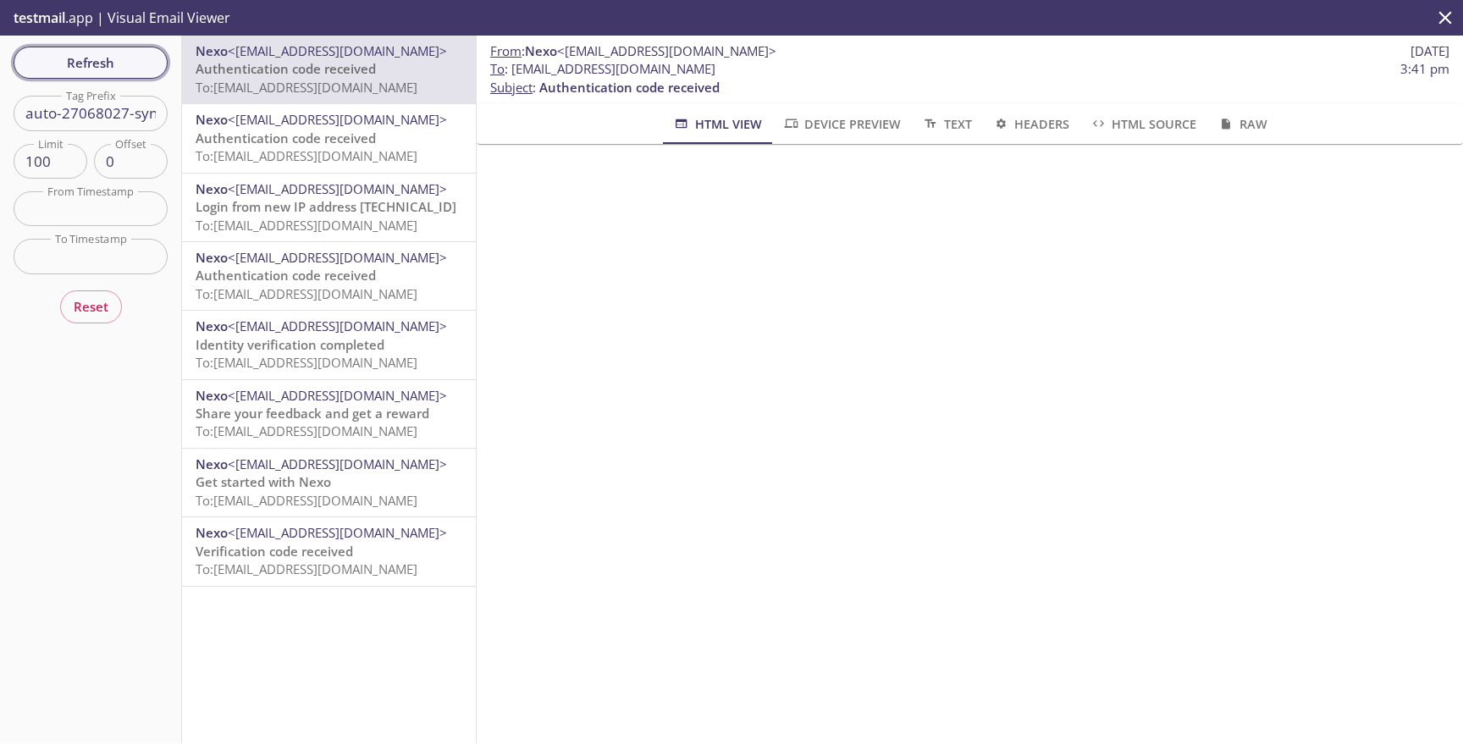
click at [140, 63] on span "Refresh" at bounding box center [90, 63] width 127 height 22
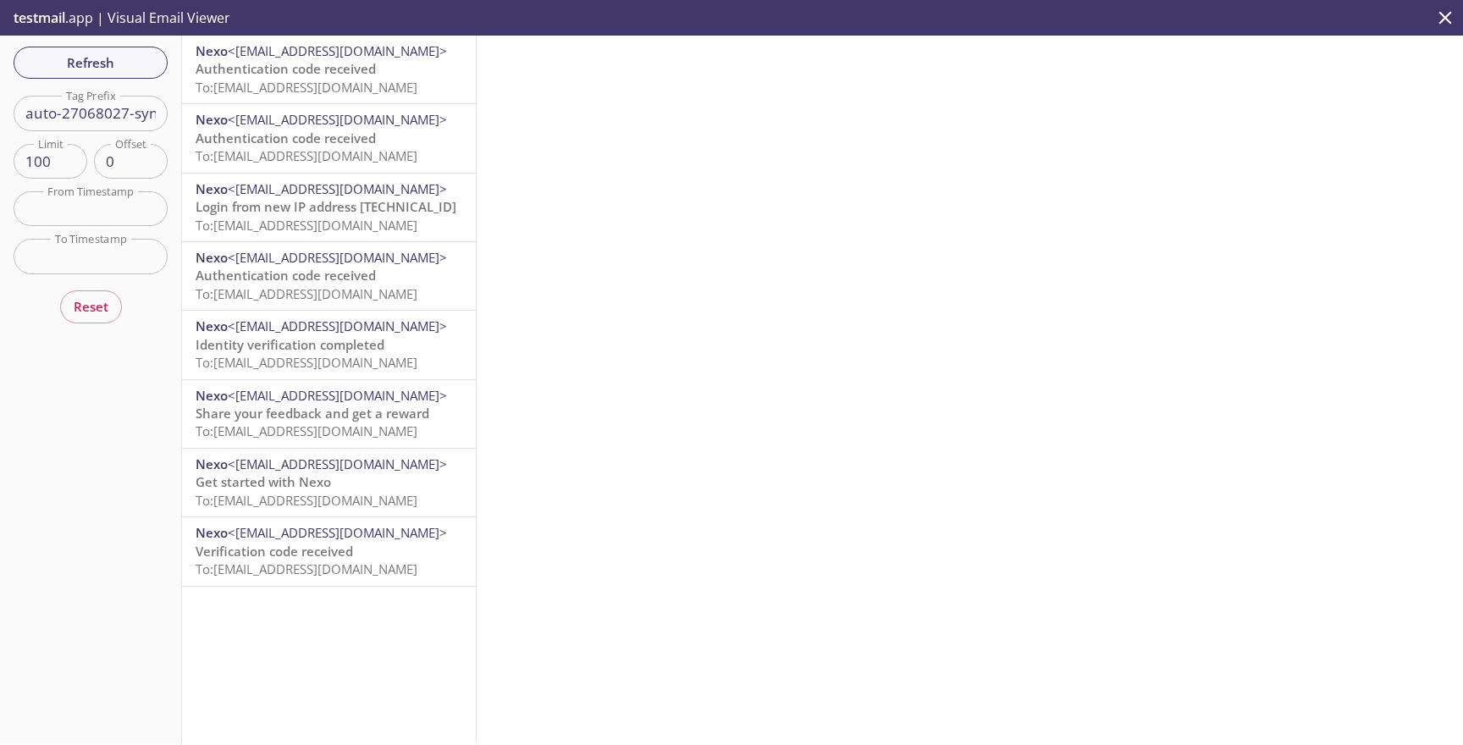
click at [289, 75] on span "Authentication code received" at bounding box center [286, 68] width 180 height 17
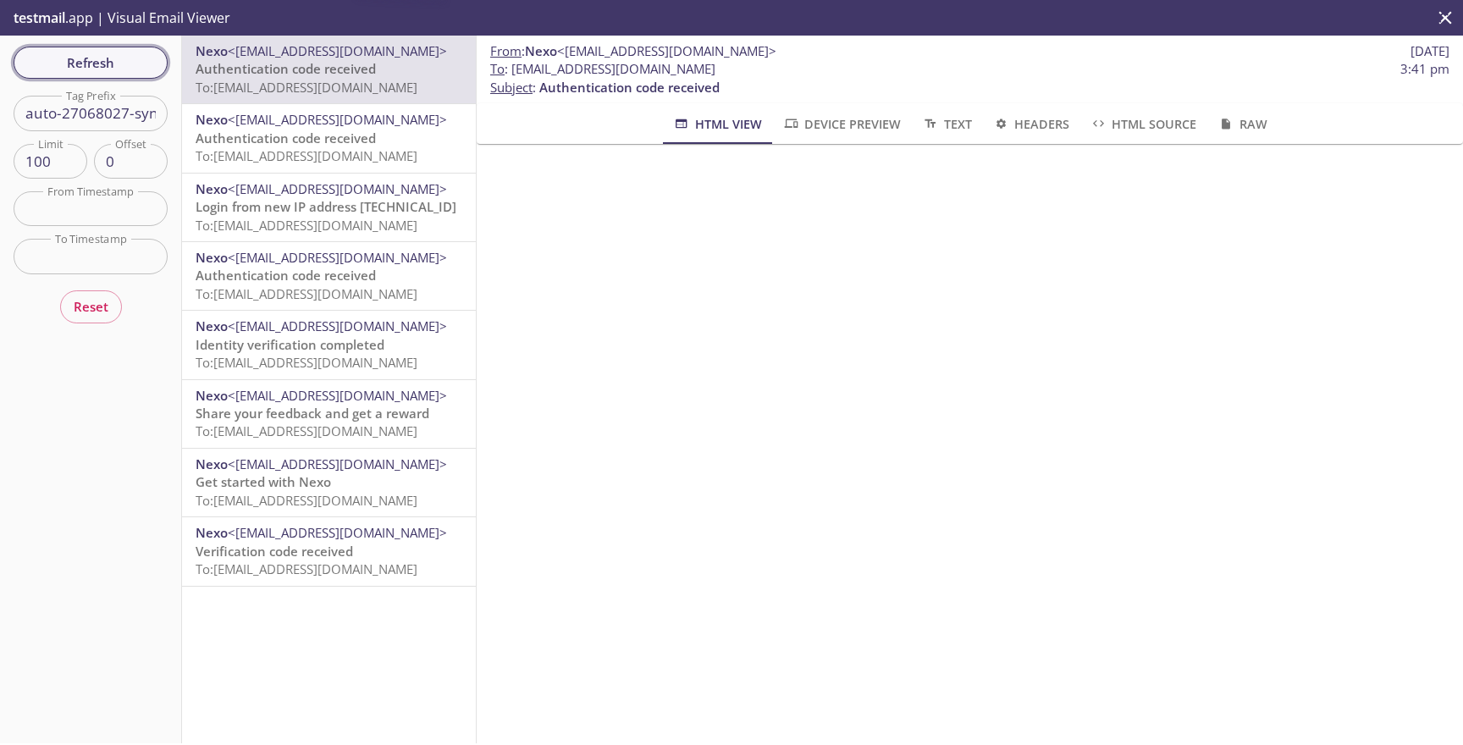
click at [139, 75] on button "Refresh" at bounding box center [91, 63] width 154 height 32
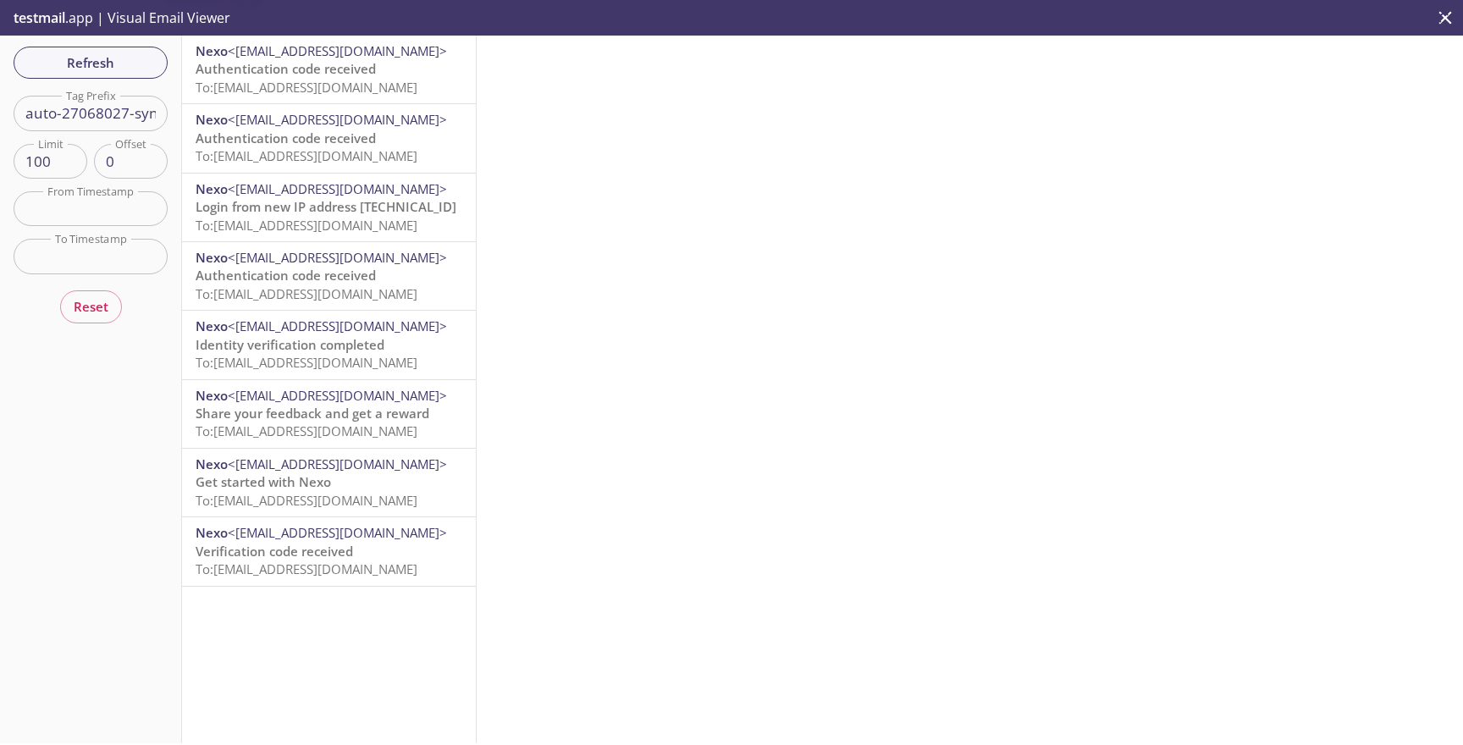
click at [304, 74] on span "Authentication code received" at bounding box center [286, 68] width 180 height 17
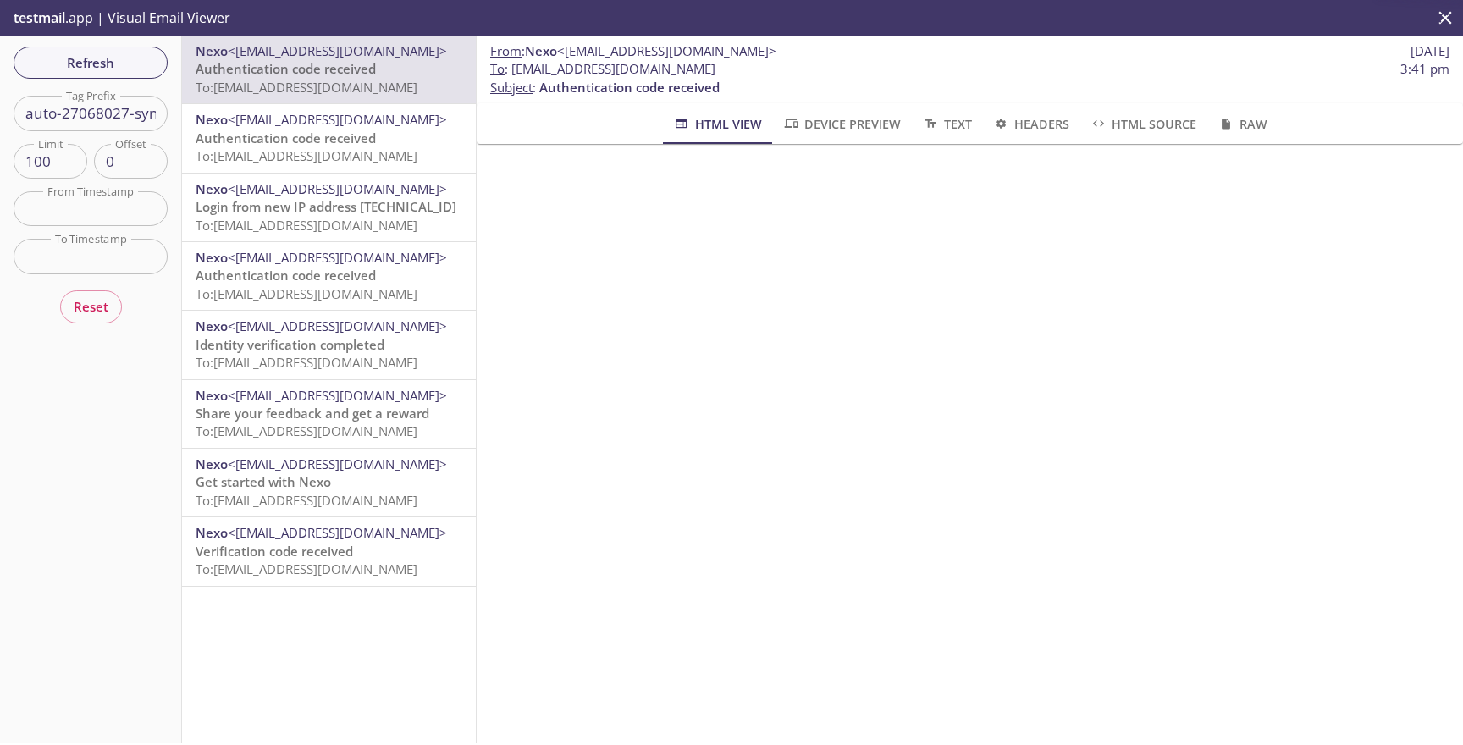
click at [175, 73] on div "Refresh Filters Tag Prefix auto-27068027-synthetic-tests Tag Prefix Limit 100 L…" at bounding box center [91, 390] width 182 height 708
click at [150, 62] on span "Refresh" at bounding box center [90, 63] width 127 height 22
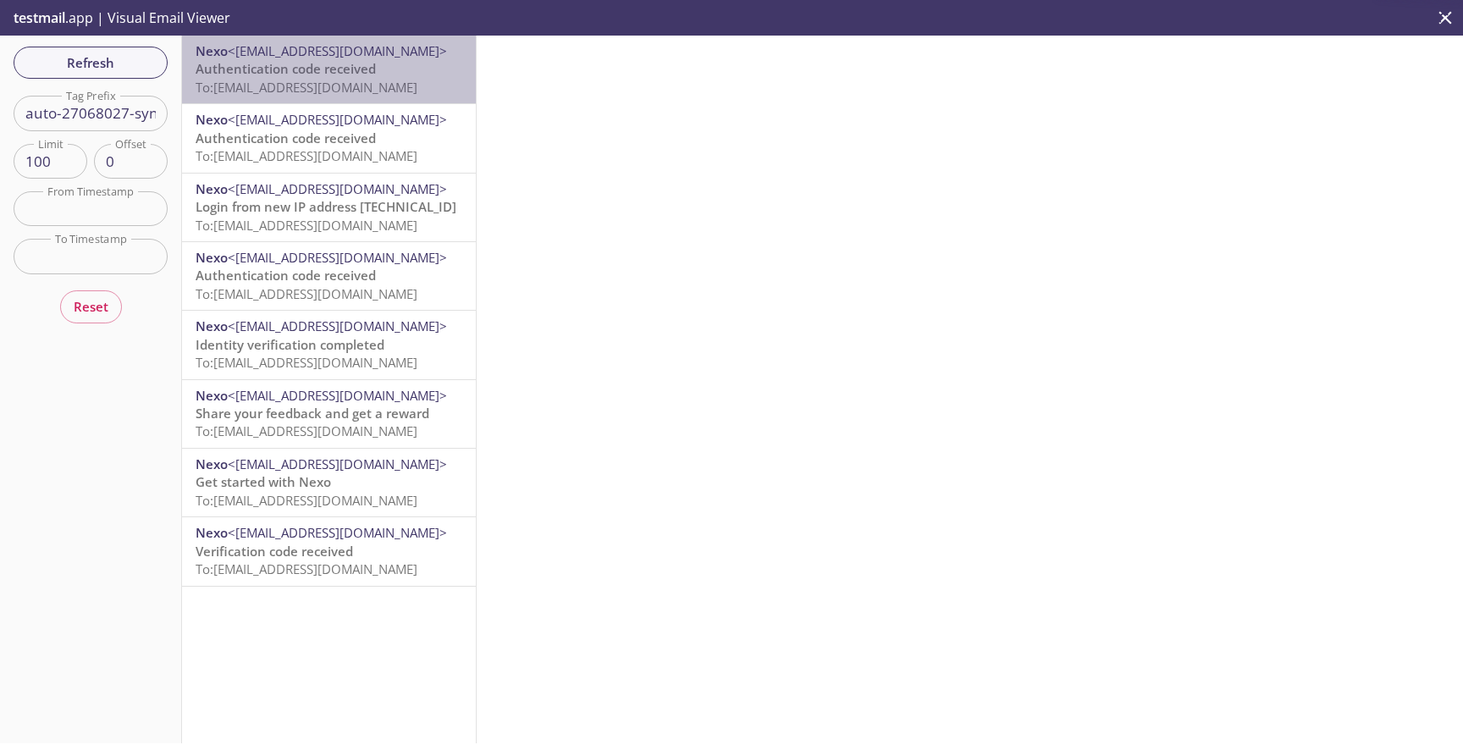
click at [286, 76] on span "Authentication code received" at bounding box center [286, 68] width 180 height 17
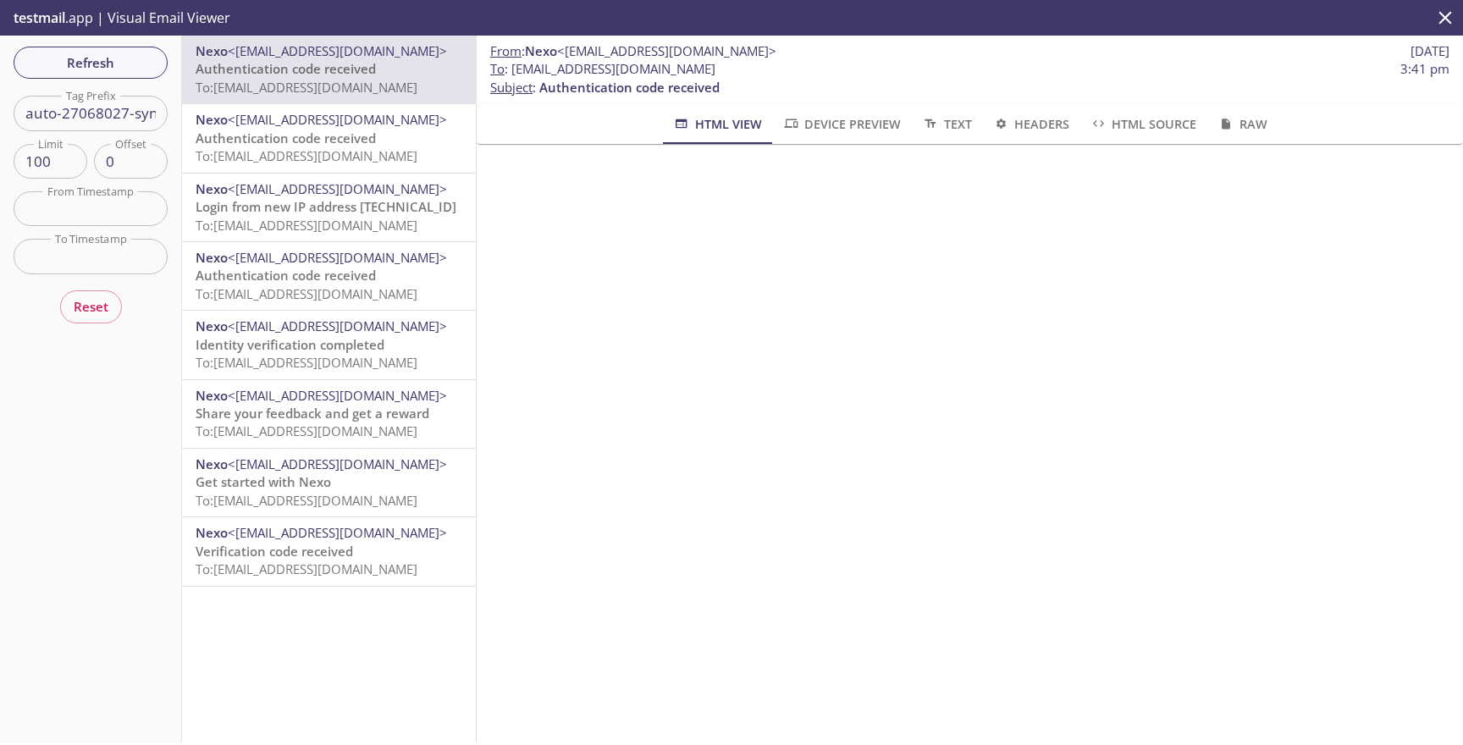
click at [331, 135] on span "Authentication code received" at bounding box center [286, 138] width 180 height 17
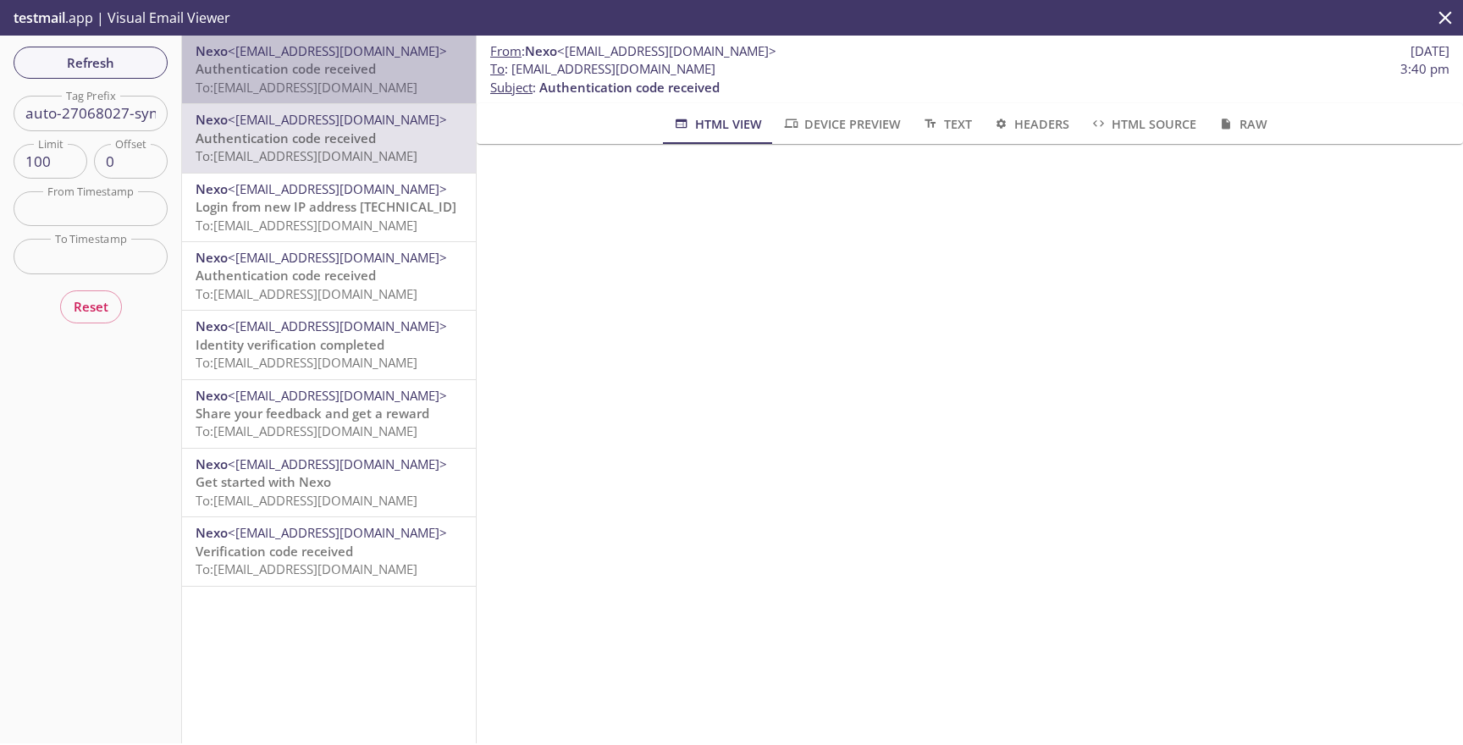
click at [353, 88] on span "To: [EMAIL_ADDRESS][DOMAIN_NAME]" at bounding box center [307, 87] width 222 height 17
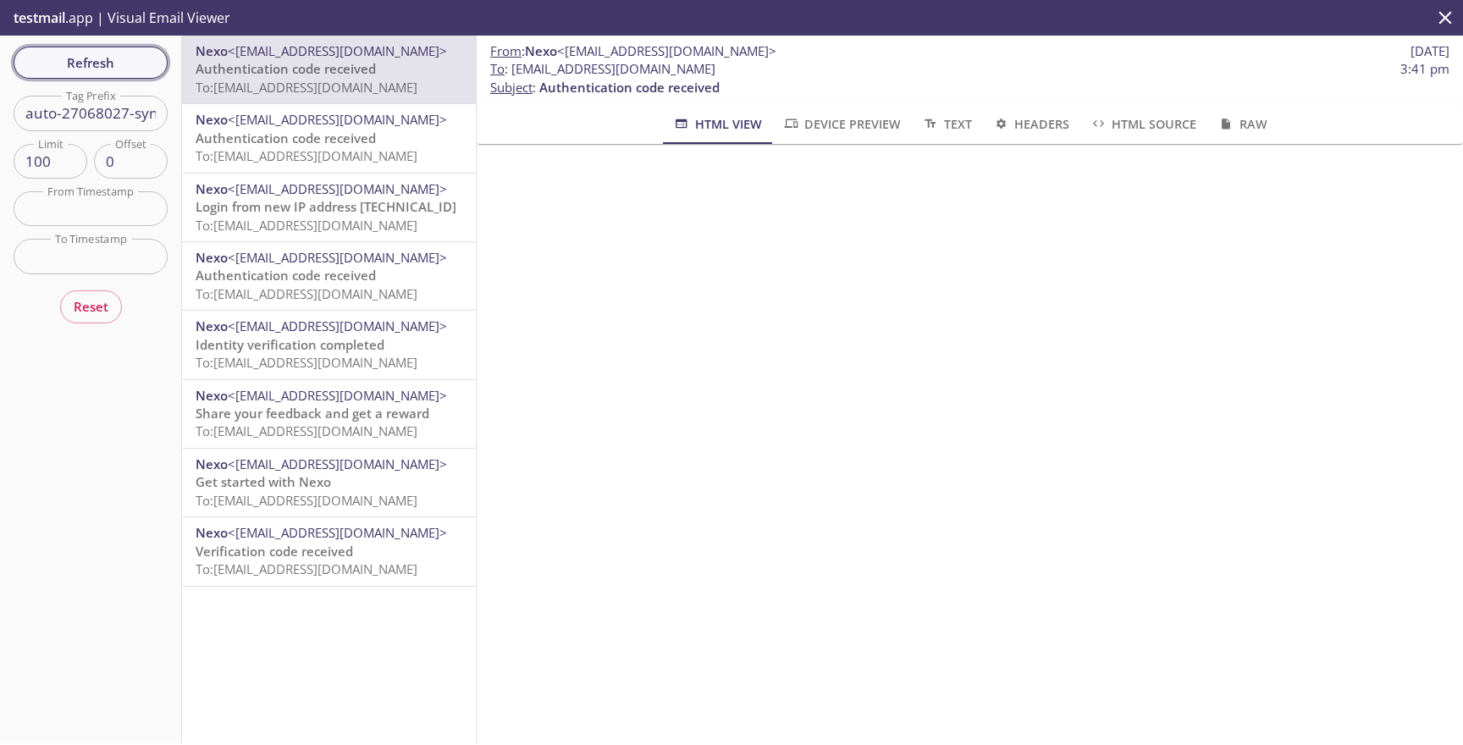
click at [125, 69] on span "Refresh" at bounding box center [90, 63] width 127 height 22
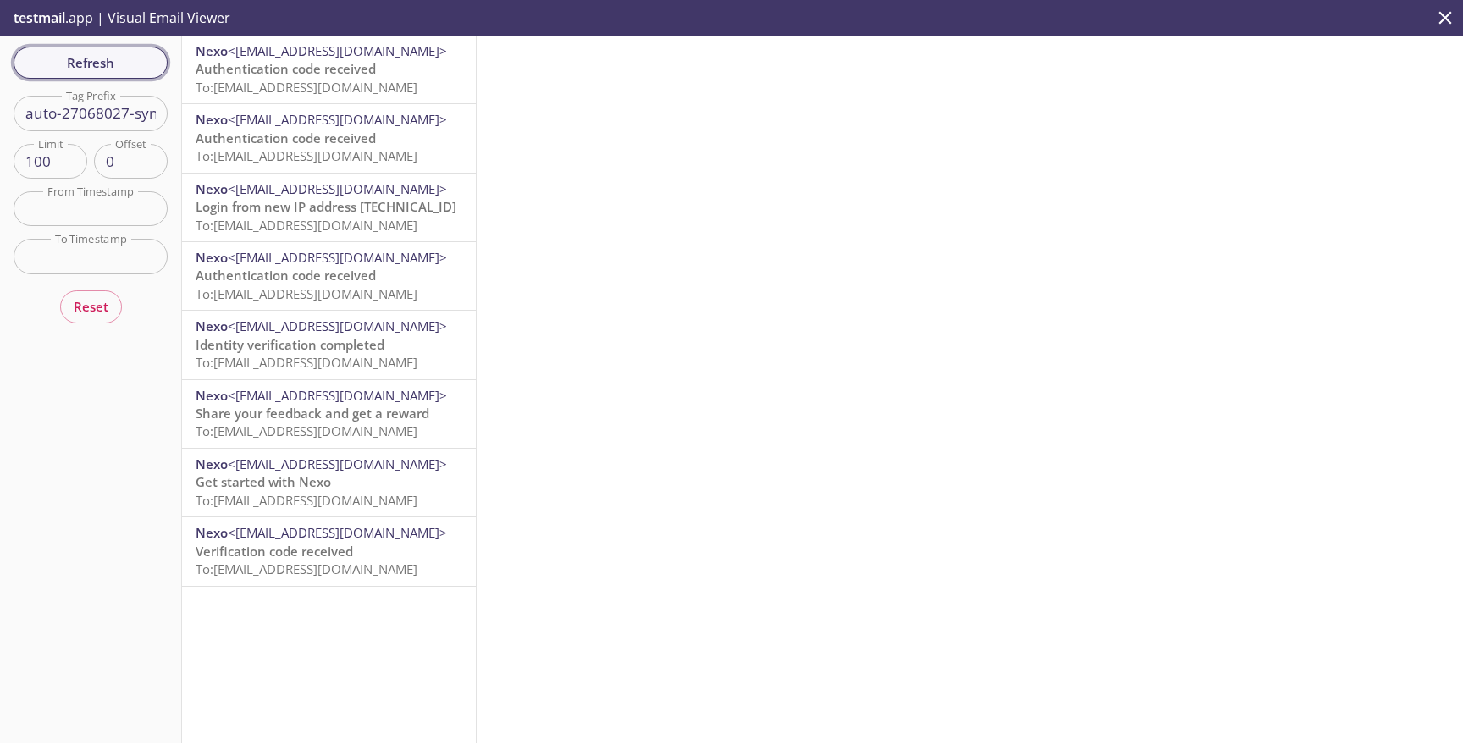
click at [89, 75] on button "Refresh" at bounding box center [91, 63] width 154 height 32
click at [91, 70] on span "Refresh" at bounding box center [90, 63] width 127 height 22
click at [87, 77] on button "Refresh" at bounding box center [91, 63] width 154 height 32
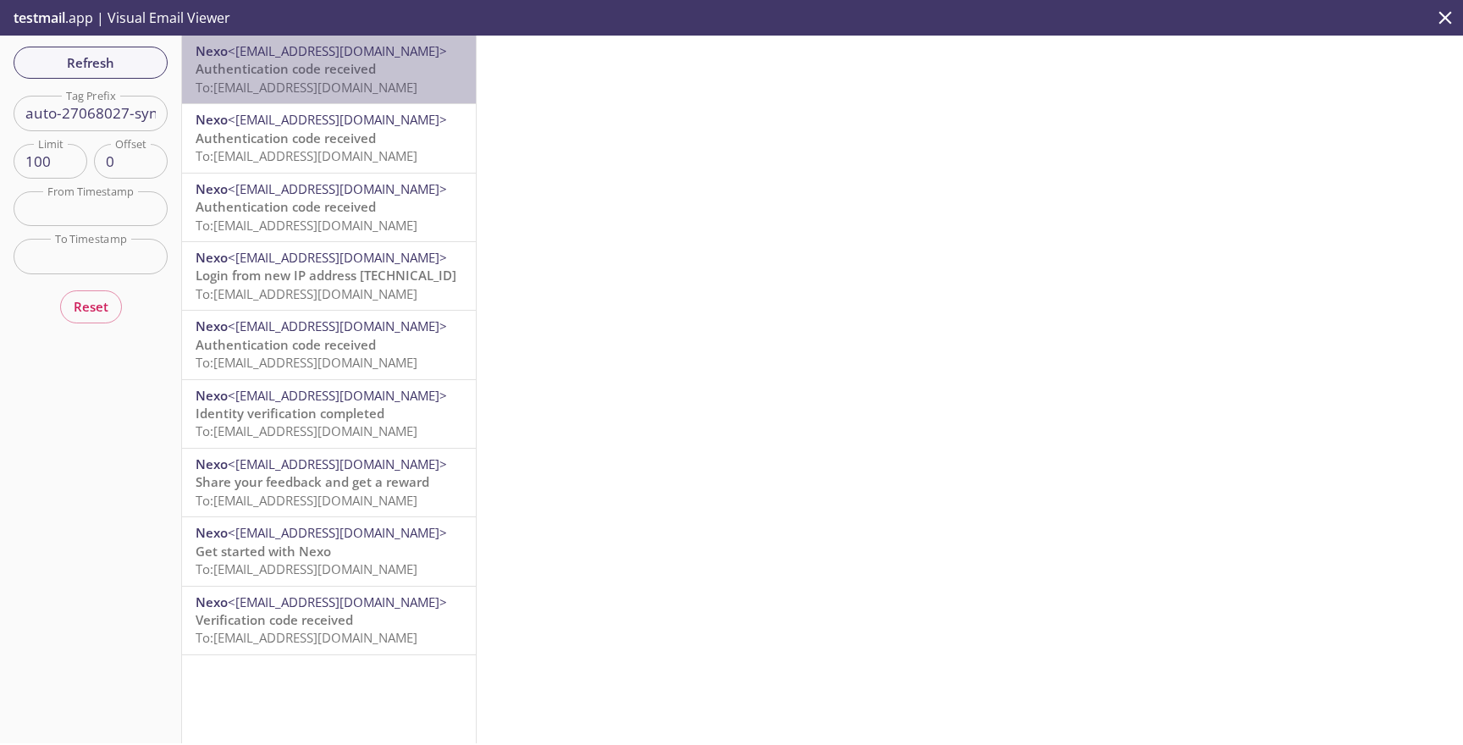
click at [295, 78] on p "Authentication code received To: [EMAIL_ADDRESS][DOMAIN_NAME]" at bounding box center [329, 78] width 267 height 36
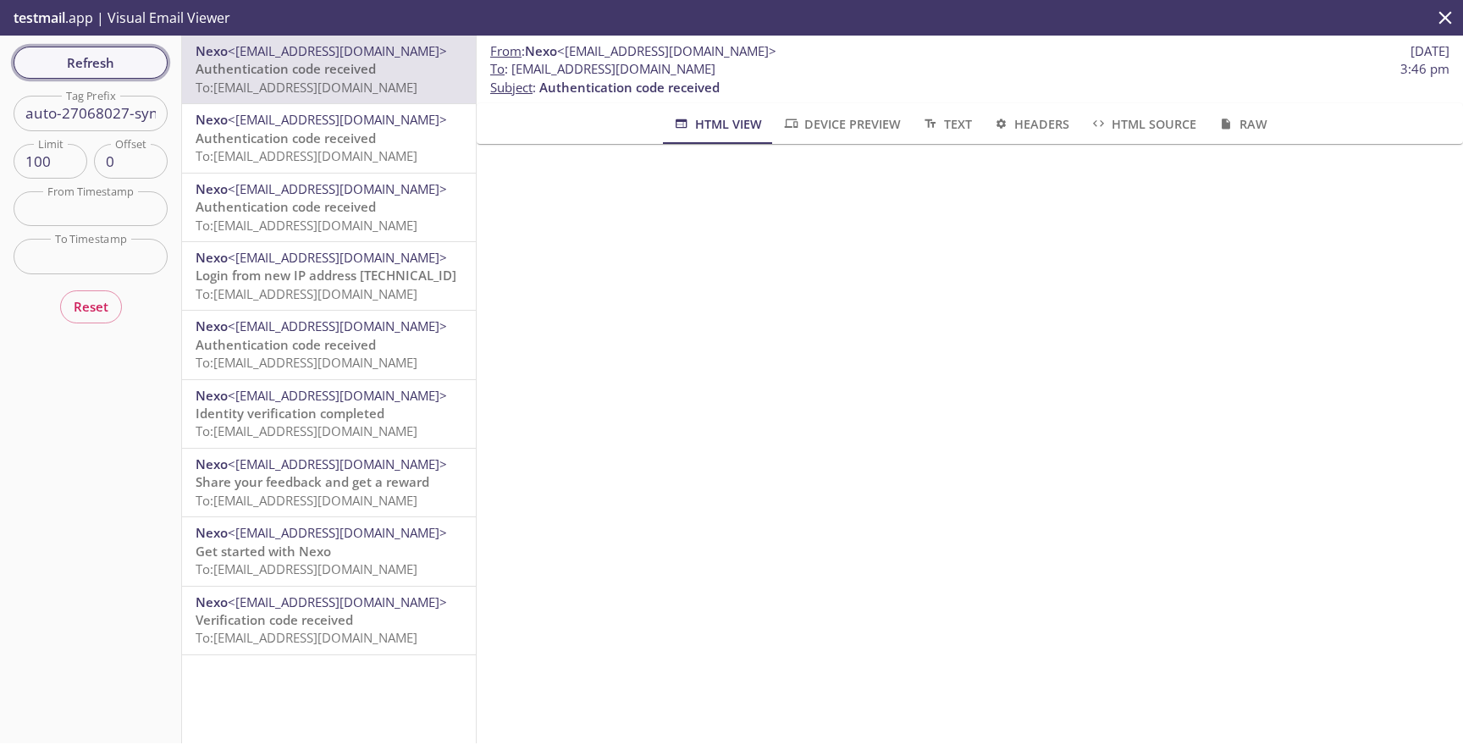
click at [128, 62] on span "Refresh" at bounding box center [90, 63] width 127 height 22
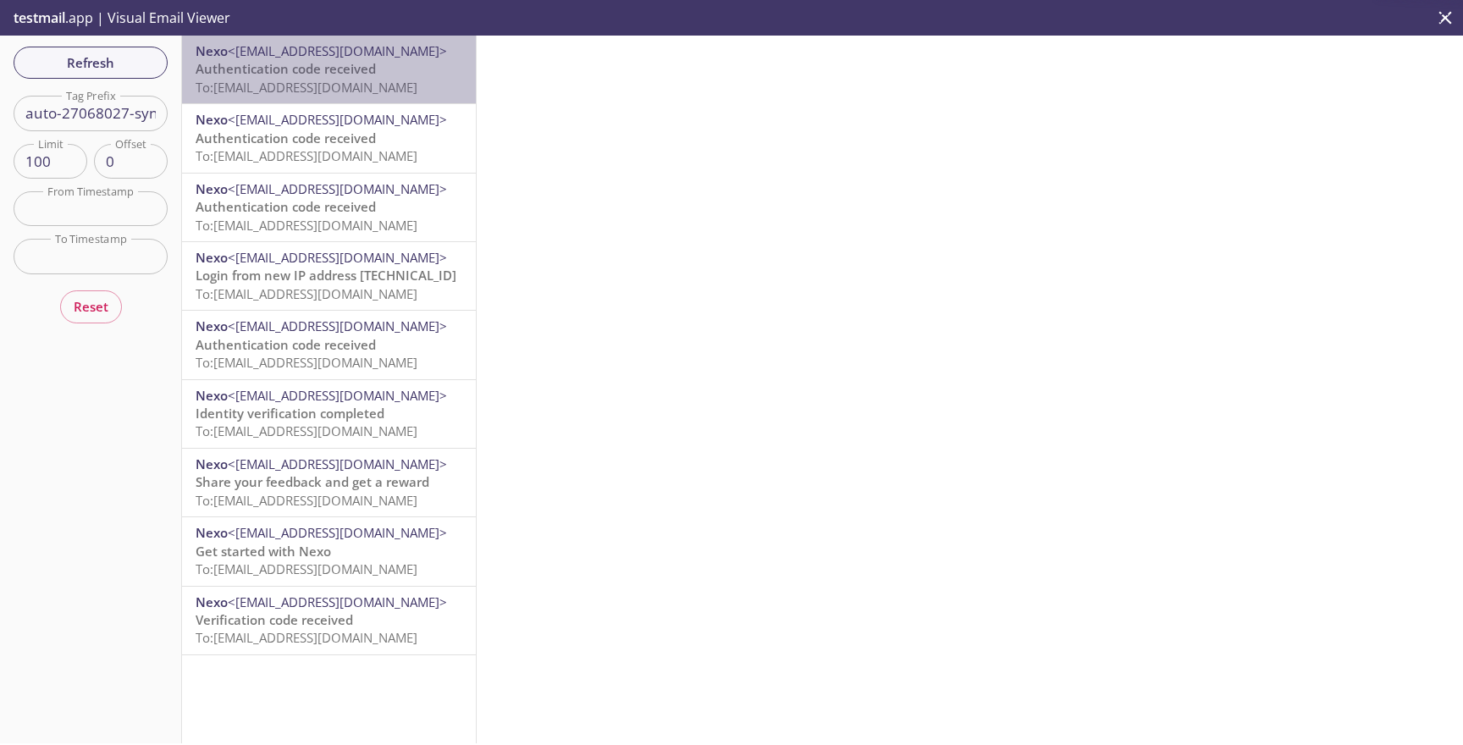
click at [335, 87] on span "To: [EMAIL_ADDRESS][DOMAIN_NAME]" at bounding box center [307, 87] width 222 height 17
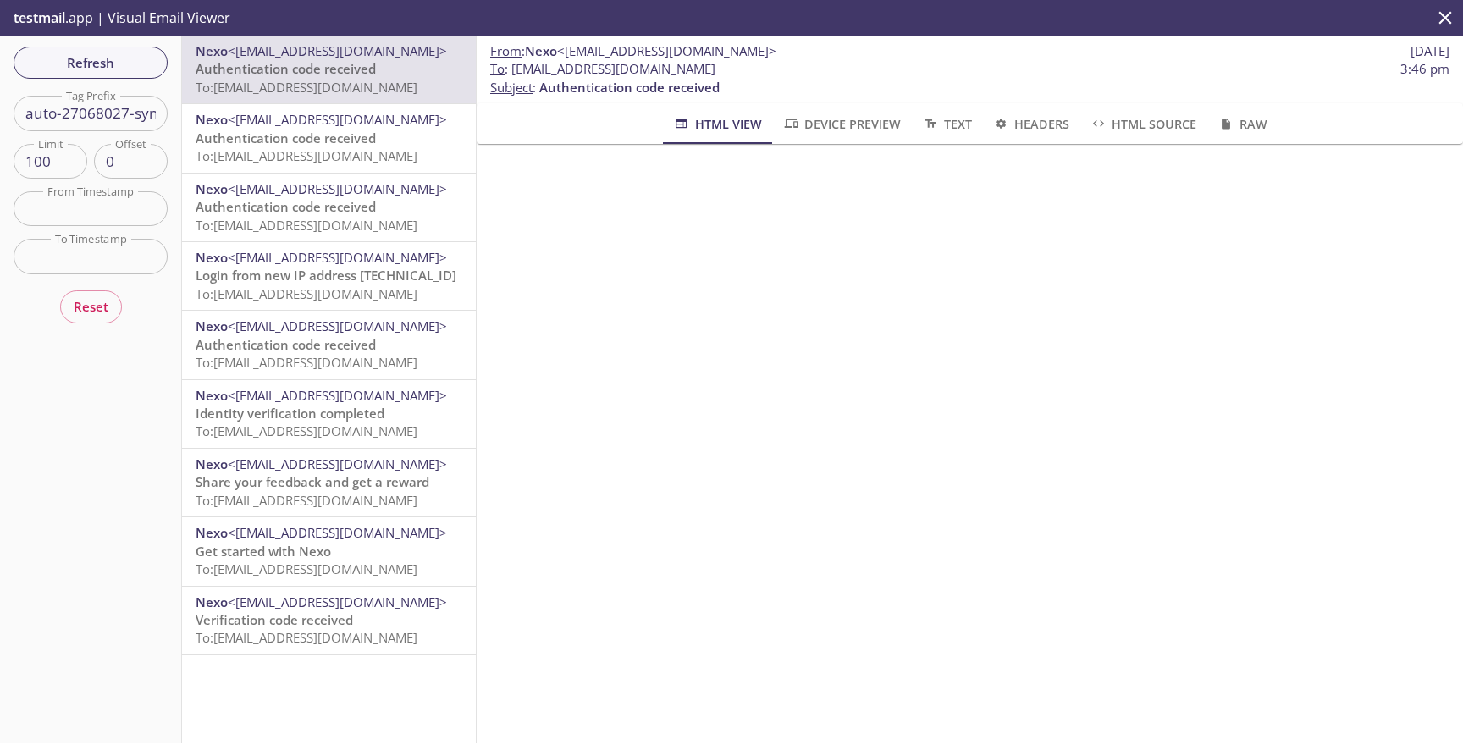
click at [290, 148] on span "To: [EMAIL_ADDRESS][DOMAIN_NAME]" at bounding box center [307, 155] width 222 height 17
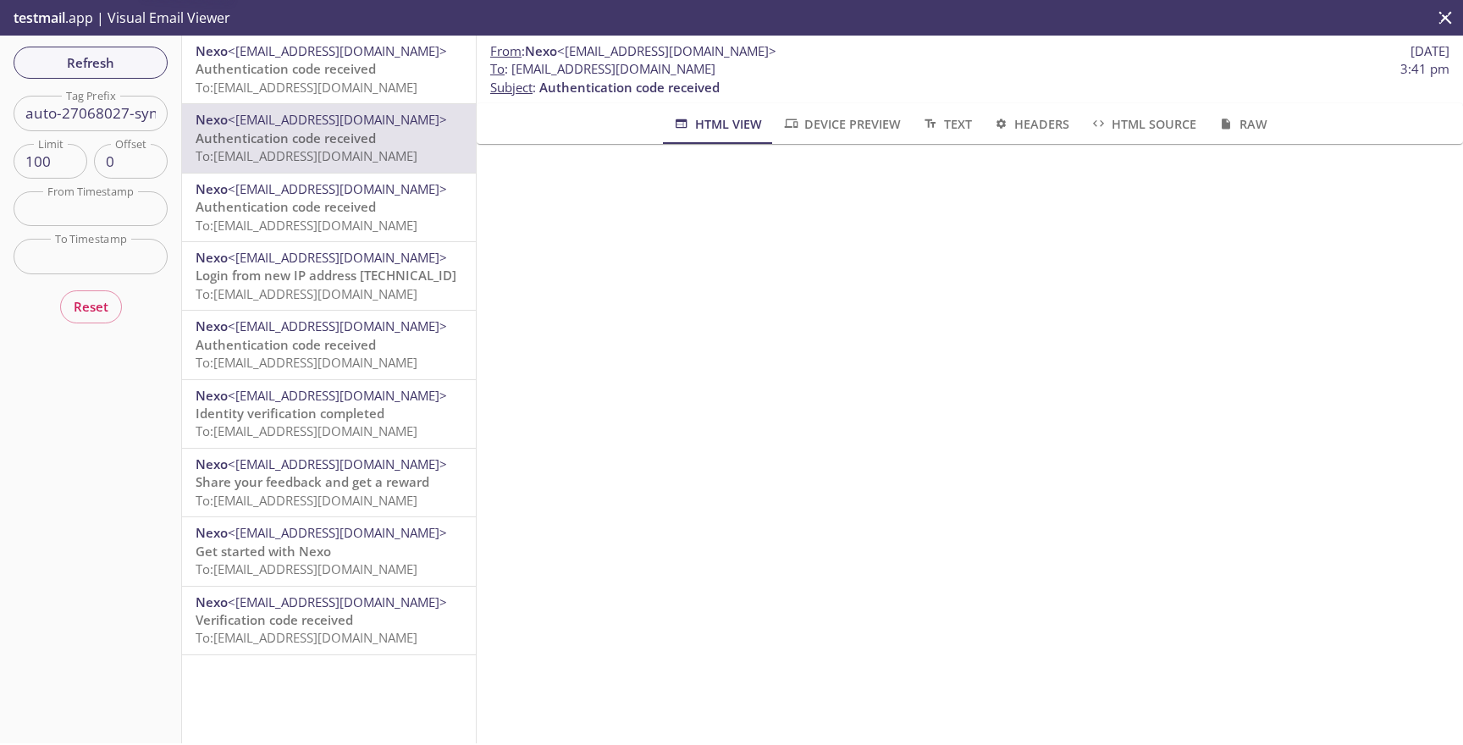
click at [374, 91] on span "To: [EMAIL_ADDRESS][DOMAIN_NAME]" at bounding box center [307, 87] width 222 height 17
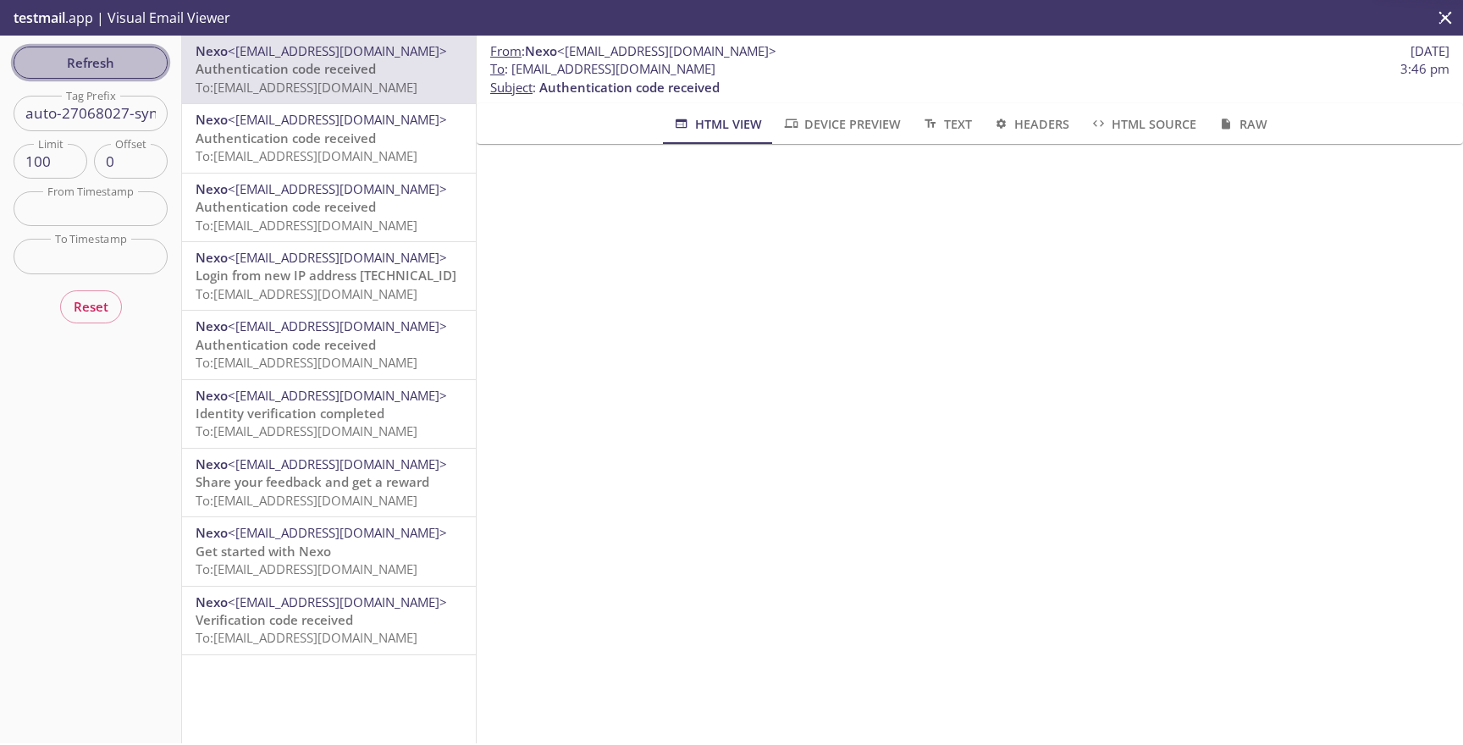
click at [69, 63] on span "Refresh" at bounding box center [90, 63] width 127 height 22
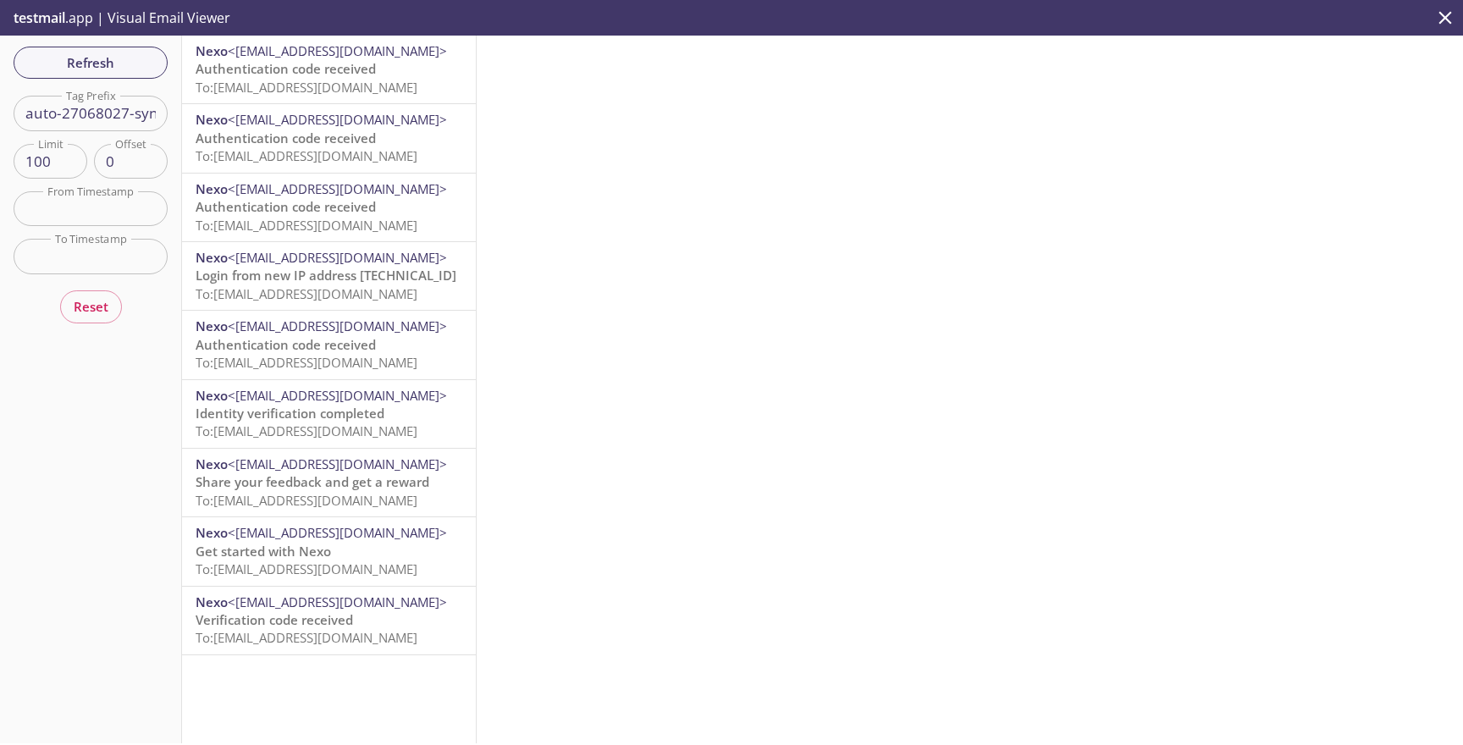
click at [331, 84] on span "To: [EMAIL_ADDRESS][DOMAIN_NAME]" at bounding box center [307, 87] width 222 height 17
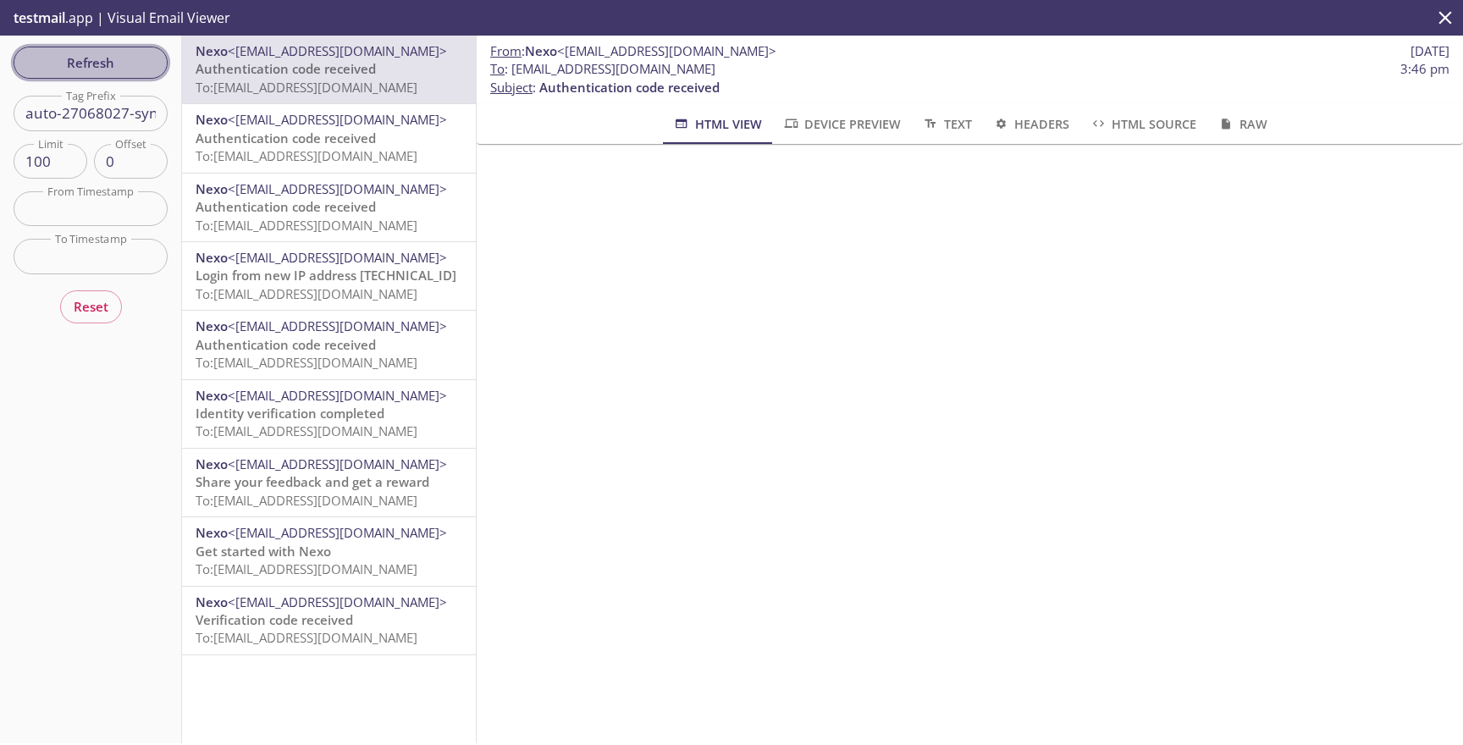
click at [141, 58] on span "Refresh" at bounding box center [90, 63] width 127 height 22
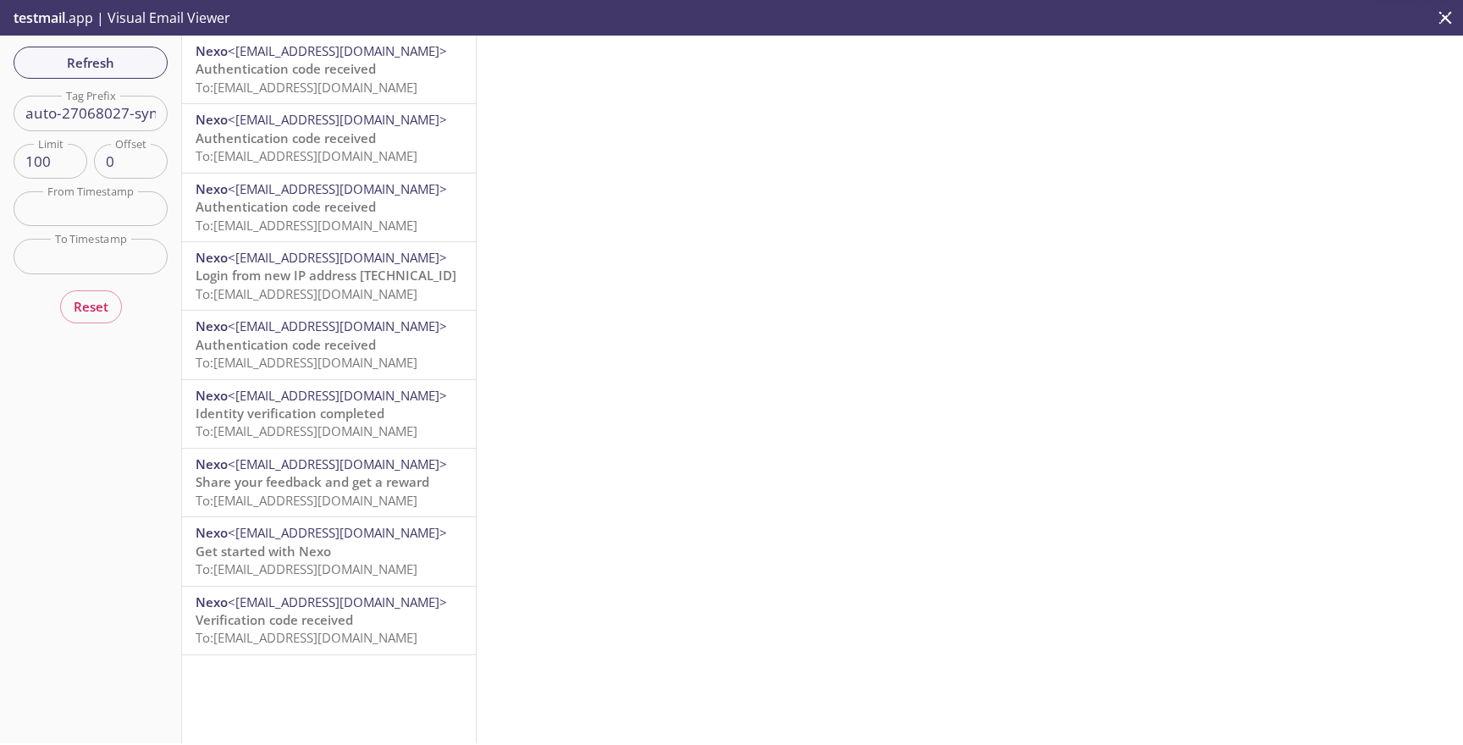
click at [385, 95] on span "To: [EMAIL_ADDRESS][DOMAIN_NAME]" at bounding box center [307, 87] width 222 height 17
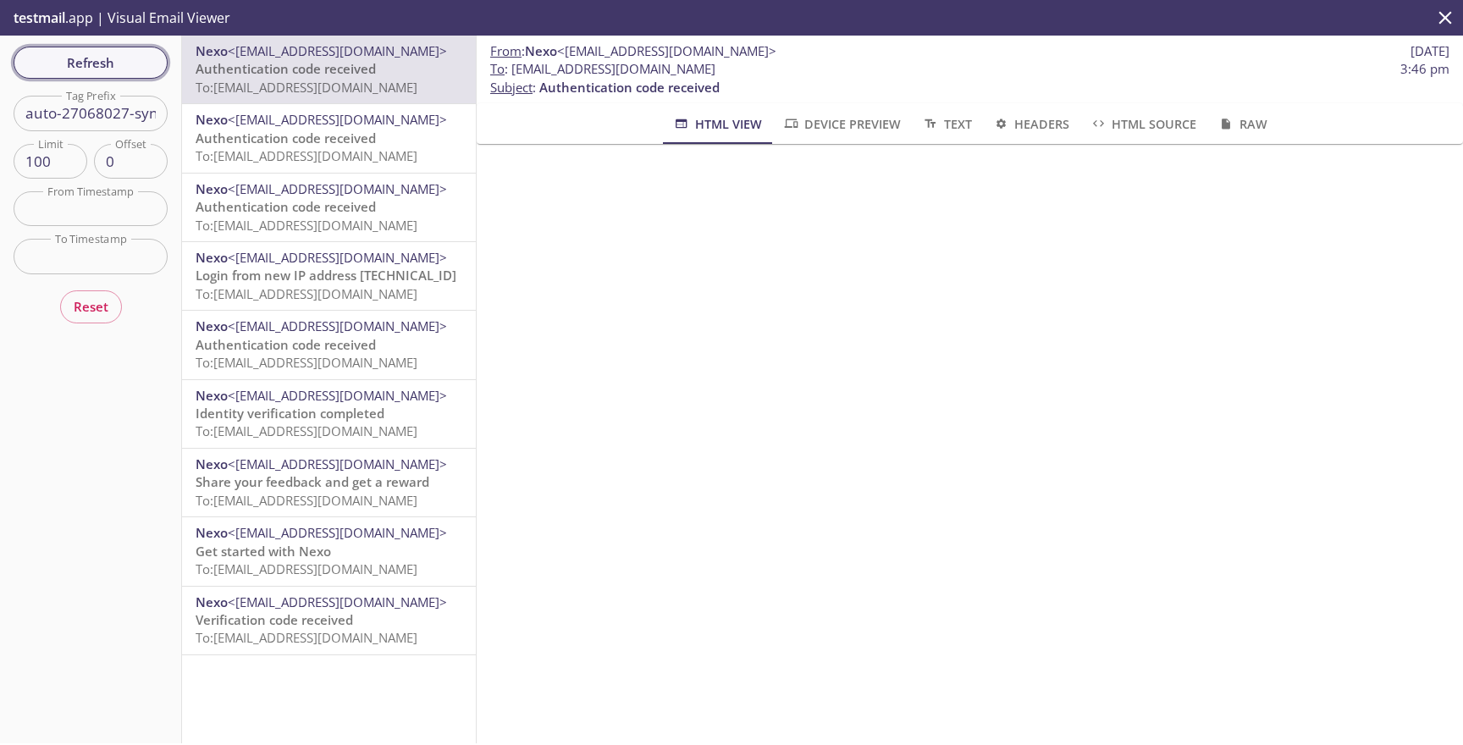
click at [88, 60] on span "Refresh" at bounding box center [90, 63] width 127 height 22
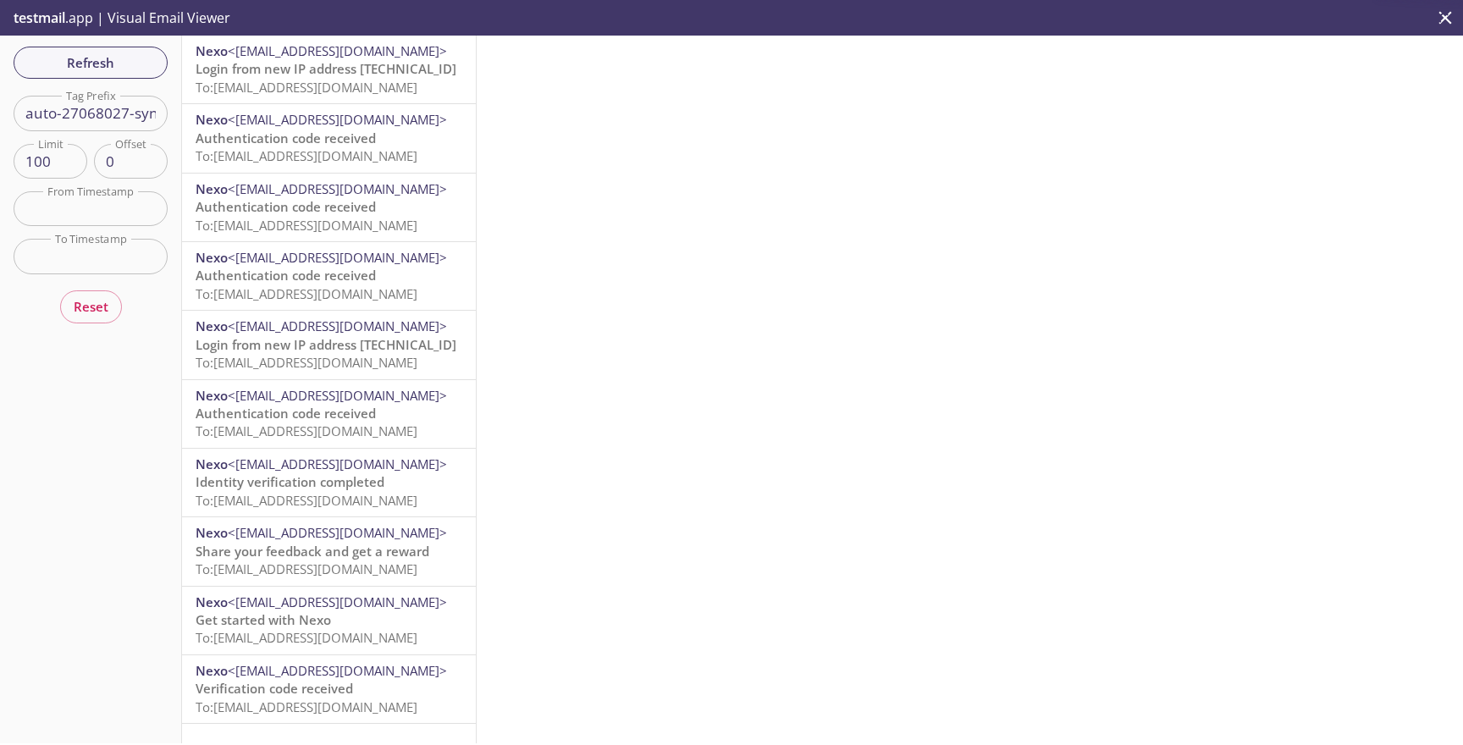
click at [308, 92] on span "To: [EMAIL_ADDRESS][DOMAIN_NAME]" at bounding box center [307, 87] width 222 height 17
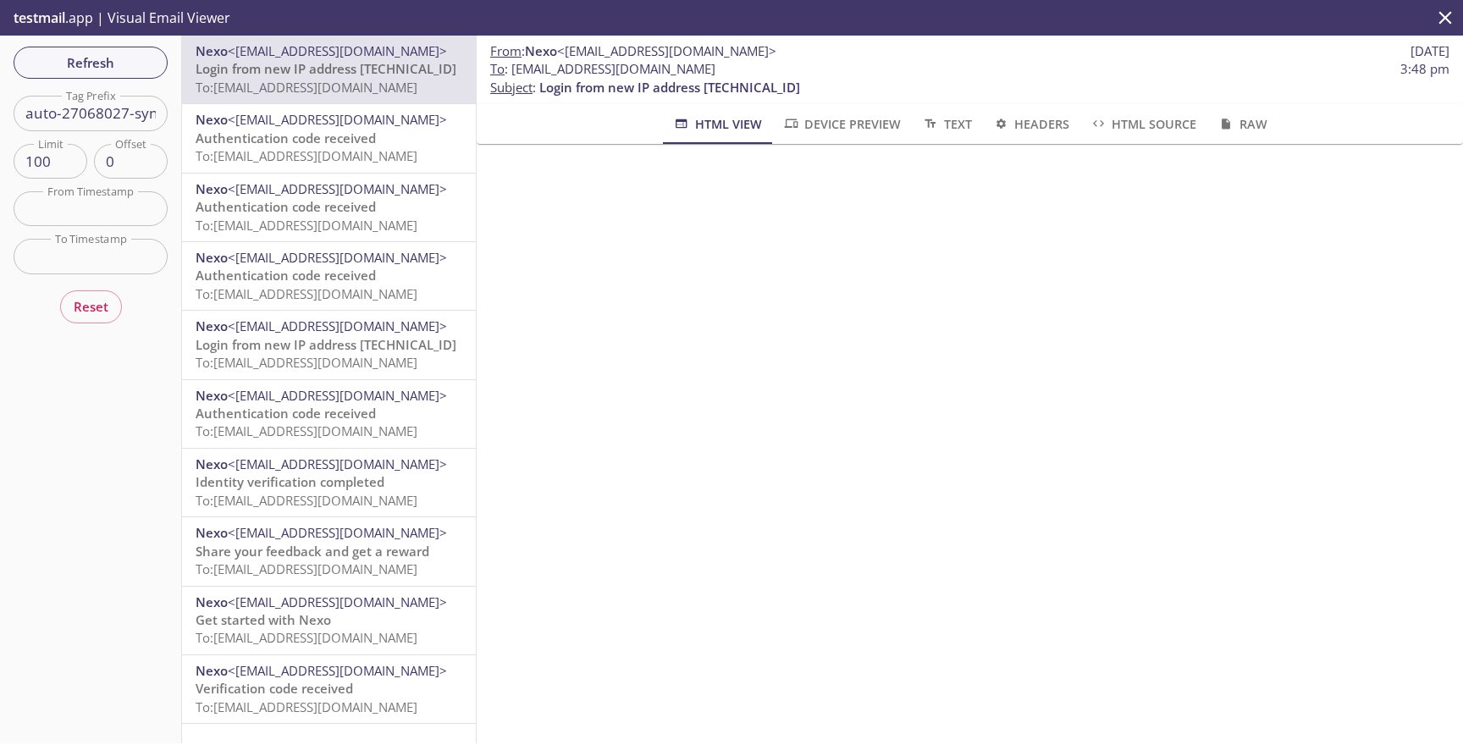
click at [301, 138] on span "Authentication code received" at bounding box center [286, 138] width 180 height 17
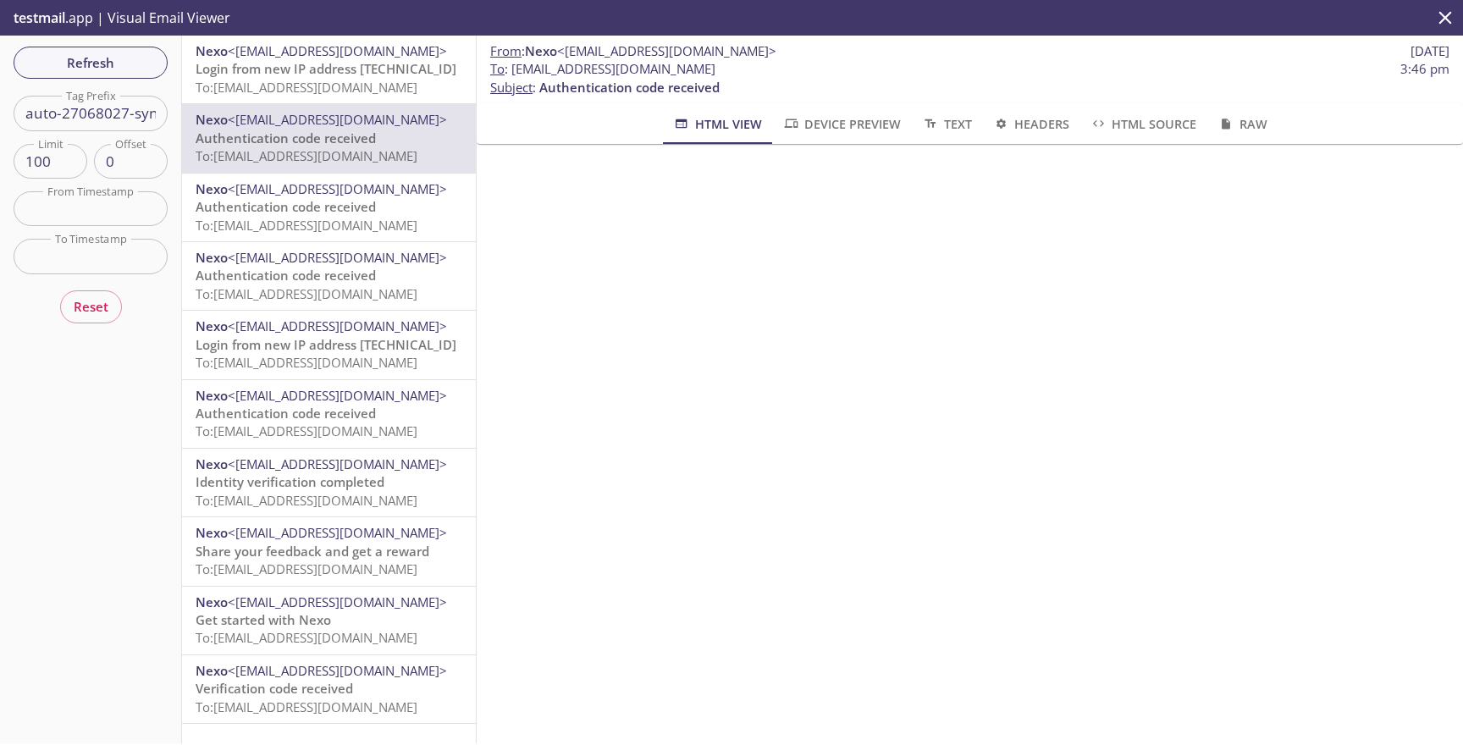
click at [419, 61] on span "Login from new IP address [TECHNICAL_ID]" at bounding box center [326, 68] width 261 height 17
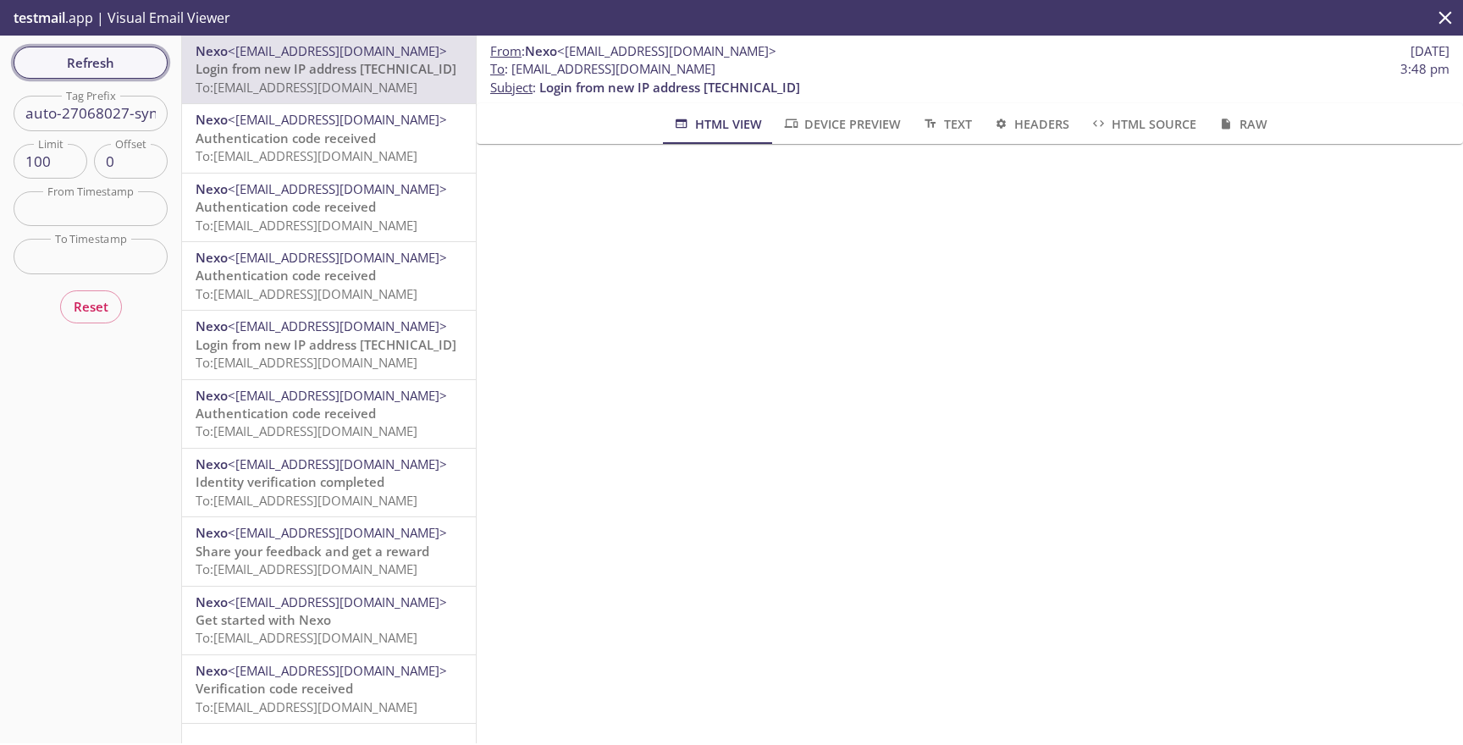
click at [125, 65] on span "Refresh" at bounding box center [90, 63] width 127 height 22
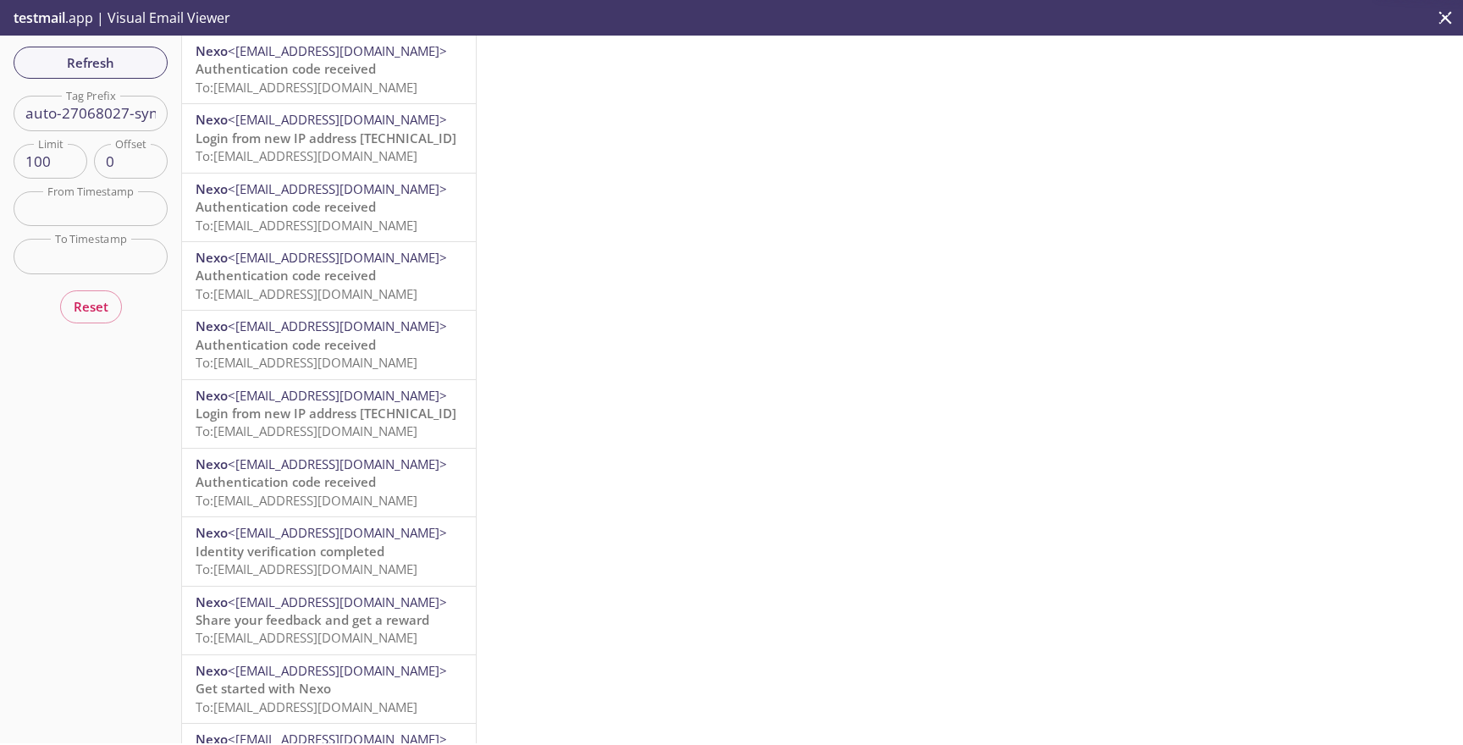
click at [363, 79] on span "To: [EMAIL_ADDRESS][DOMAIN_NAME]" at bounding box center [307, 87] width 222 height 17
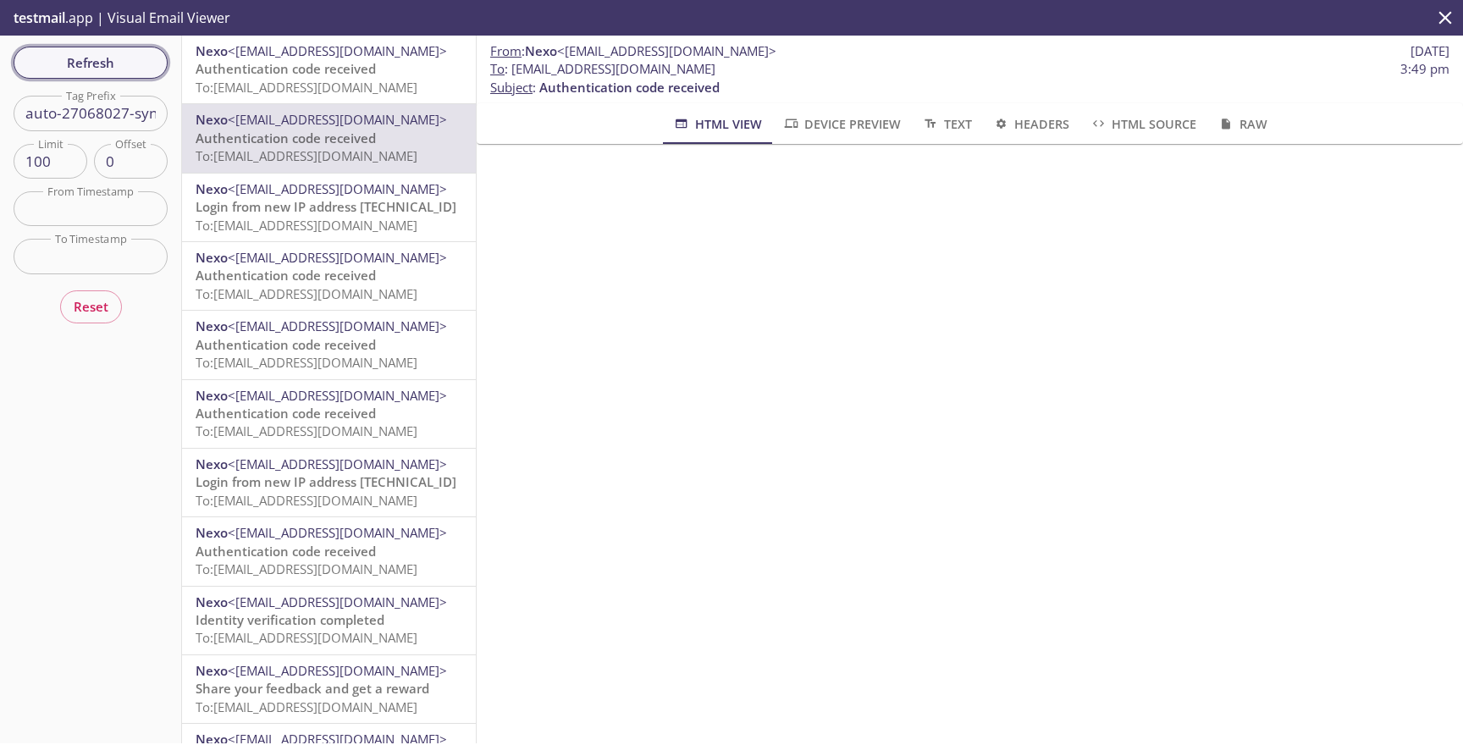
click at [135, 62] on span "Refresh" at bounding box center [90, 63] width 127 height 22
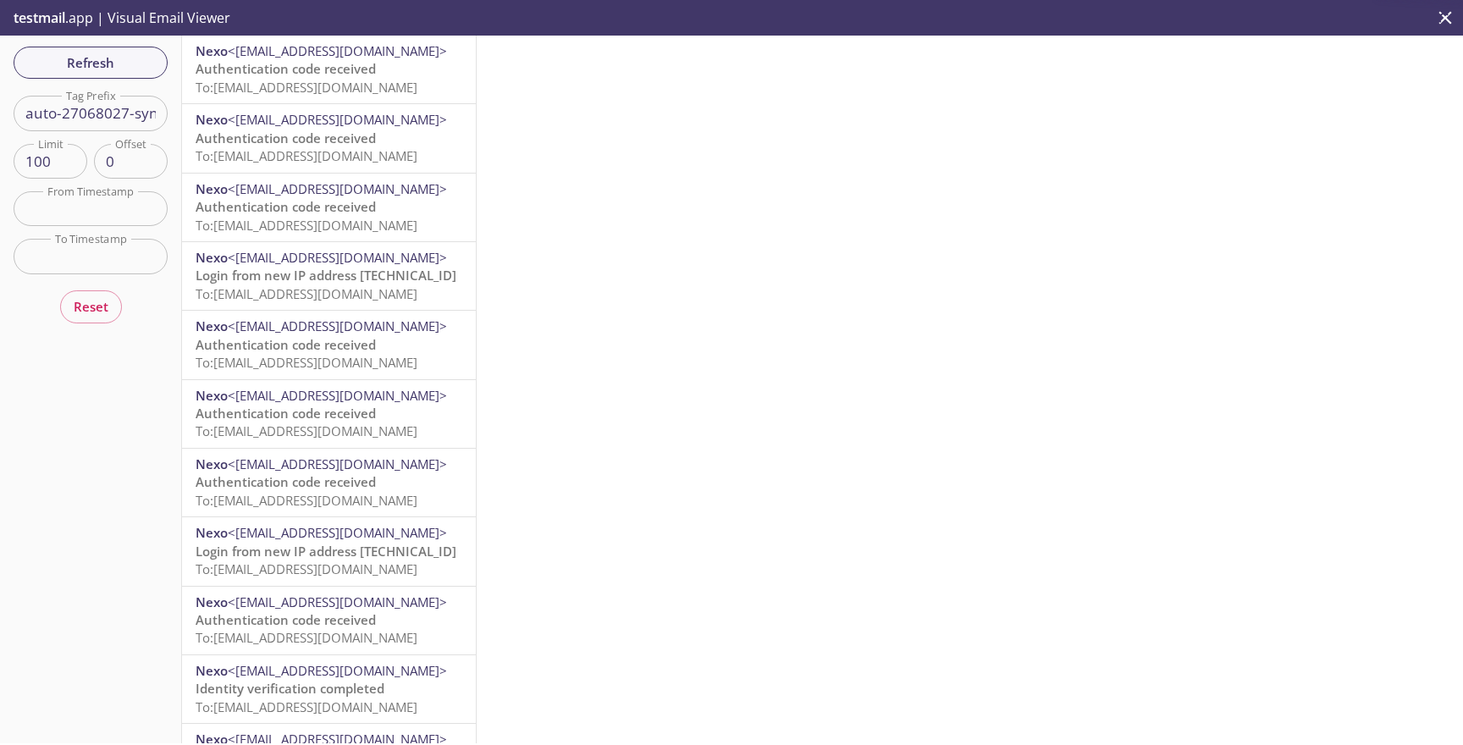
click at [339, 80] on span "To: [EMAIL_ADDRESS][DOMAIN_NAME]" at bounding box center [307, 87] width 222 height 17
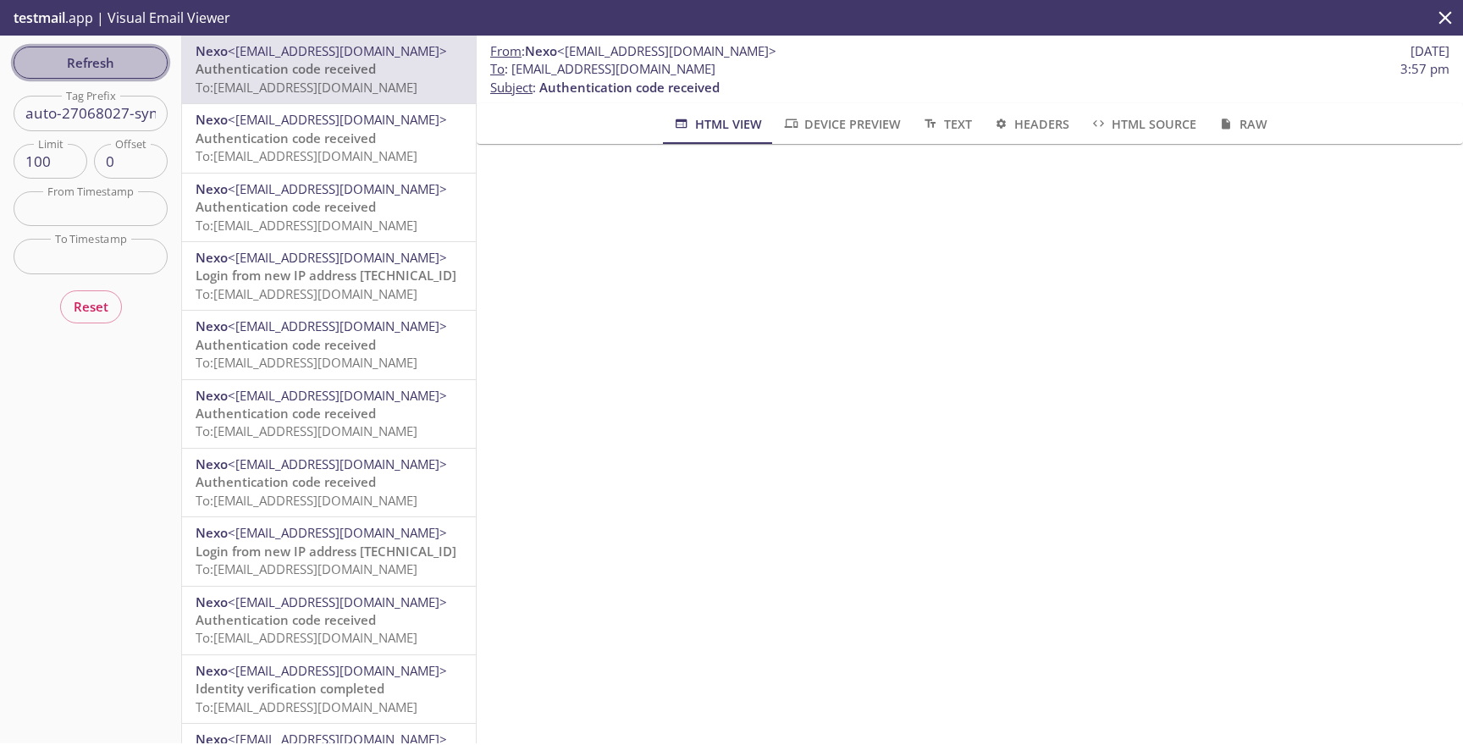
click at [152, 55] on span "Refresh" at bounding box center [90, 63] width 127 height 22
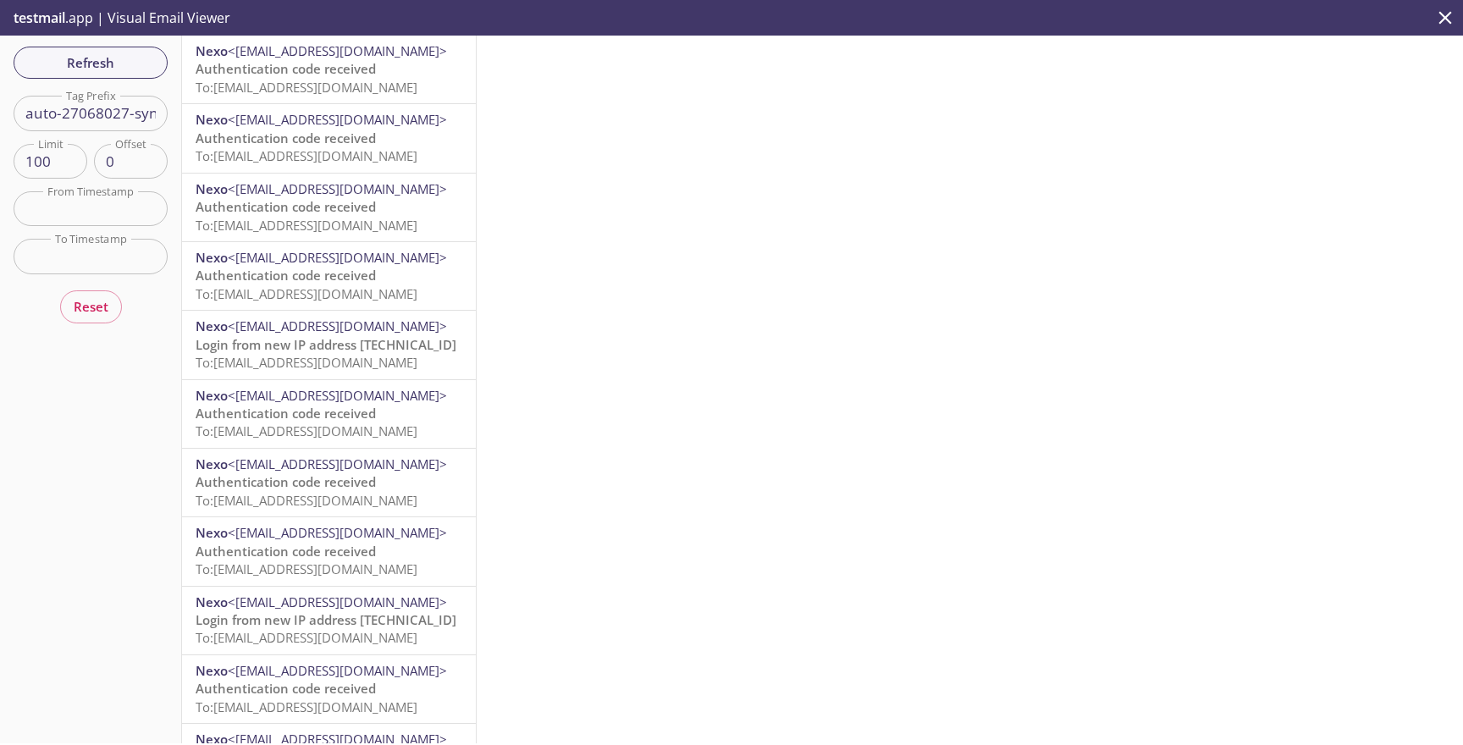
click at [336, 52] on span "<[EMAIL_ADDRESS][DOMAIN_NAME]>" at bounding box center [337, 50] width 219 height 17
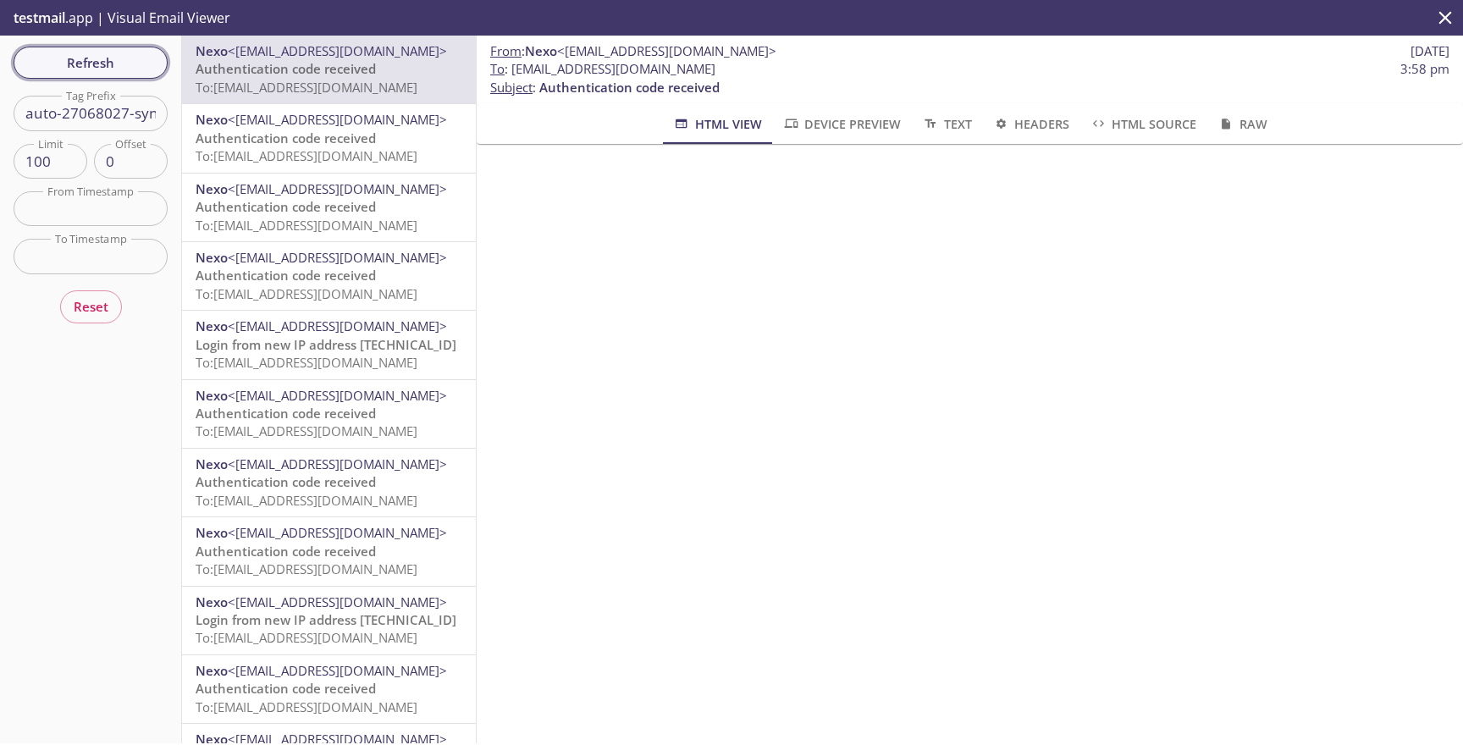
click at [104, 73] on span "Refresh" at bounding box center [90, 63] width 127 height 22
click at [104, 73] on div "Refresh Filters Tag Prefix auto-27068027-synthetic-tests Tag Prefix Limit 100 L…" at bounding box center [91, 390] width 182 height 708
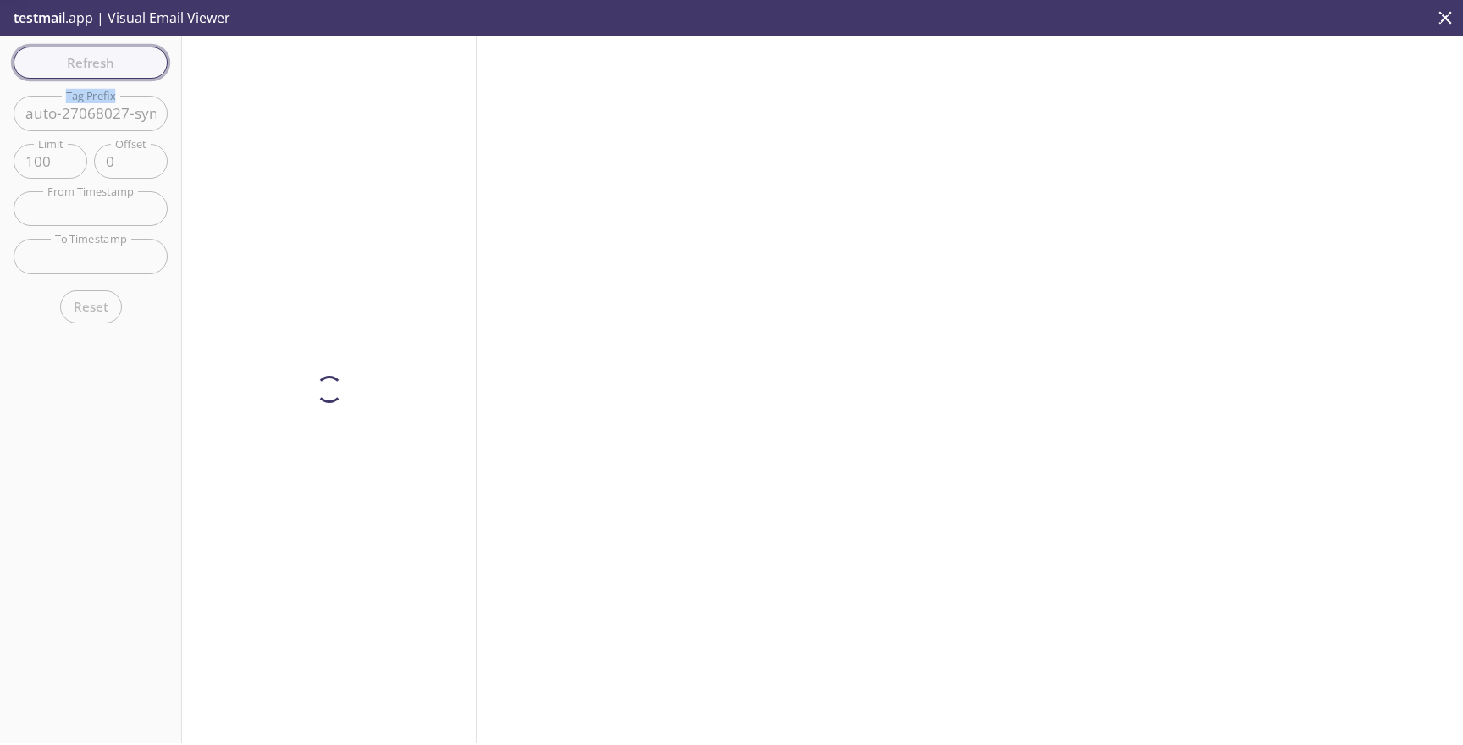
click at [104, 73] on div "Refresh Filters Tag Prefix auto-27068027-synthetic-tests Tag Prefix Limit 100 L…" at bounding box center [91, 390] width 182 height 708
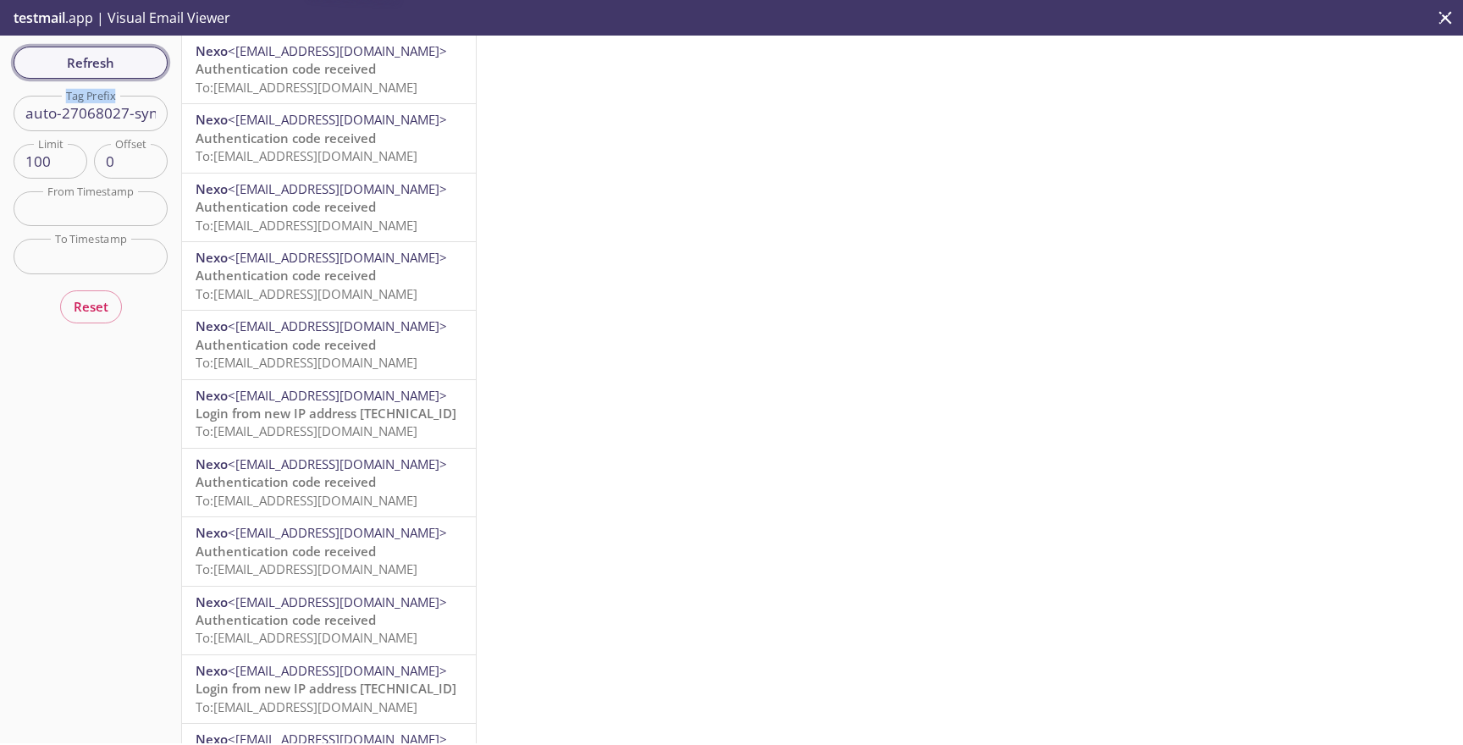
click at [104, 73] on div "Refresh Filters Tag Prefix auto-27068027-synthetic-tests Tag Prefix Limit 100 L…" at bounding box center [91, 390] width 182 height 708
click at [104, 73] on span "Refresh" at bounding box center [90, 63] width 127 height 22
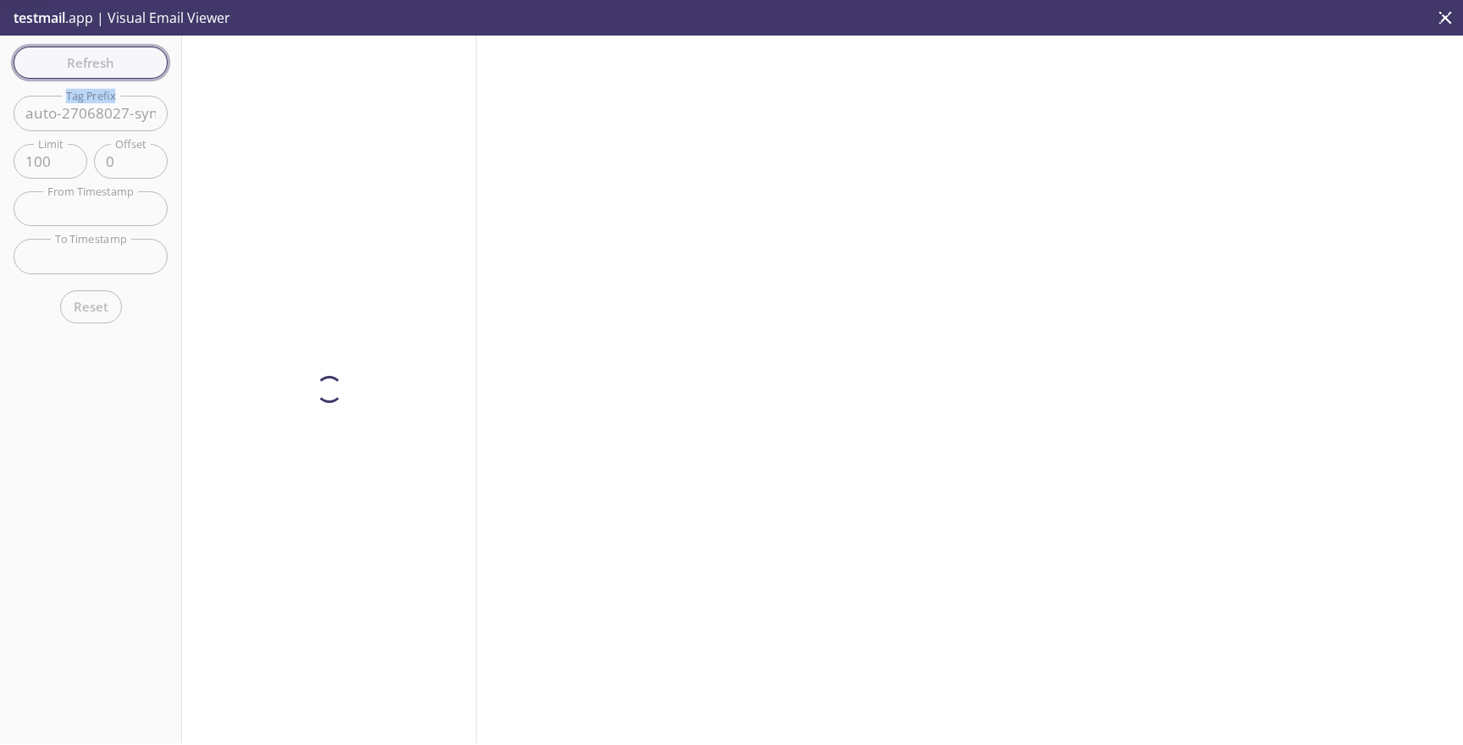
click at [104, 73] on div "Refresh Filters Tag Prefix auto-27068027-synthetic-tests Tag Prefix Limit 100 L…" at bounding box center [91, 390] width 182 height 708
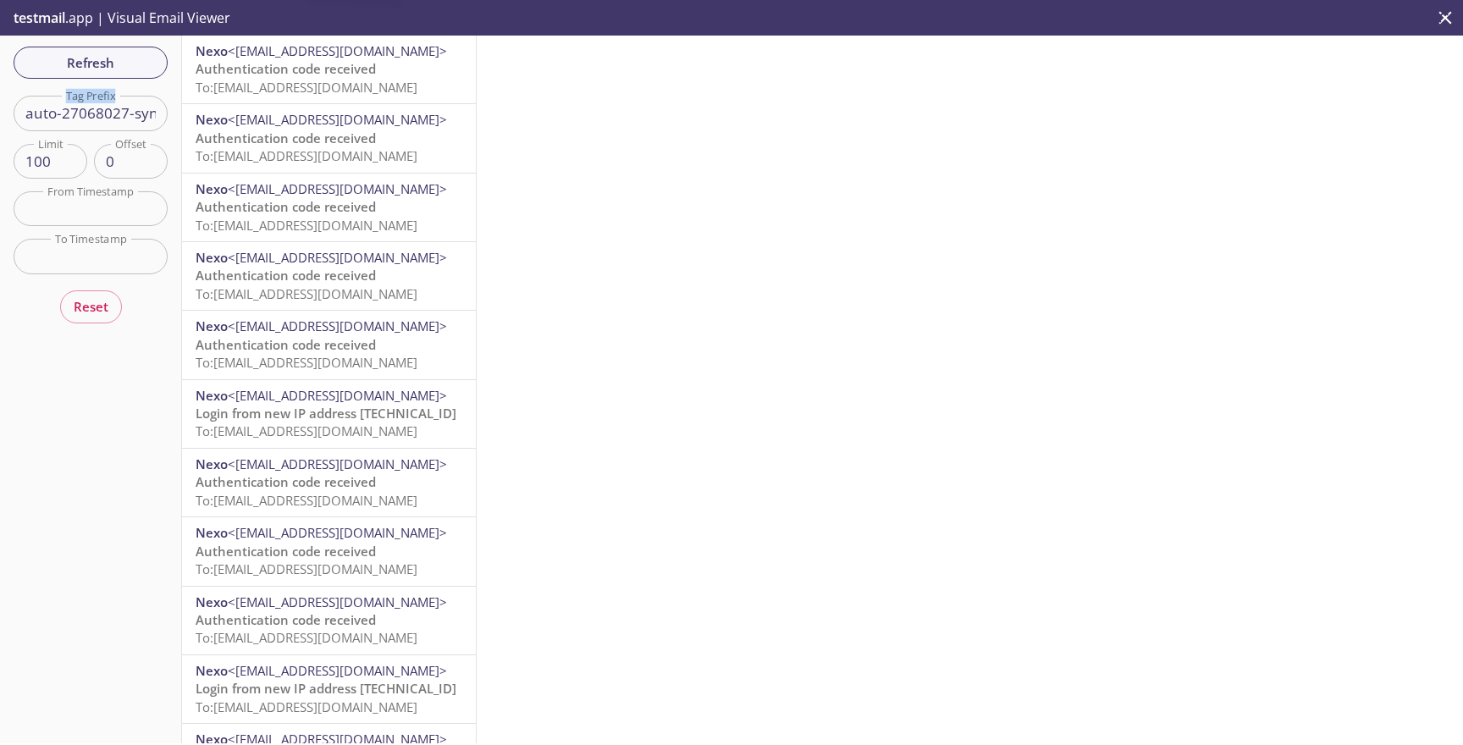
click at [275, 76] on span "Authentication code received" at bounding box center [286, 68] width 180 height 17
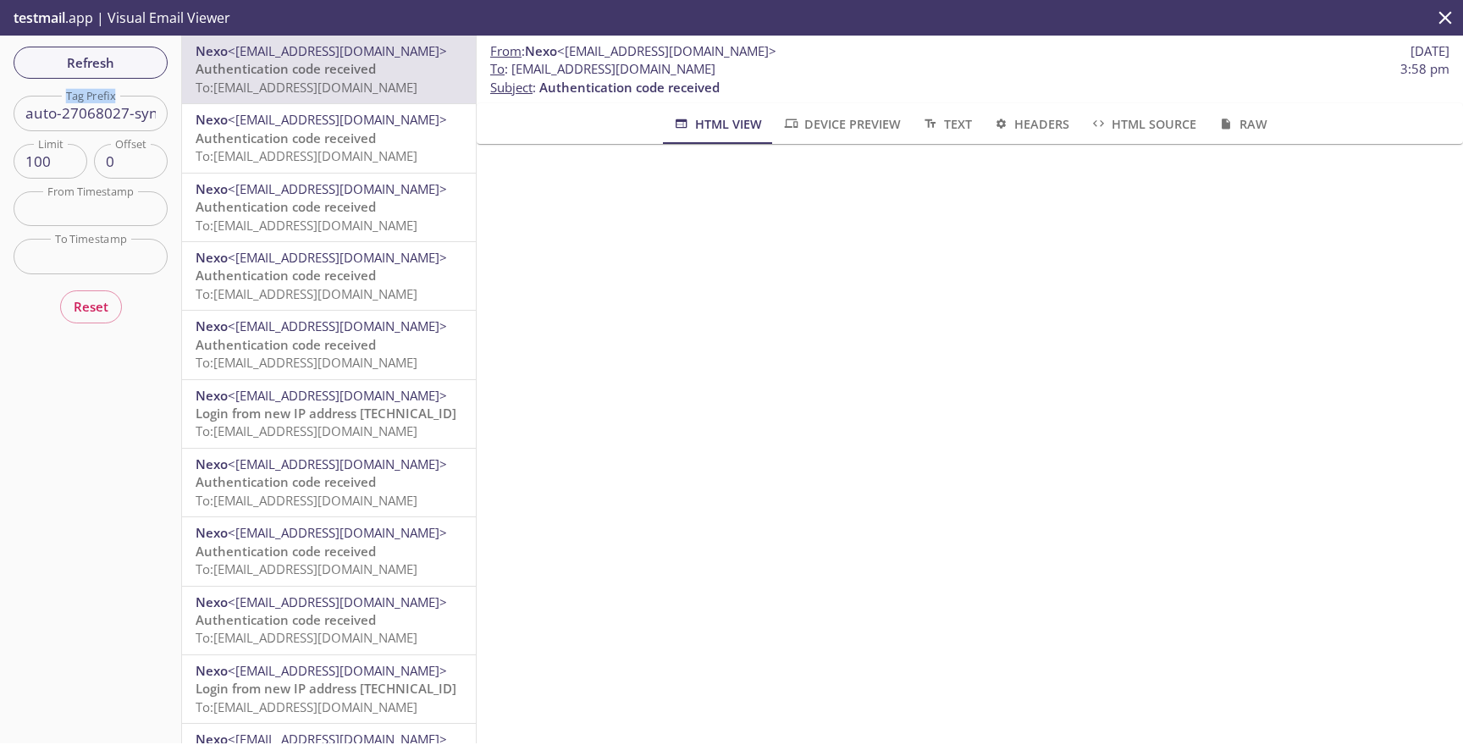
click at [400, 174] on div "Nexo <[EMAIL_ADDRESS][DOMAIN_NAME]> Authentication code received To: [EMAIL_ADD…" at bounding box center [329, 208] width 294 height 68
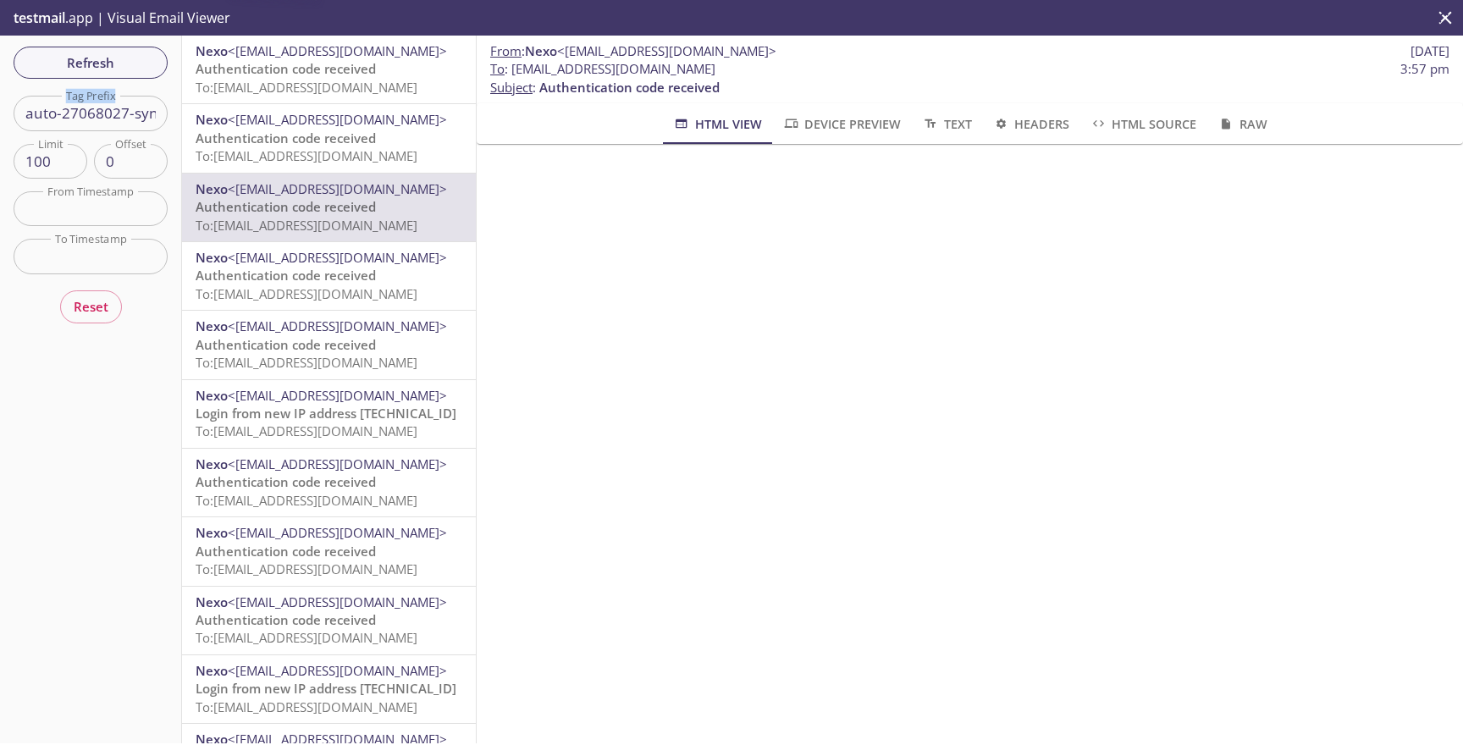
click at [404, 157] on span "To: [EMAIL_ADDRESS][DOMAIN_NAME]" at bounding box center [307, 155] width 222 height 17
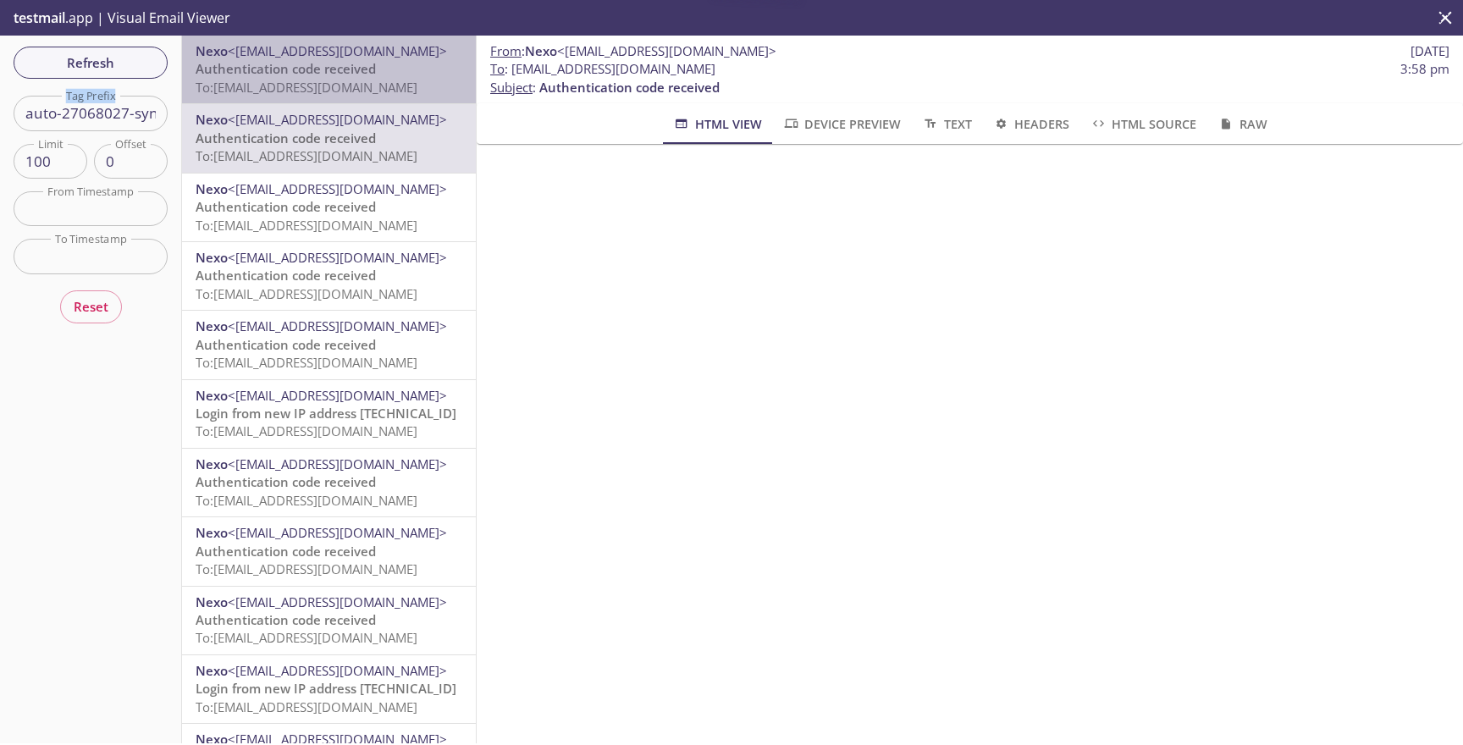
click at [397, 83] on span "To: [EMAIL_ADDRESS][DOMAIN_NAME]" at bounding box center [307, 87] width 222 height 17
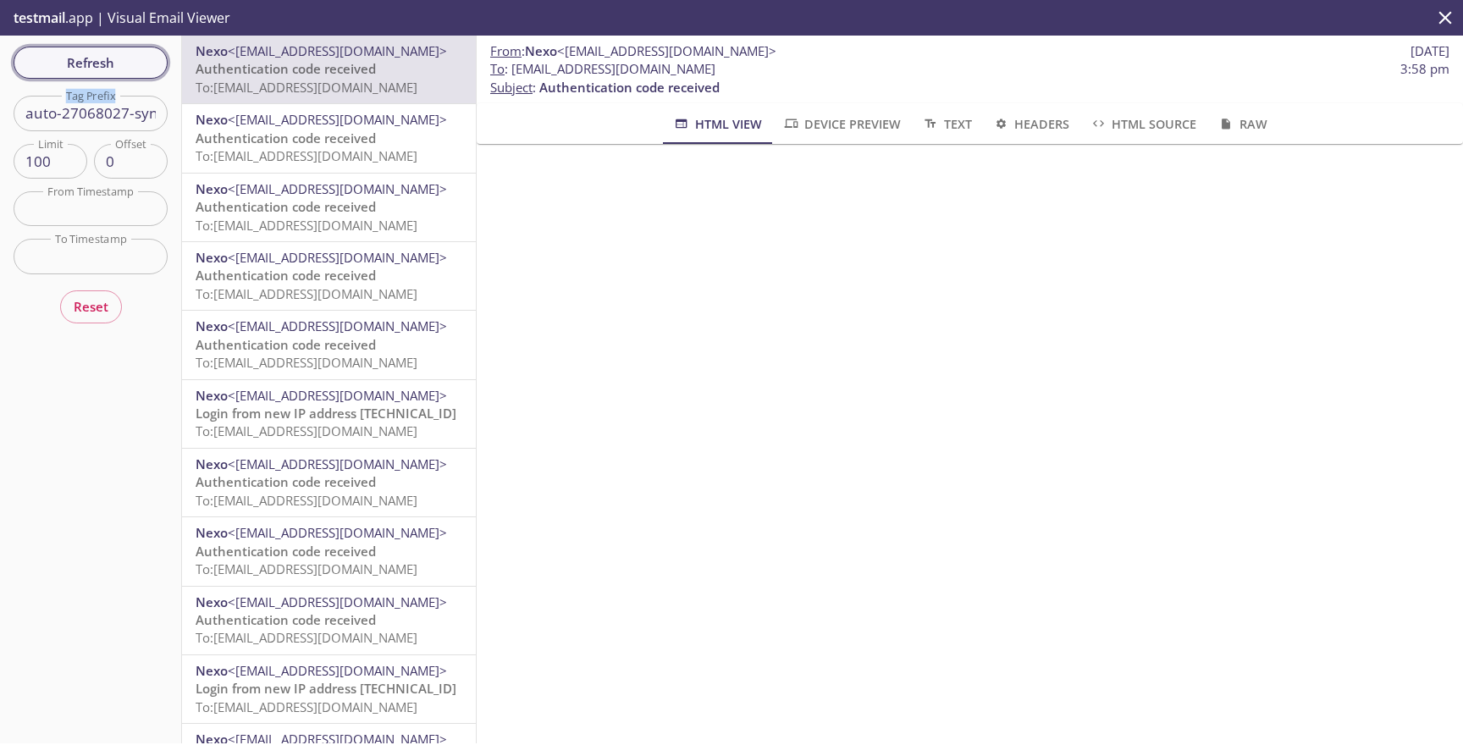
click at [141, 48] on button "Refresh" at bounding box center [91, 63] width 154 height 32
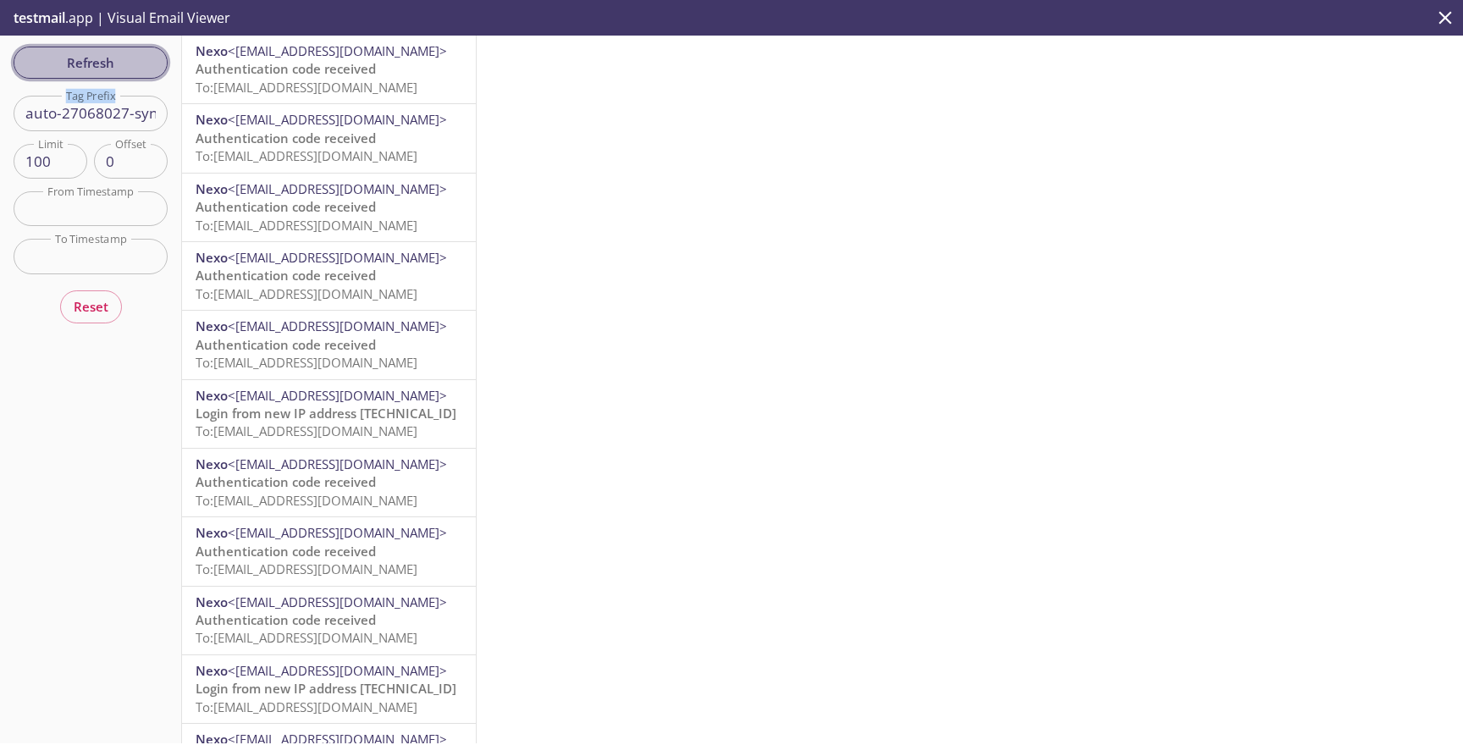
click at [141, 71] on span "Refresh" at bounding box center [90, 63] width 127 height 22
click at [129, 49] on button "Refresh" at bounding box center [91, 63] width 154 height 32
click at [296, 83] on span "To: [EMAIL_ADDRESS][DOMAIN_NAME]" at bounding box center [307, 87] width 222 height 17
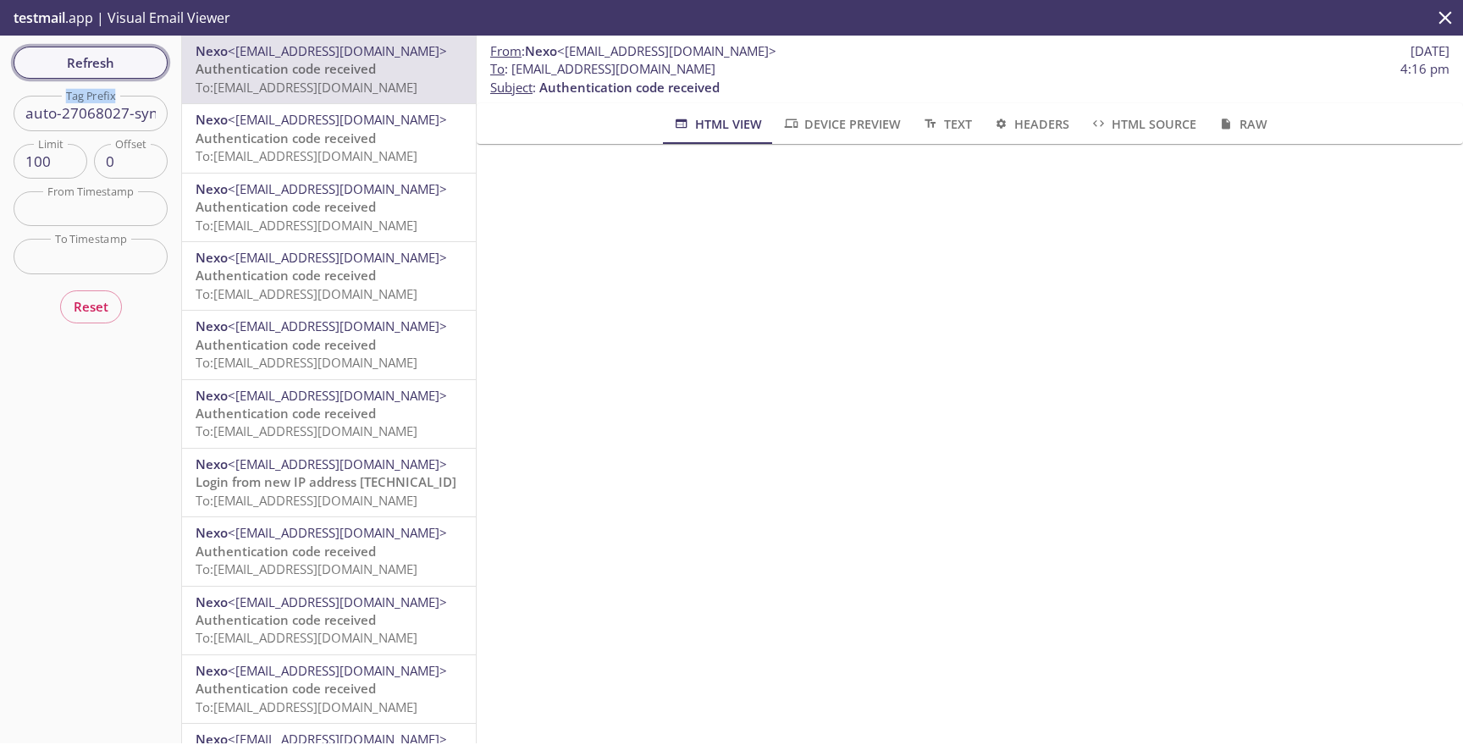
click at [111, 61] on span "Refresh" at bounding box center [90, 63] width 127 height 22
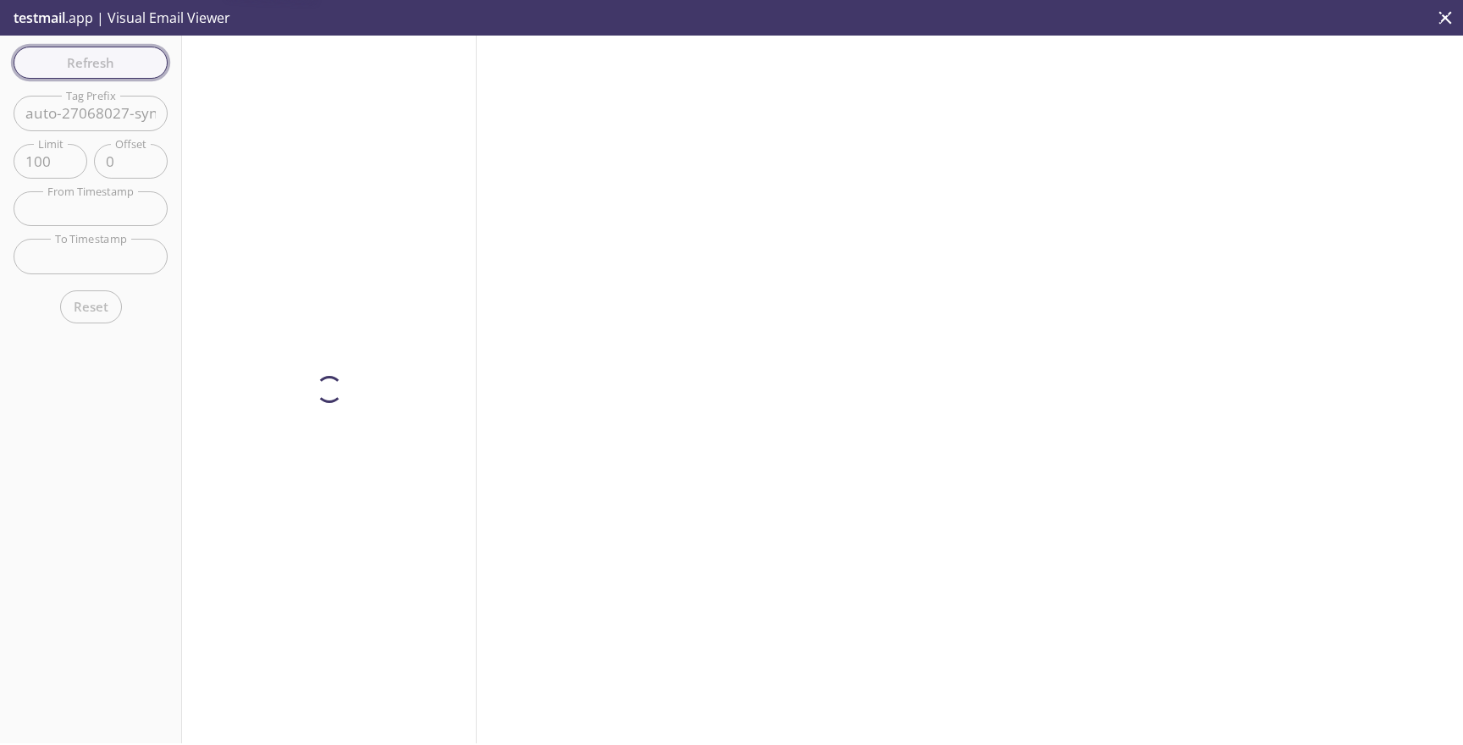
click at [111, 61] on div "Refresh Filters Tag Prefix auto-27068027-synthetic-tests Tag Prefix Limit 100 L…" at bounding box center [91, 390] width 182 height 708
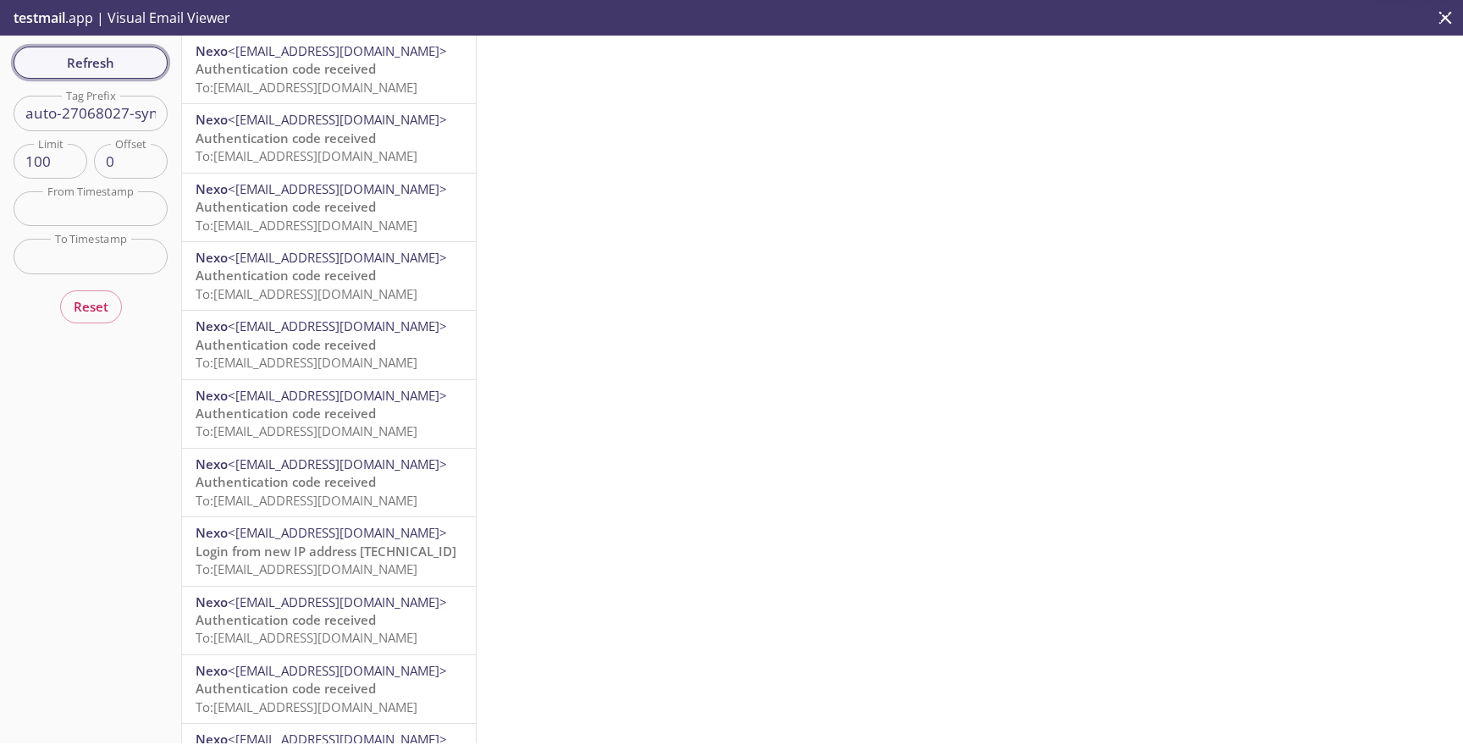
click at [111, 61] on span "Refresh" at bounding box center [90, 63] width 127 height 22
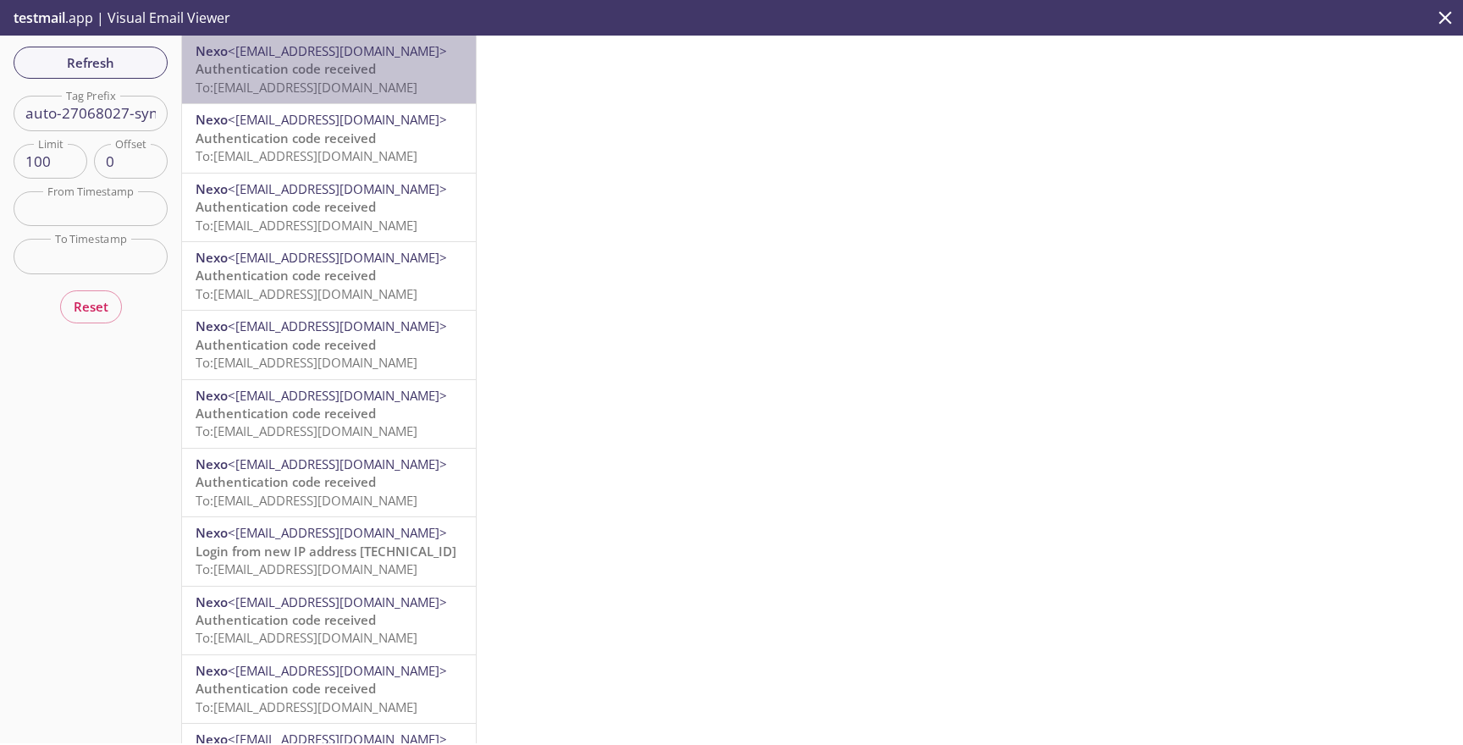
click at [240, 77] on span "Authentication code received" at bounding box center [286, 68] width 180 height 17
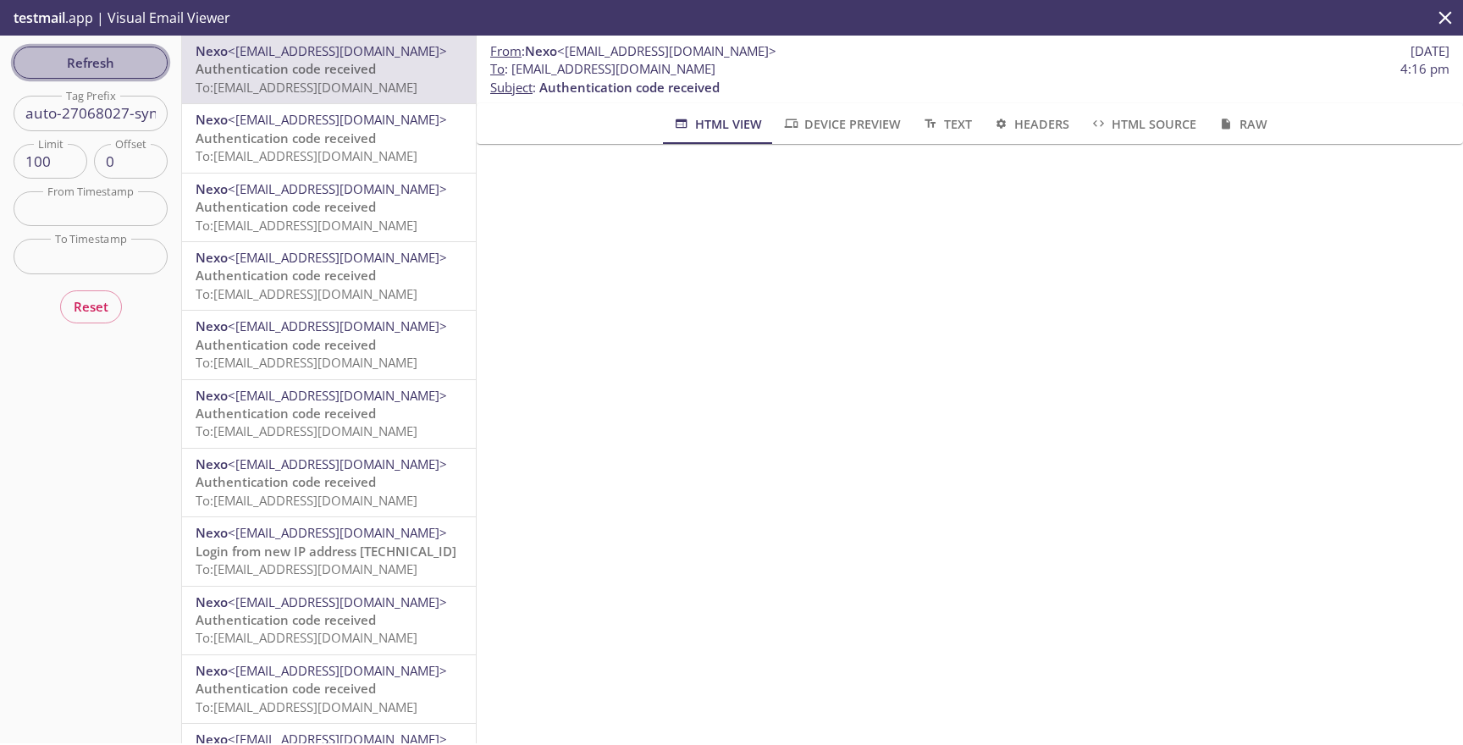
click at [103, 52] on span "Refresh" at bounding box center [90, 63] width 127 height 22
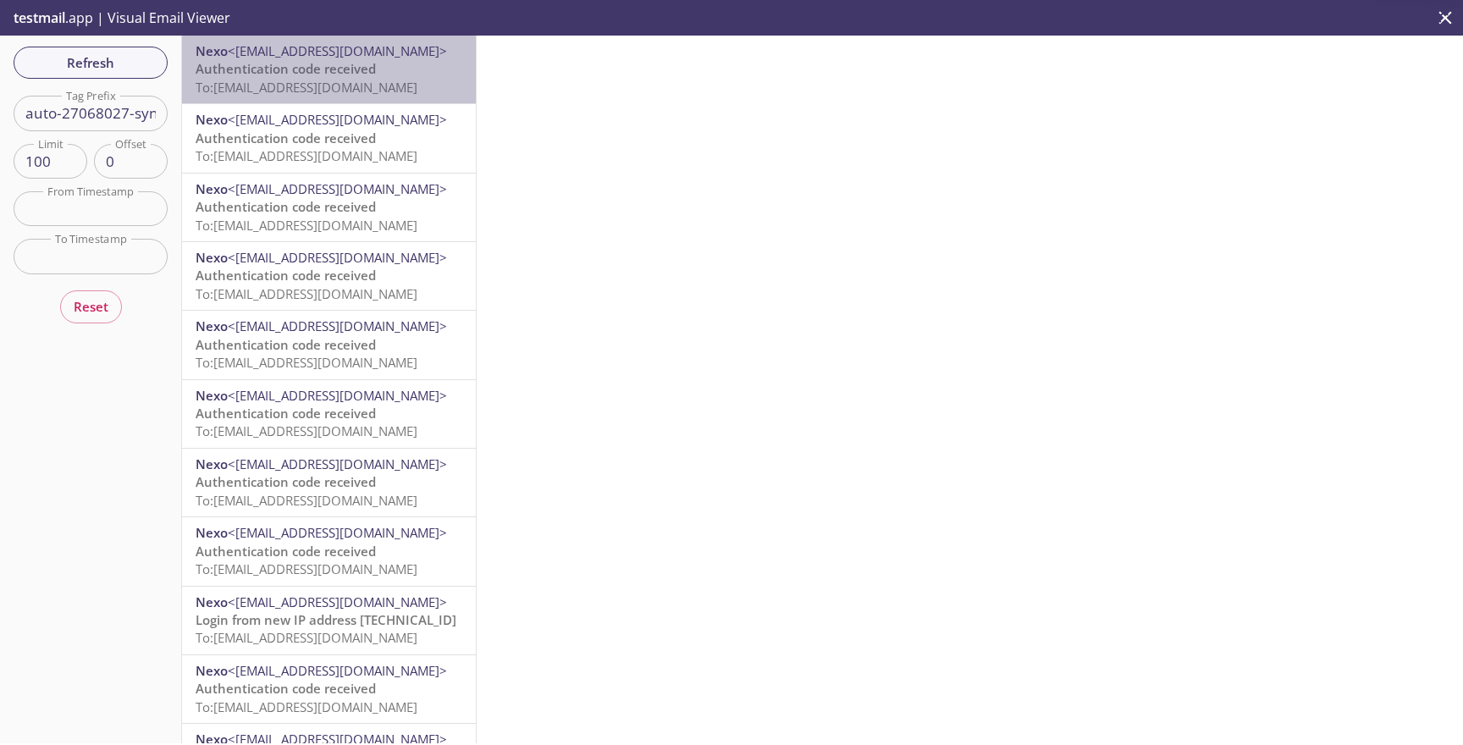
click at [312, 85] on span "To: [EMAIL_ADDRESS][DOMAIN_NAME]" at bounding box center [307, 87] width 222 height 17
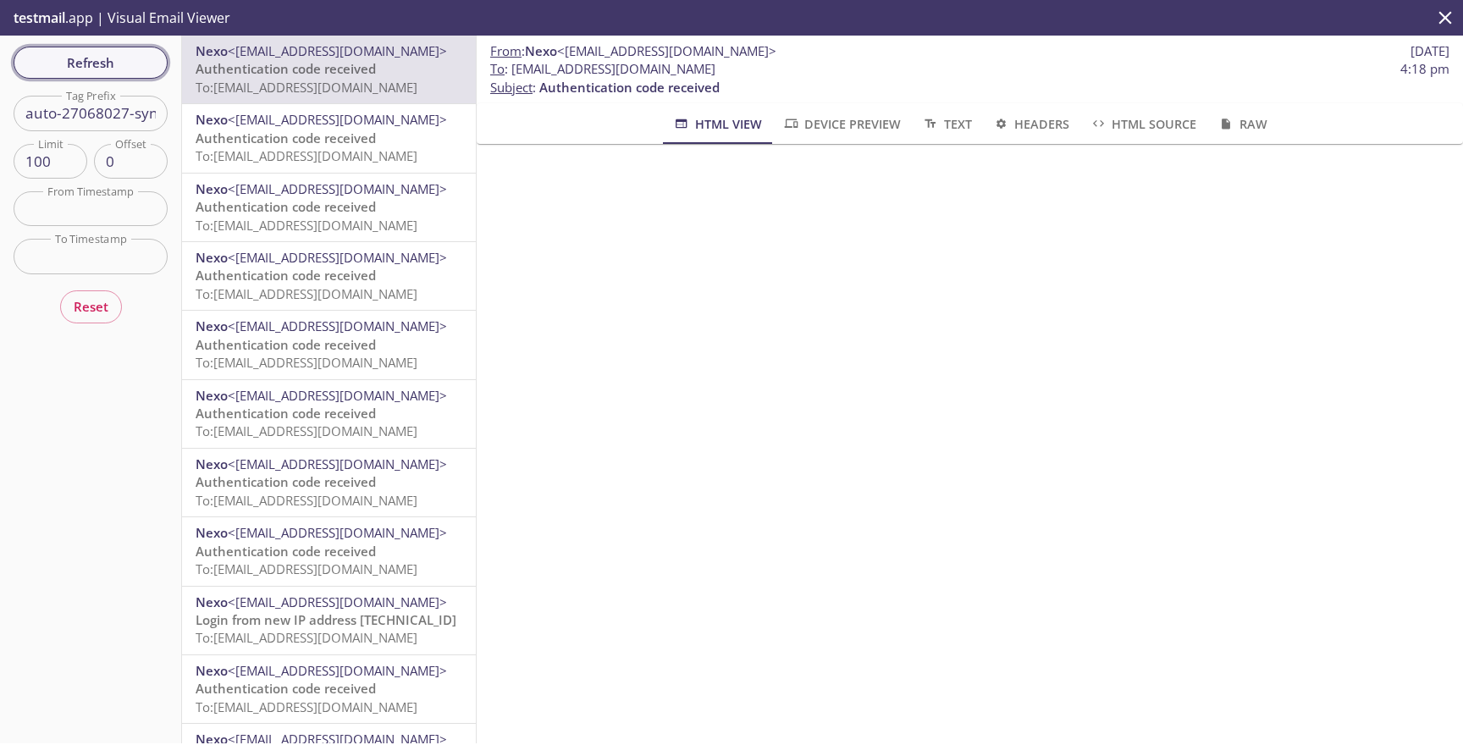
click at [128, 62] on span "Refresh" at bounding box center [90, 63] width 127 height 22
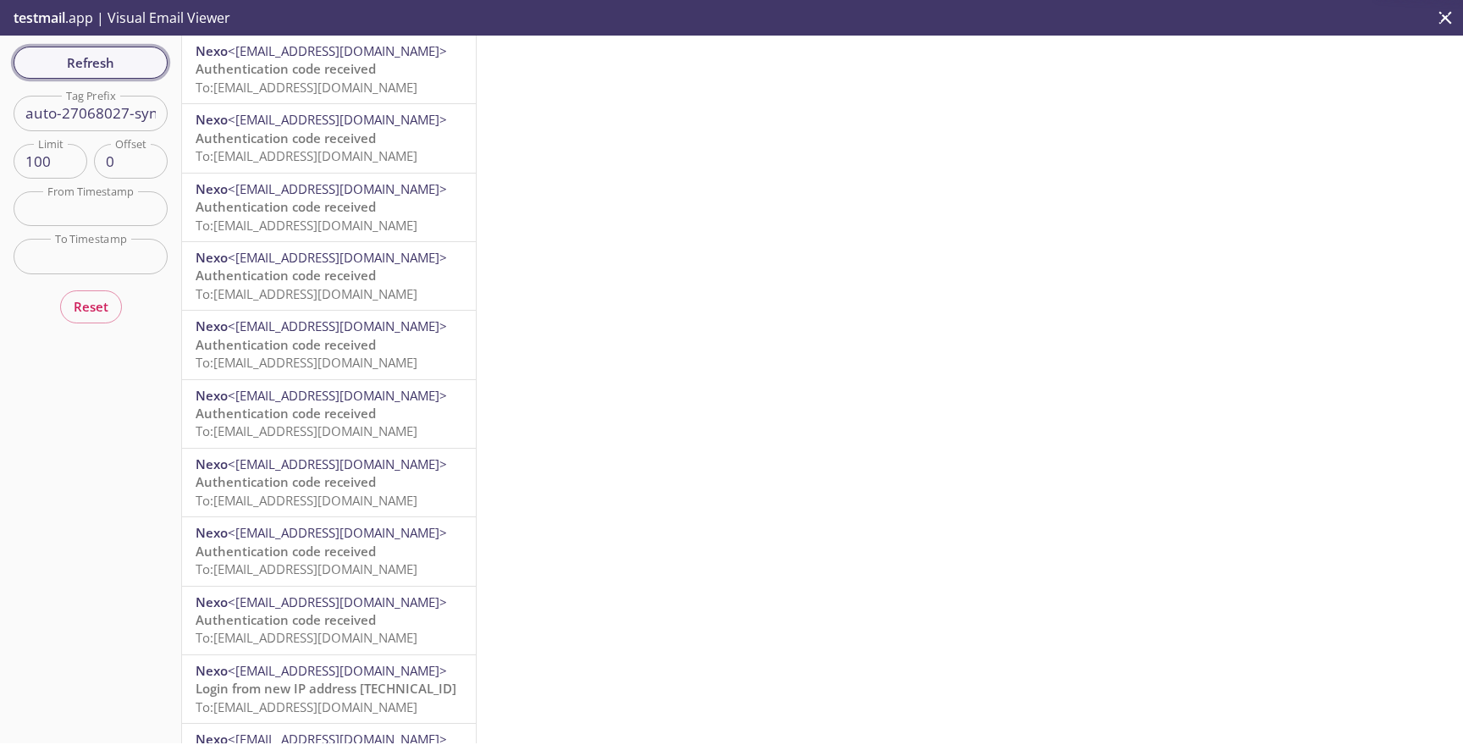
click at [128, 62] on span "Refresh" at bounding box center [90, 63] width 127 height 22
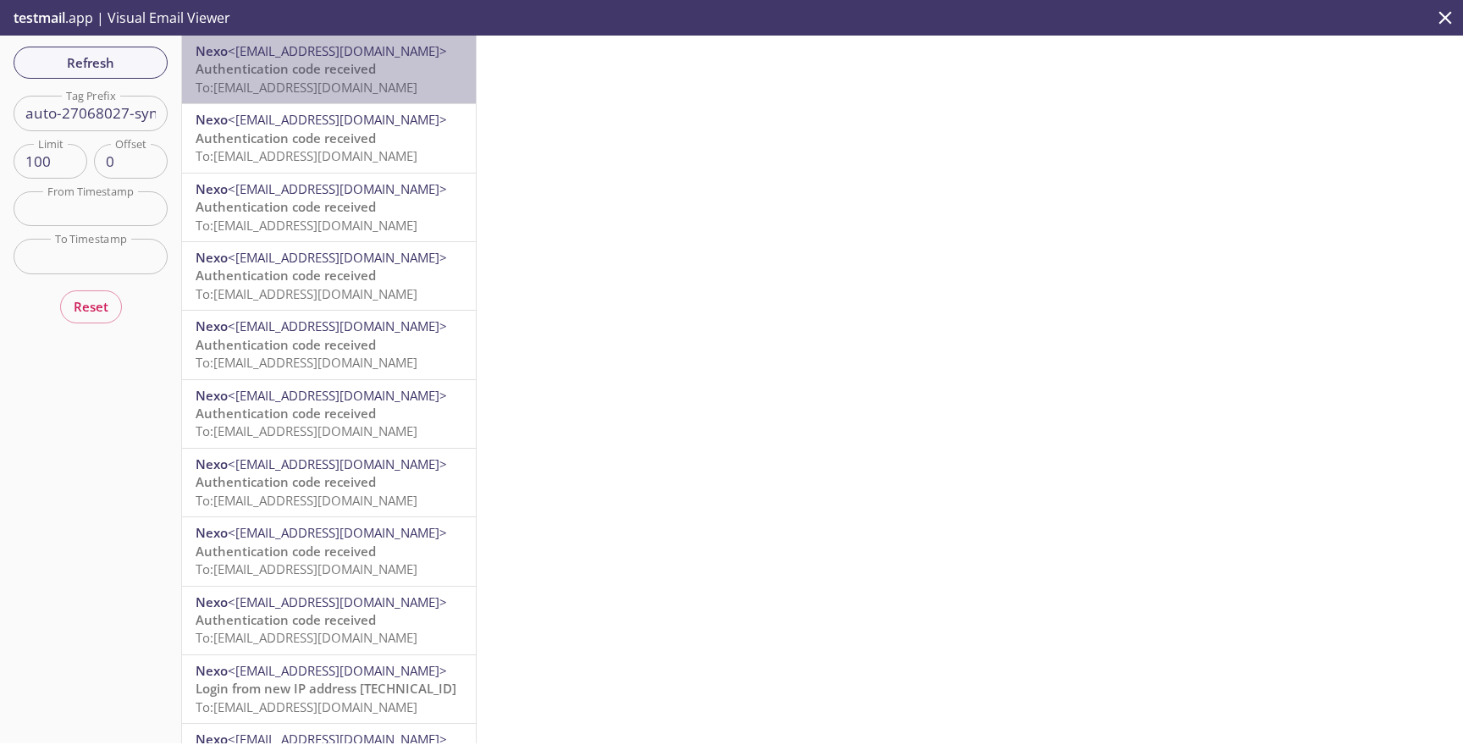
click at [273, 92] on span "To: [EMAIL_ADDRESS][DOMAIN_NAME]" at bounding box center [307, 87] width 222 height 17
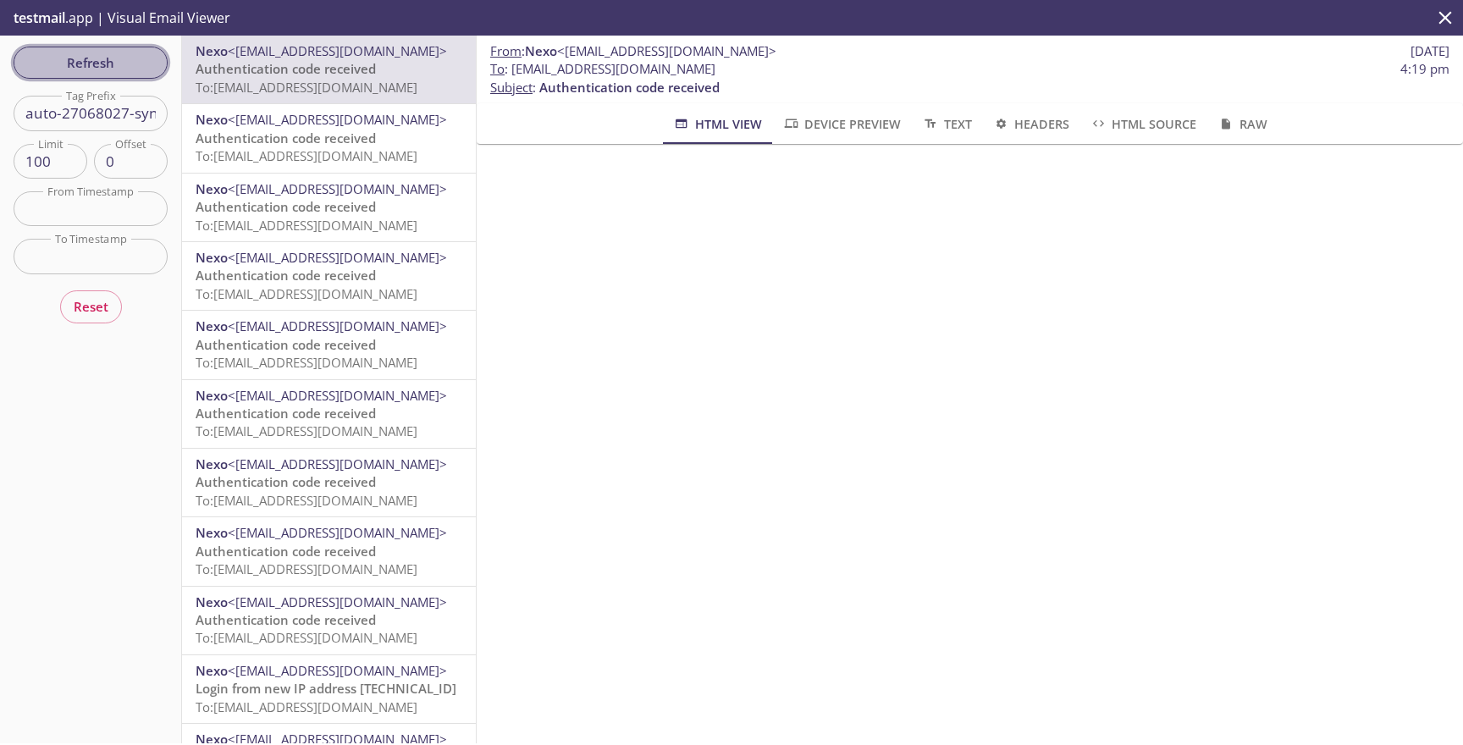
click at [143, 63] on span "Refresh" at bounding box center [90, 63] width 127 height 22
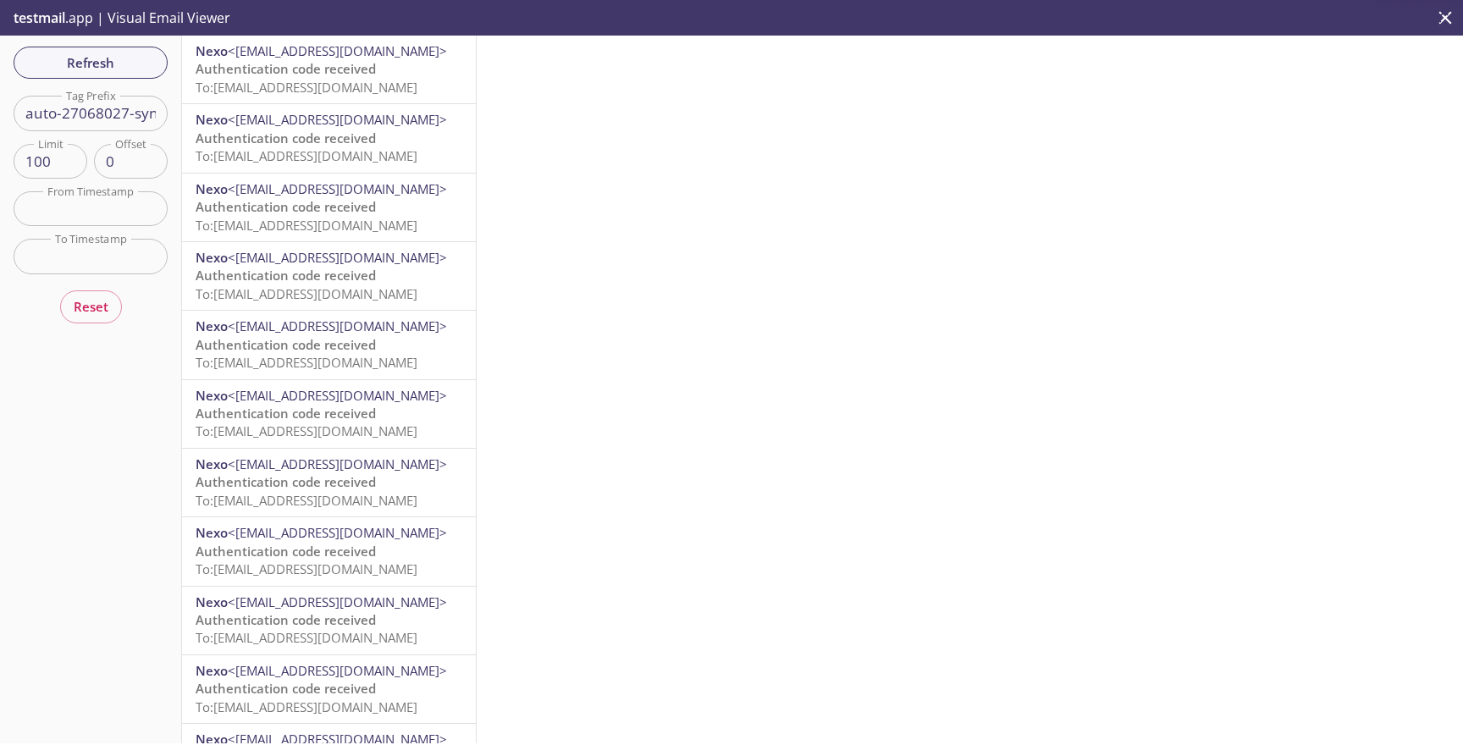
click at [122, 77] on div "Refresh Filters Tag Prefix auto-27068027-synthetic-tests Tag Prefix Limit 100 L…" at bounding box center [91, 390] width 182 height 708
click at [251, 80] on span "To: [EMAIL_ADDRESS][DOMAIN_NAME]" at bounding box center [307, 87] width 222 height 17
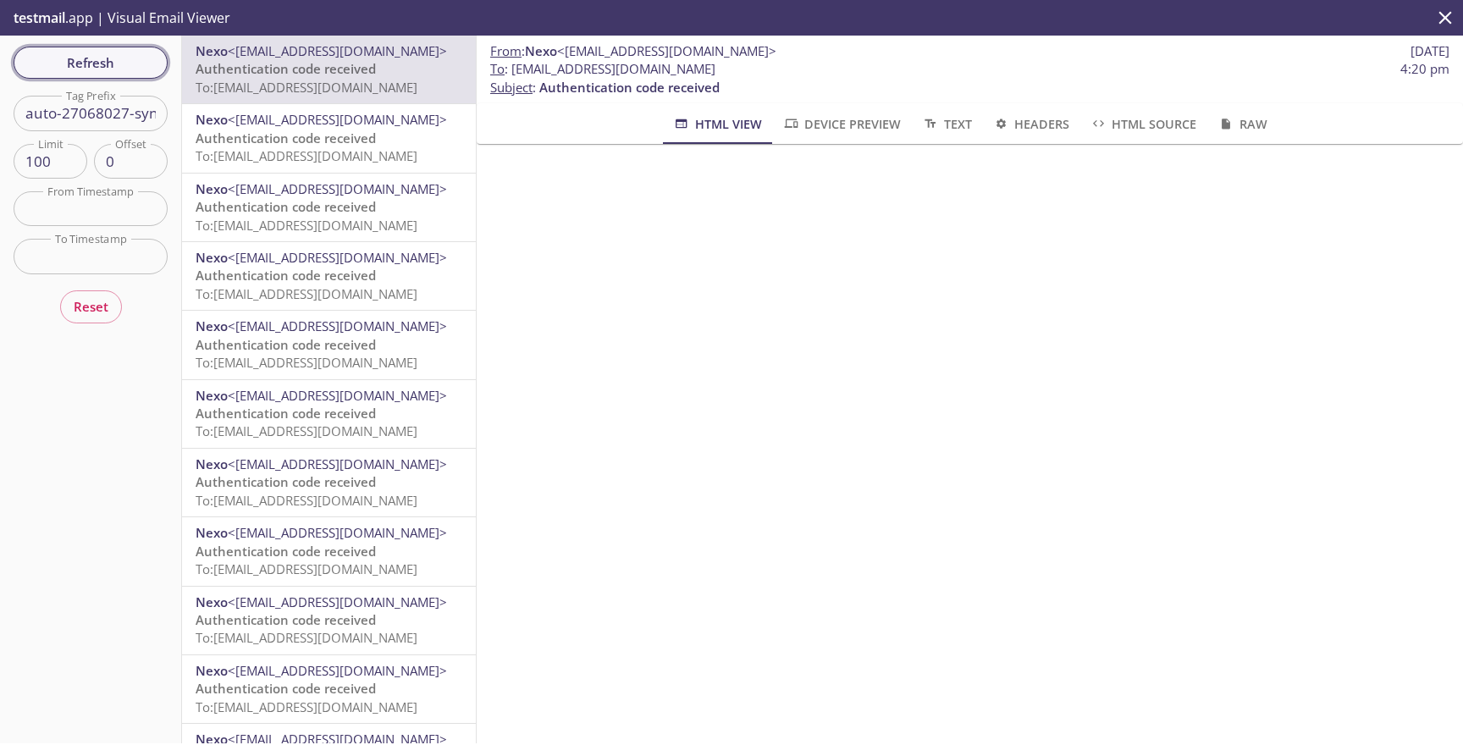
click at [137, 57] on span "Refresh" at bounding box center [90, 63] width 127 height 22
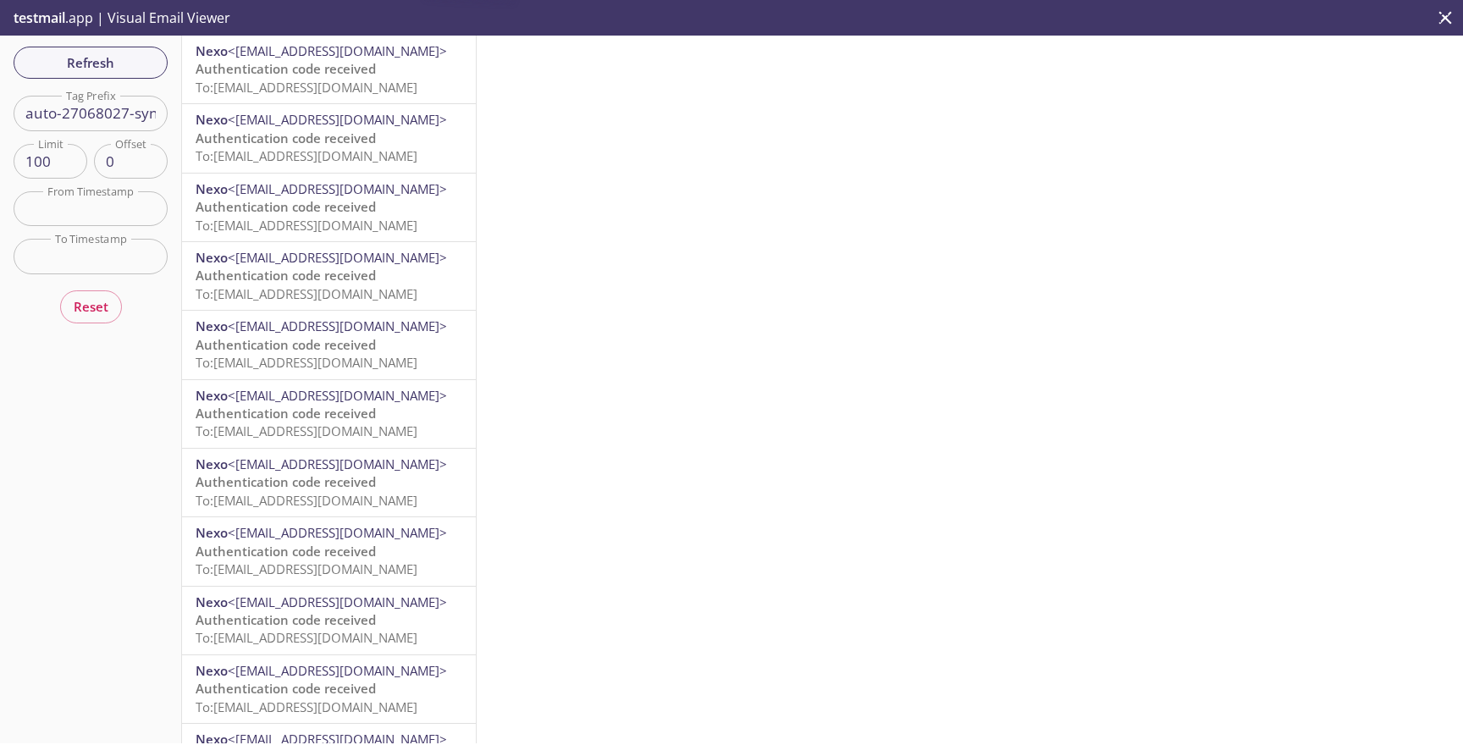
click at [317, 91] on span "To: [EMAIL_ADDRESS][DOMAIN_NAME]" at bounding box center [307, 87] width 222 height 17
